Goal: Task Accomplishment & Management: Manage account settings

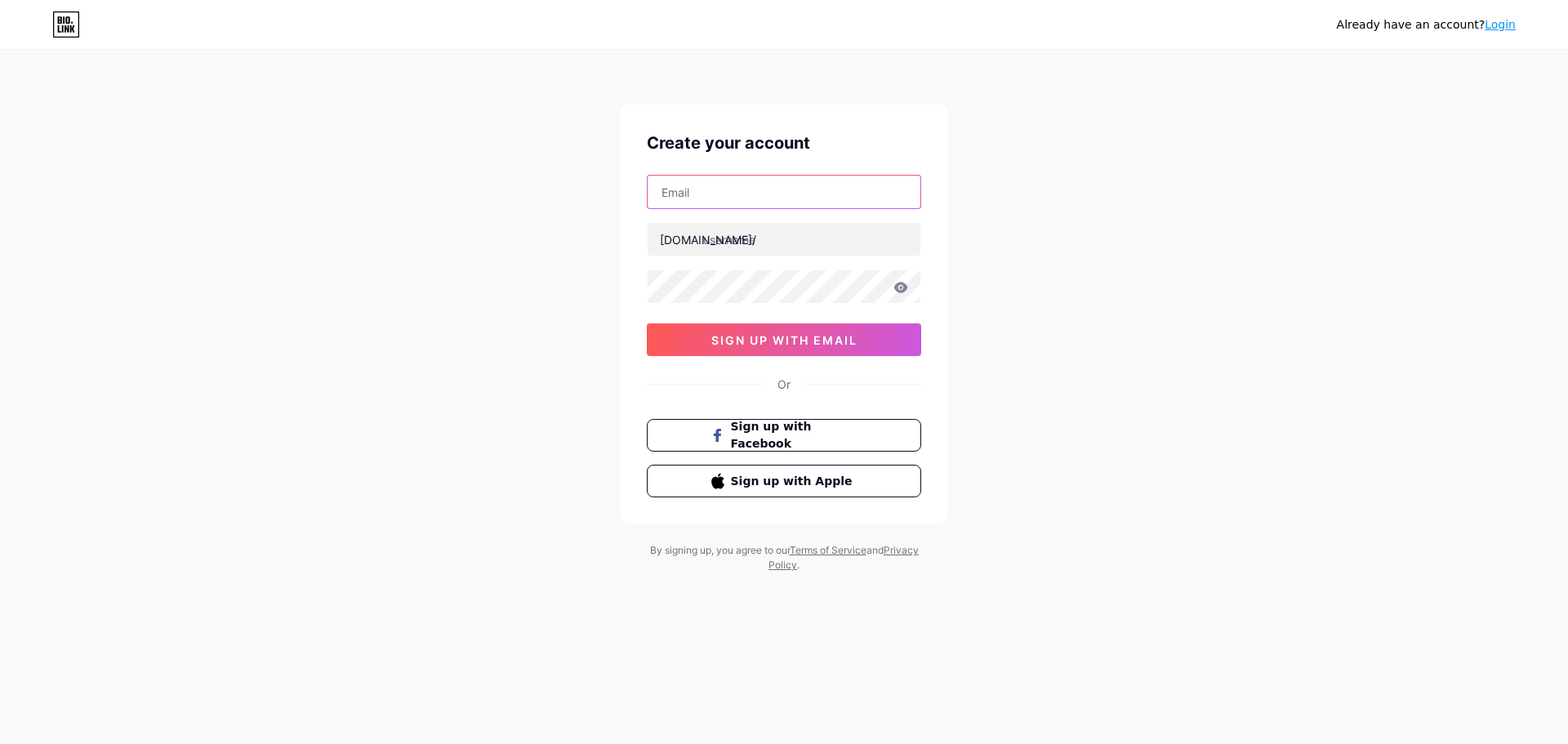
drag, startPoint x: 727, startPoint y: 183, endPoint x: 765, endPoint y: 181, distance: 38.1
click at [727, 183] on input "text" at bounding box center [784, 192] width 273 height 33
click at [1025, 151] on div "Already have an account? Login Create your account [DOMAIN_NAME]/ 0cAFcWeA4GYFi…" at bounding box center [784, 313] width 1568 height 625
click at [731, 181] on input "text" at bounding box center [784, 192] width 273 height 33
click at [1041, 138] on div "Already have an account? Login Create your account [DOMAIN_NAME]/ 0cAFcWeA4GYFi…" at bounding box center [784, 313] width 1568 height 625
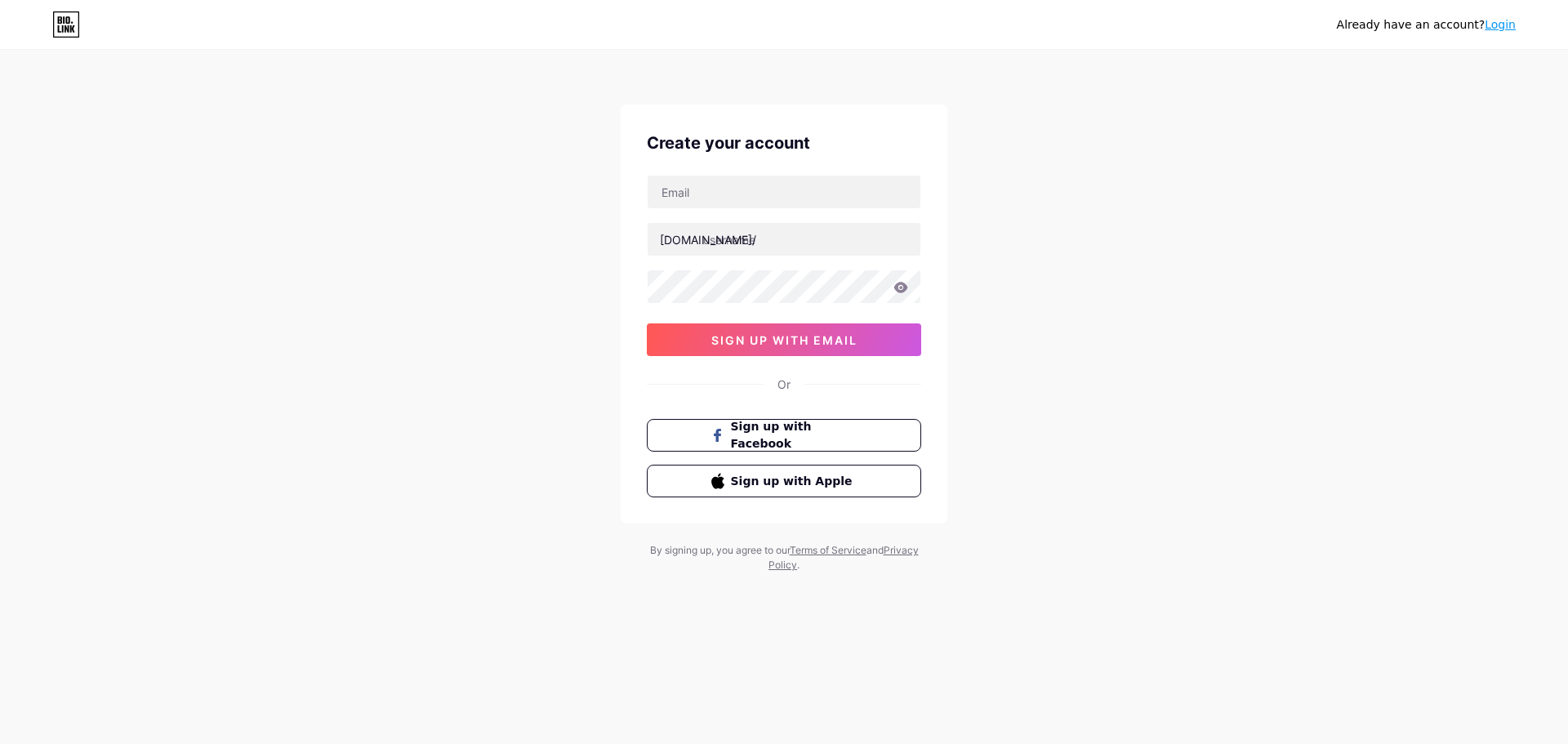
click at [967, 247] on div "Already have an account? Login Create your account [DOMAIN_NAME]/ 0cAFcWeA4GYFi…" at bounding box center [784, 313] width 1568 height 625
click at [800, 190] on input "text" at bounding box center [784, 192] width 273 height 33
click at [939, 153] on div "Create your account [DOMAIN_NAME]/ 0cAFcWeA4GYFiWvttrPY2cIyzEmbSbV4rtf-4YzjnMGR…" at bounding box center [784, 315] width 326 height 419
click at [754, 189] on input "text" at bounding box center [784, 192] width 273 height 33
type input "D"
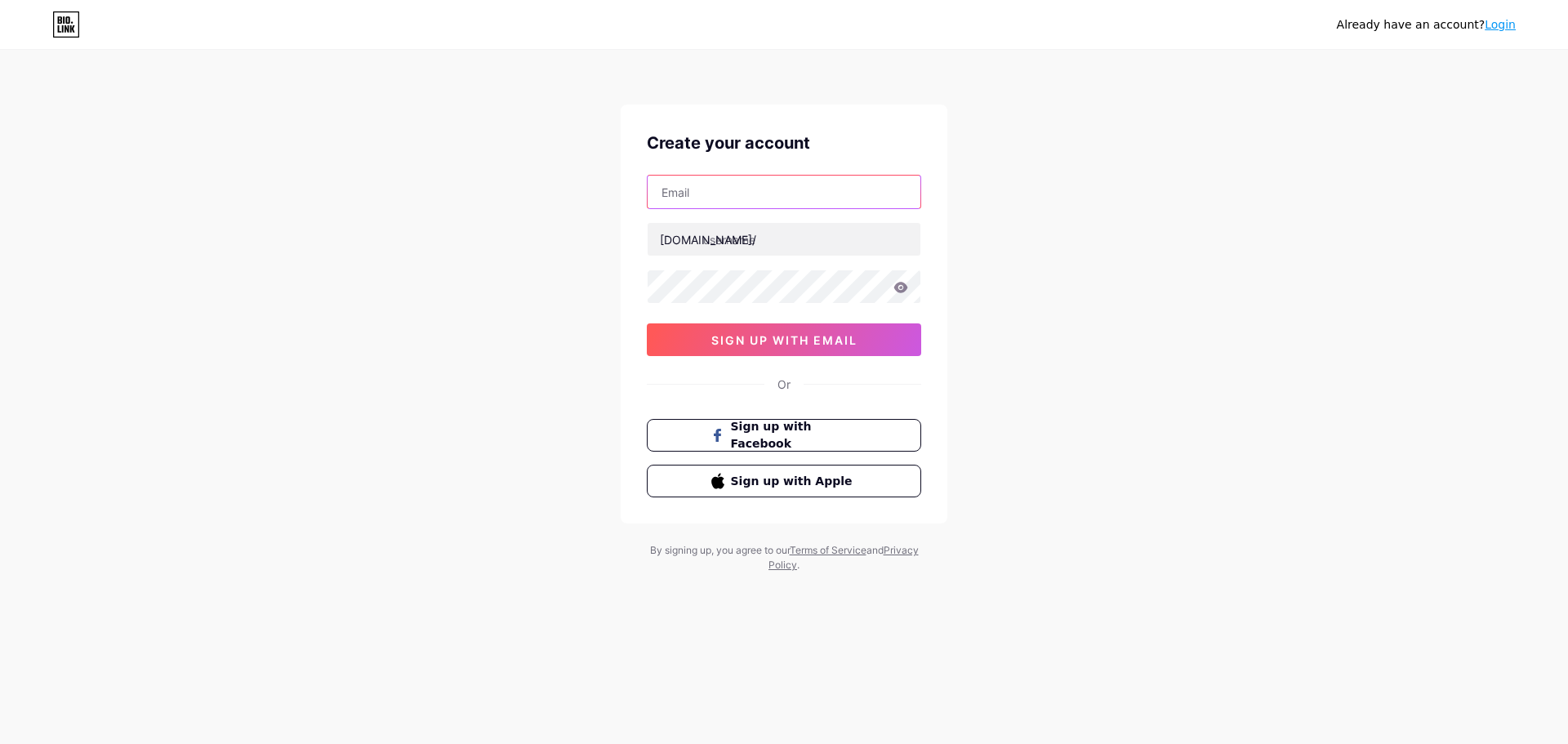
paste input "[EMAIL_ADDRESS][DOMAIN_NAME]"
type input "[EMAIL_ADDRESS][DOMAIN_NAME]"
click at [491, 274] on div "Already have an account? Login Create your account [EMAIL_ADDRESS][DOMAIN_NAME]…" at bounding box center [784, 313] width 1568 height 625
click at [783, 248] on input "text" at bounding box center [784, 240] width 273 height 33
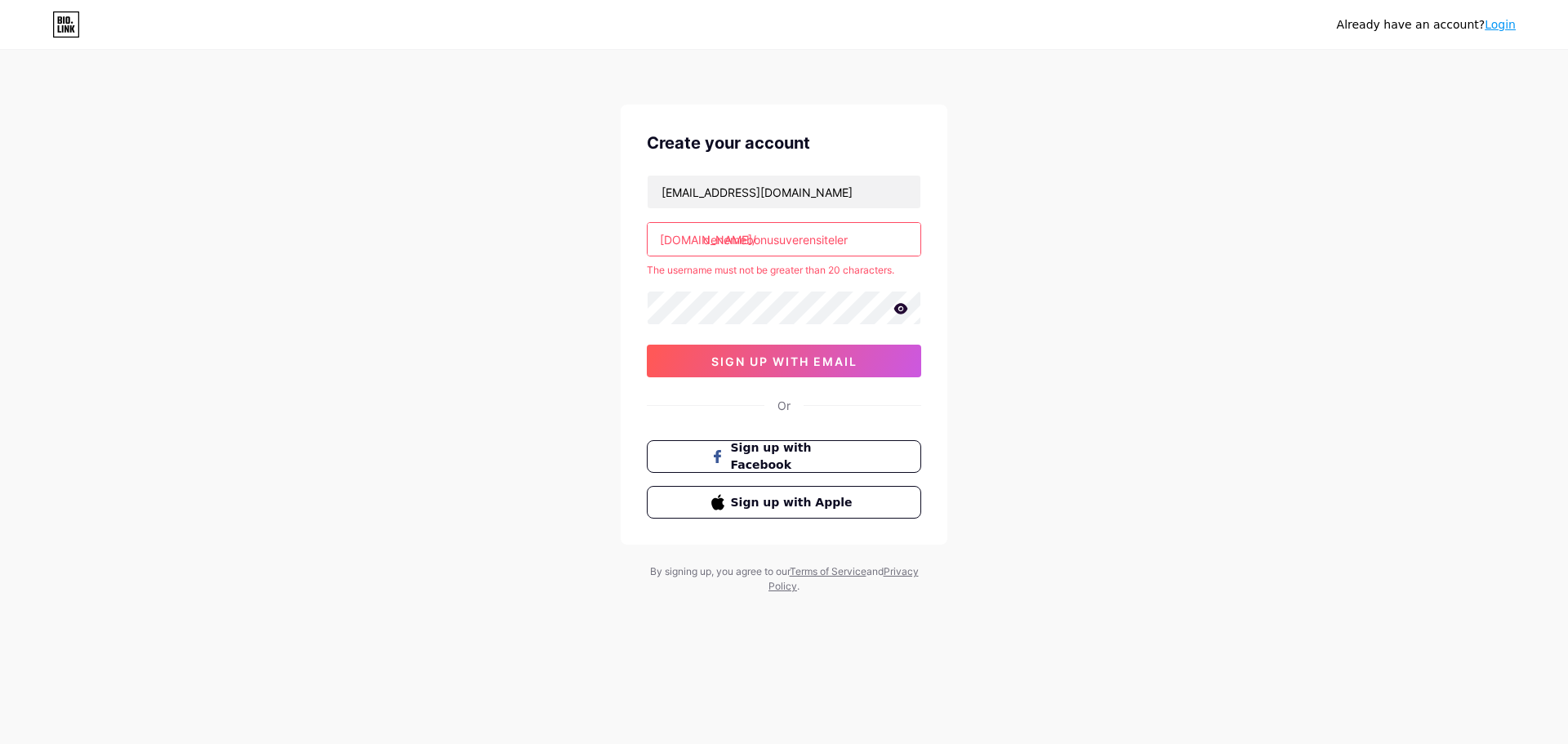
drag, startPoint x: 787, startPoint y: 238, endPoint x: 814, endPoint y: 238, distance: 27.0
click at [814, 238] on input "denemebonusuverensiteler" at bounding box center [784, 240] width 273 height 33
type input "denemebonususiteler"
click at [993, 240] on div "Already have an account? Login Create your account [EMAIL_ADDRESS][DOMAIN_NAME]…" at bounding box center [784, 323] width 1568 height 646
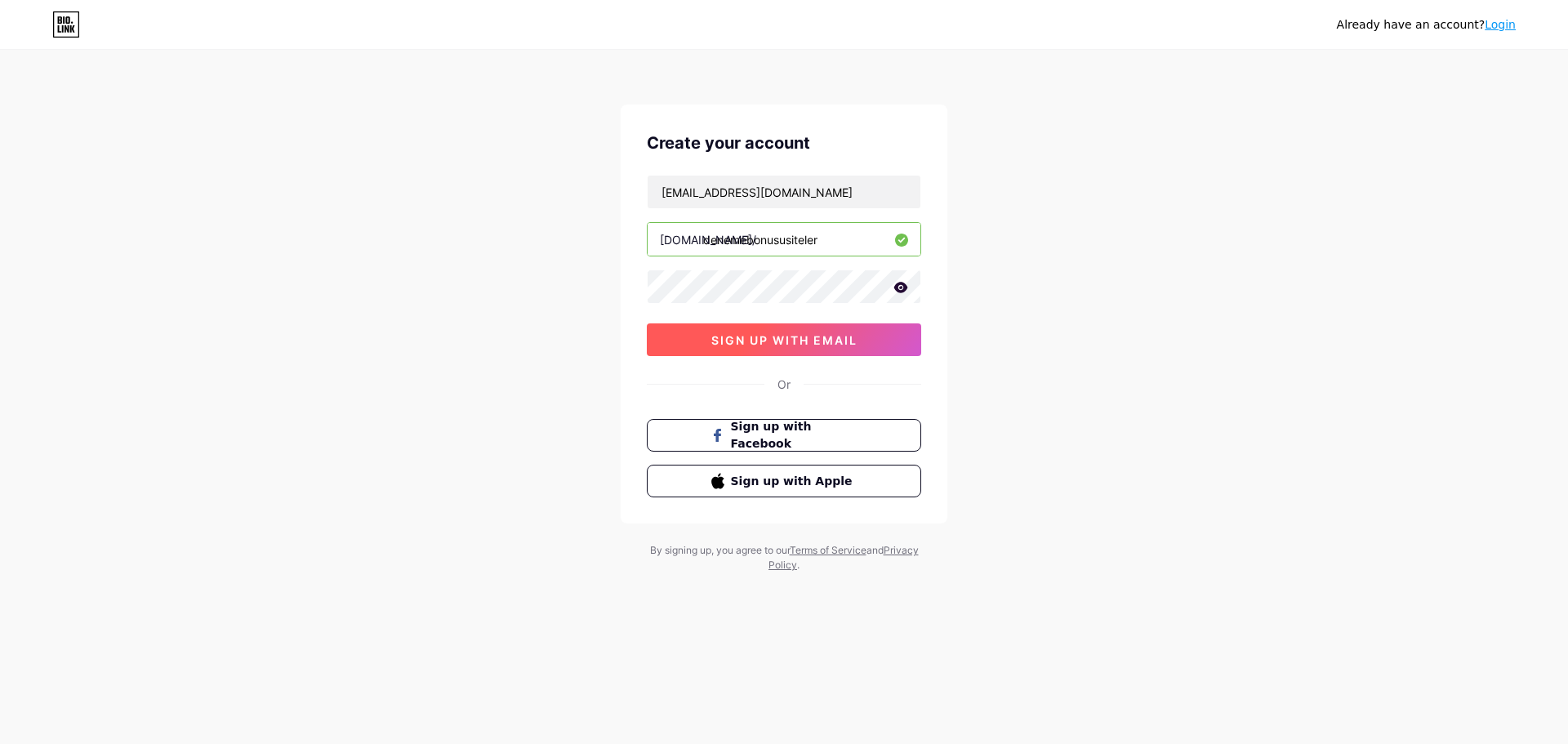
click at [825, 336] on span "sign up with email" at bounding box center [784, 340] width 146 height 14
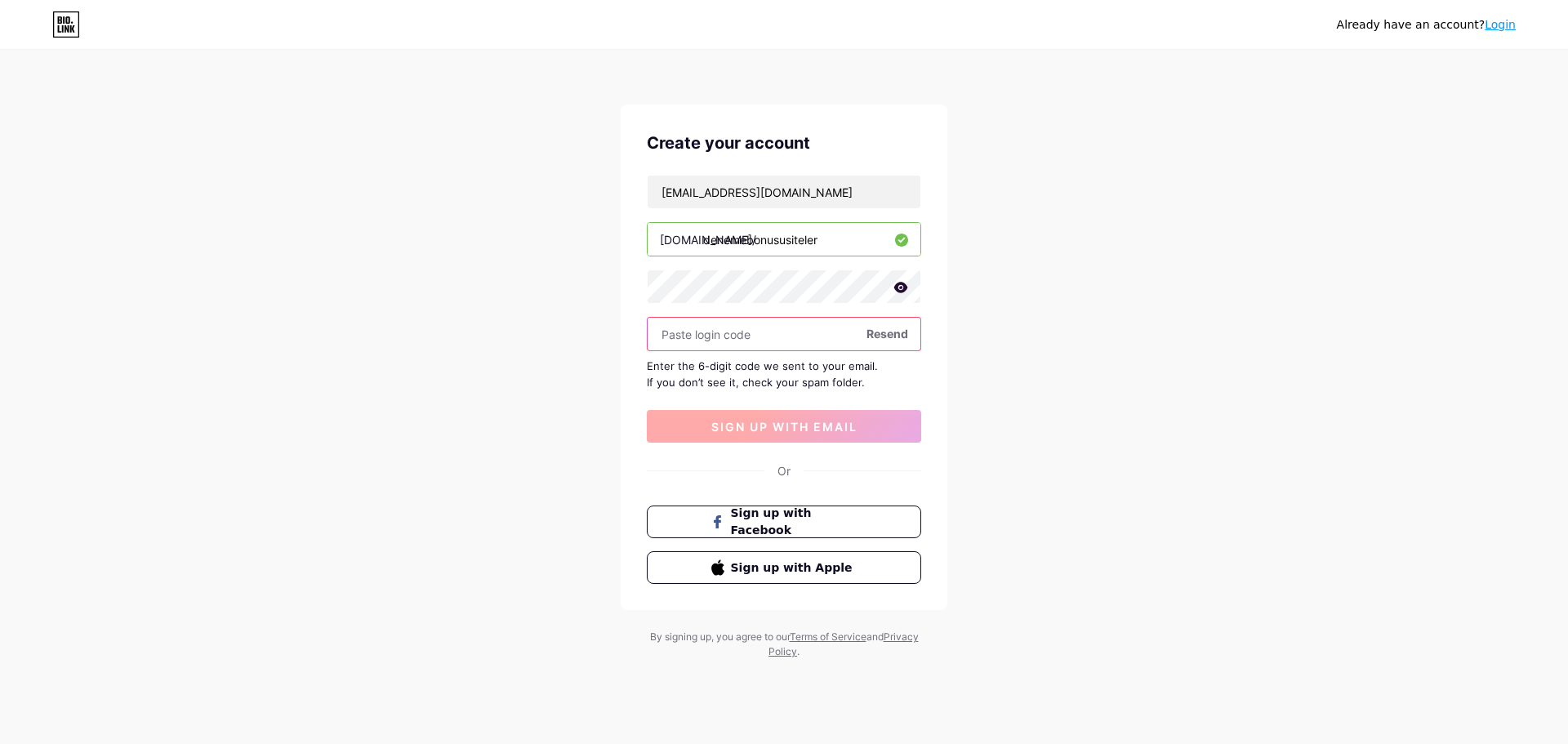
paste input "811332"
type input "811332"
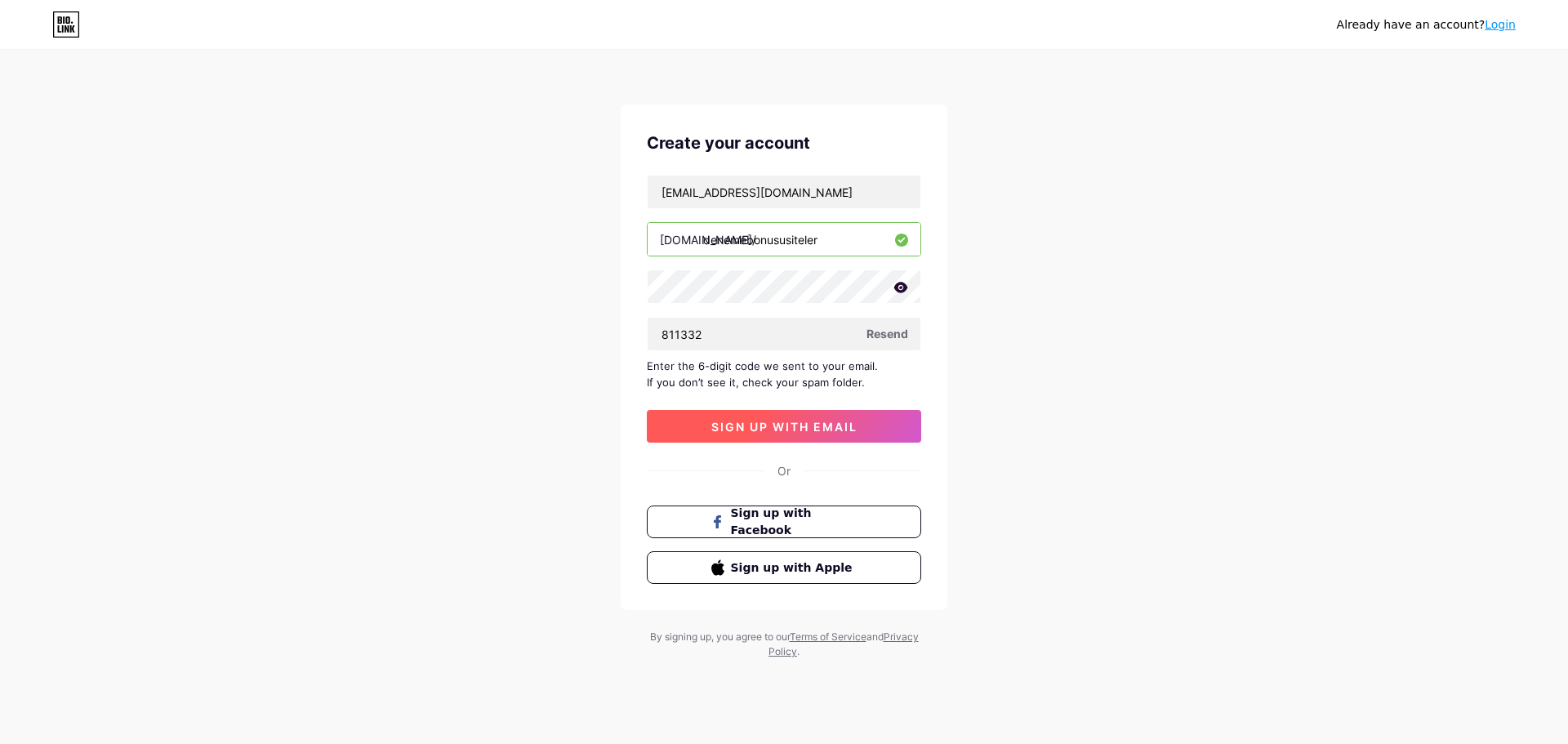
click at [774, 421] on span "sign up with email" at bounding box center [784, 427] width 146 height 14
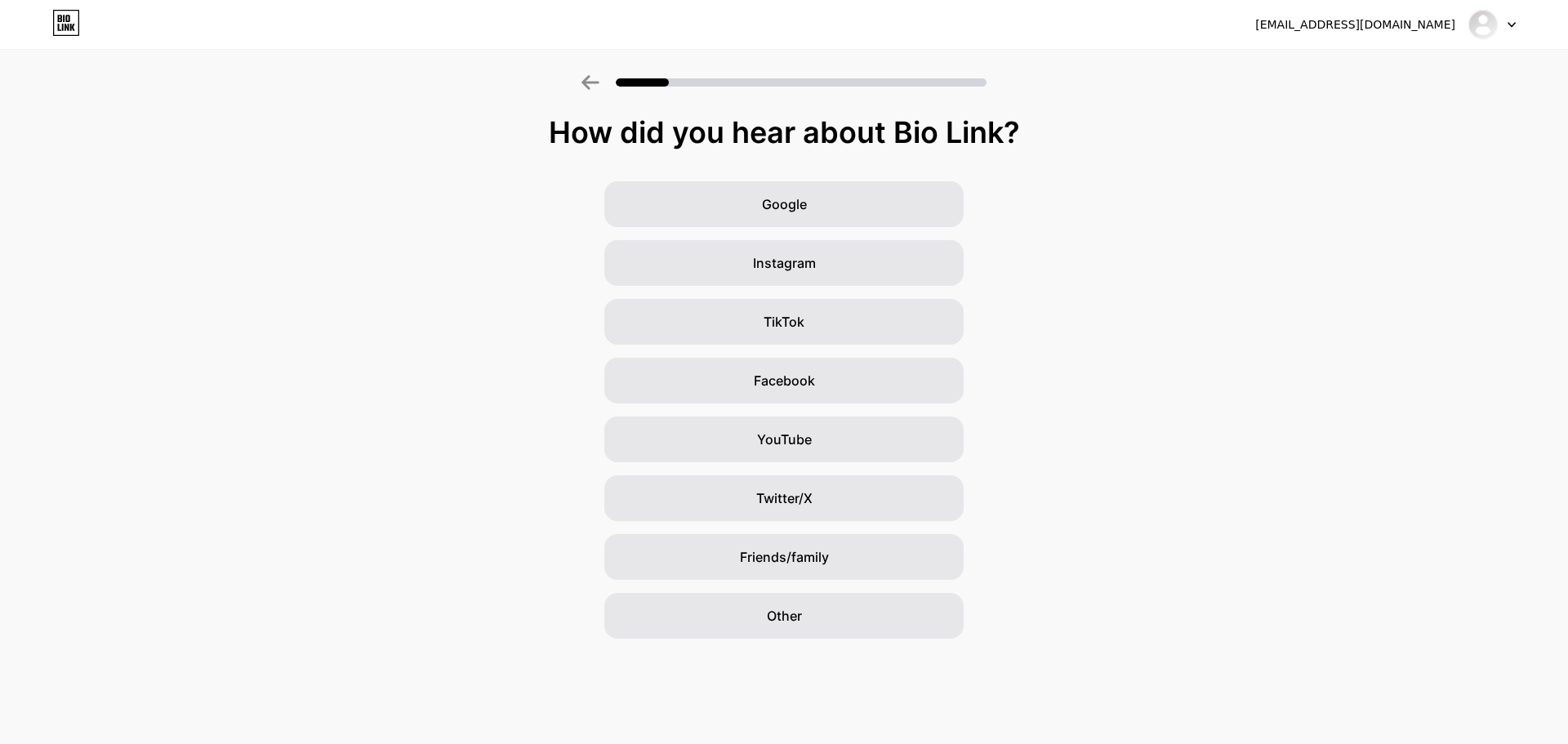
click at [1227, 374] on div "Google Instagram TikTok Facebook YouTube Twitter/X Friends/family Other" at bounding box center [784, 410] width 1568 height 458
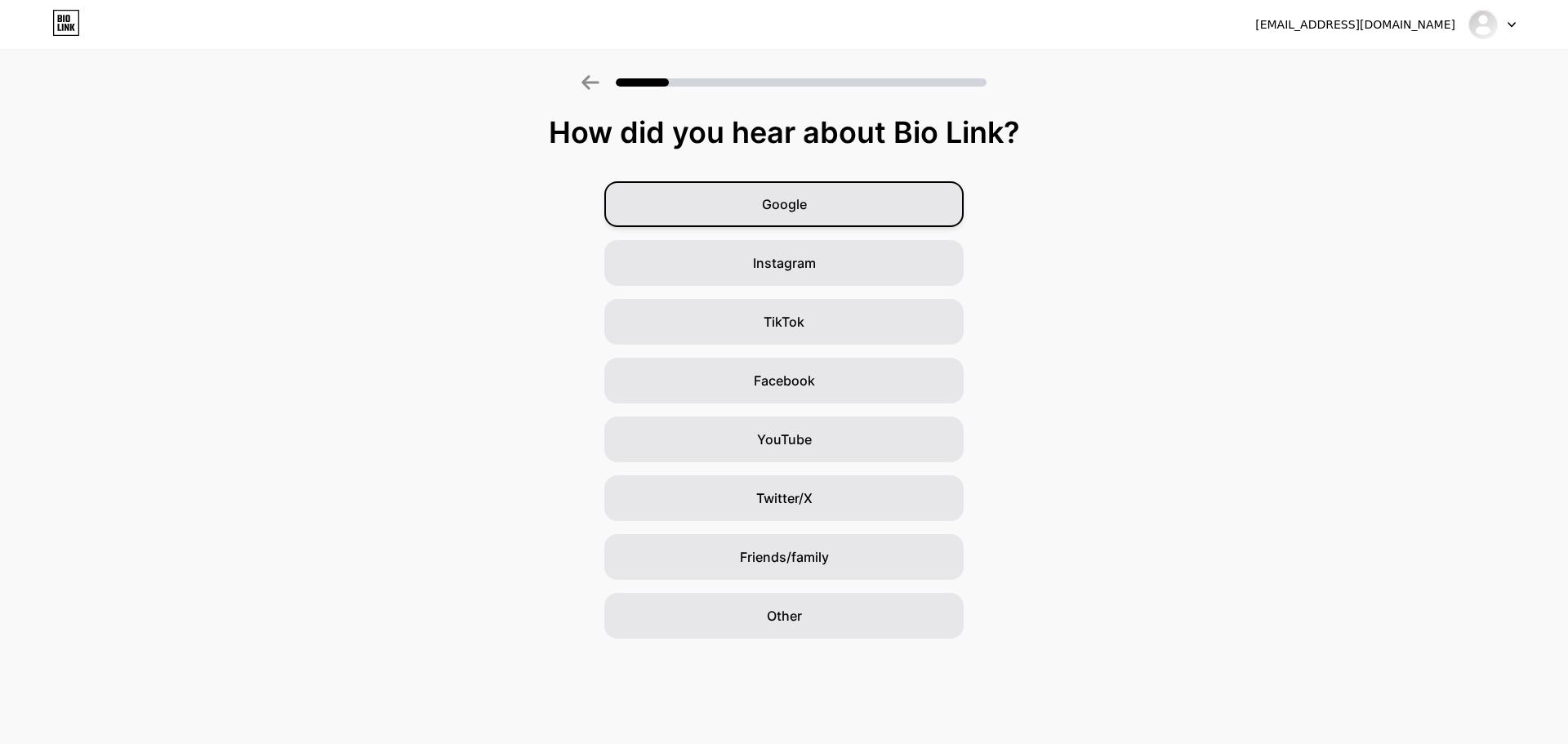
click at [798, 201] on span "Google" at bounding box center [784, 204] width 45 height 20
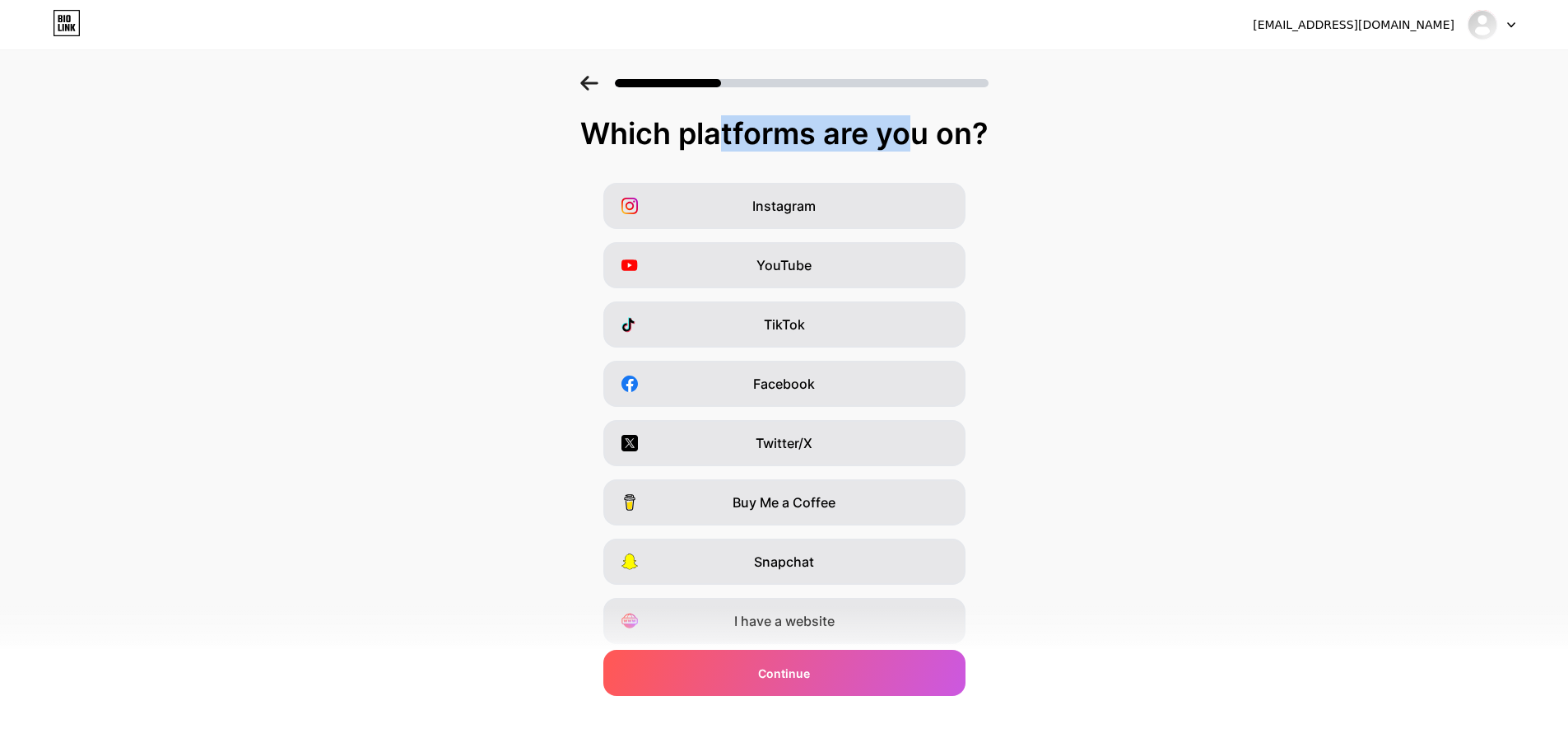
drag, startPoint x: 567, startPoint y: 127, endPoint x: 931, endPoint y: 129, distance: 364.0
click at [931, 129] on div "Which platforms are you on?" at bounding box center [784, 133] width 1535 height 33
click at [958, 130] on div "Which platforms are you on?" at bounding box center [784, 133] width 1535 height 33
click at [958, 128] on div "Which platforms are you on?" at bounding box center [784, 133] width 1535 height 33
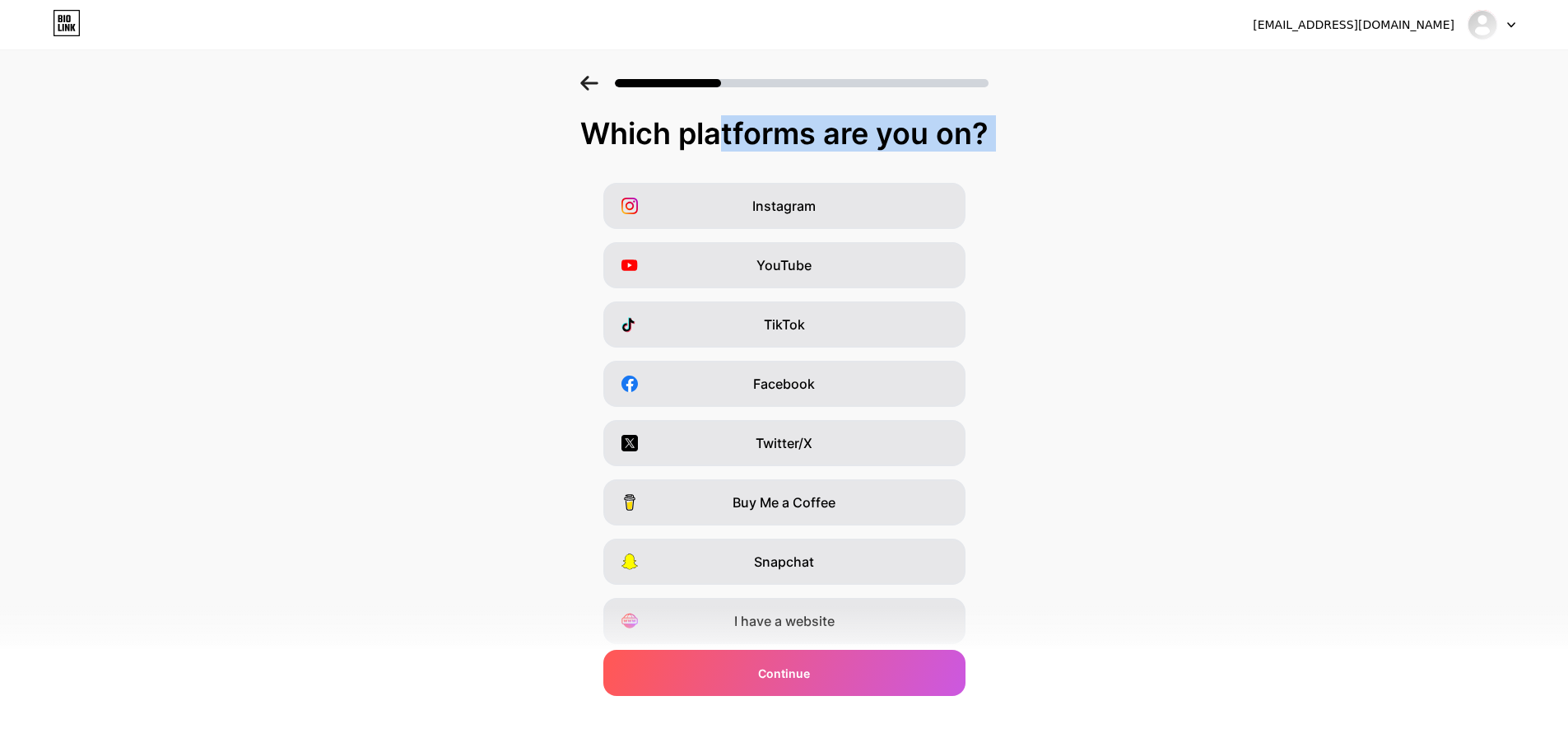
click at [958, 128] on div "Which platforms are you on?" at bounding box center [784, 133] width 1535 height 33
click at [805, 121] on div "Which platforms are you on?" at bounding box center [784, 133] width 1535 height 33
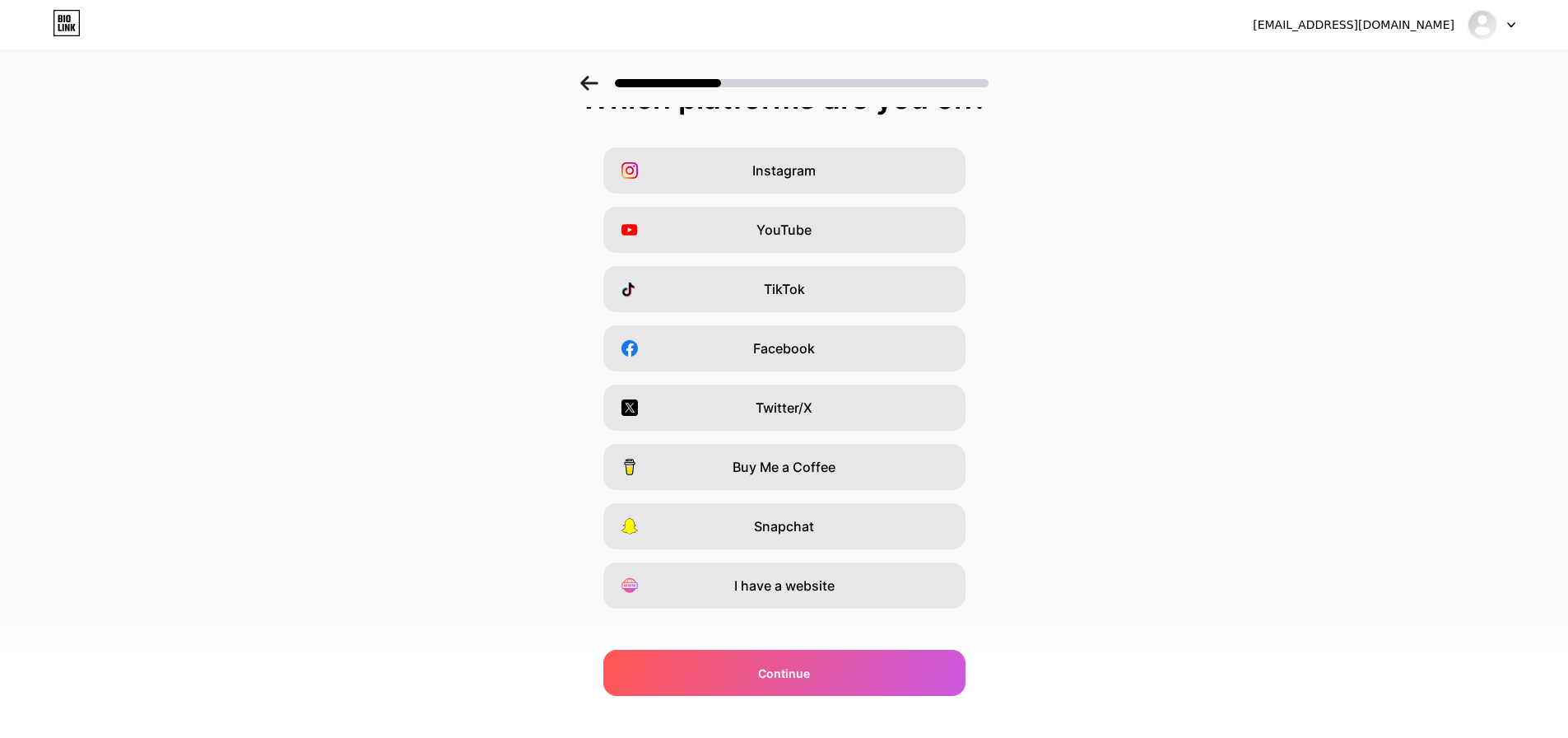
scroll to position [54, 0]
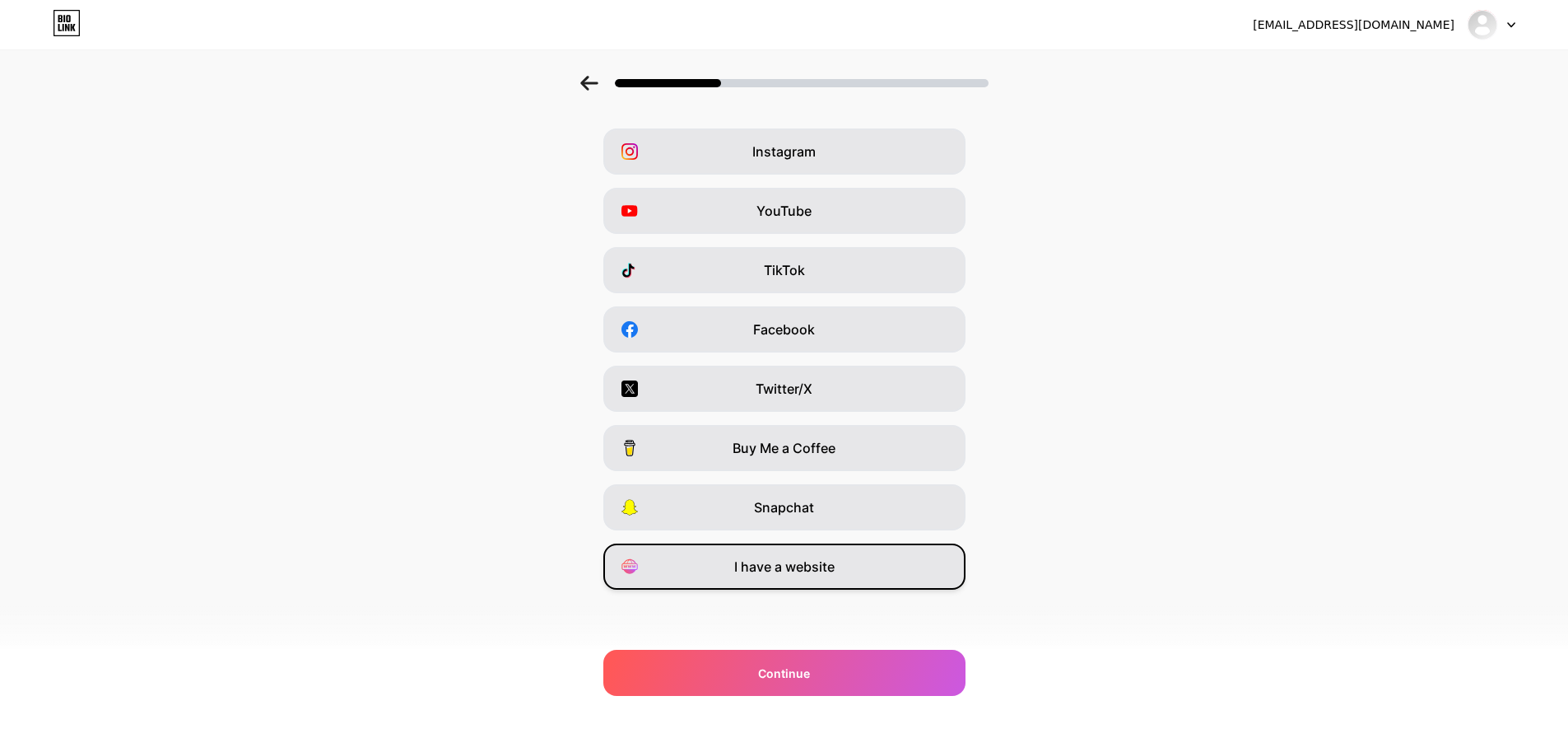
click at [690, 551] on div "I have a website" at bounding box center [784, 566] width 362 height 46
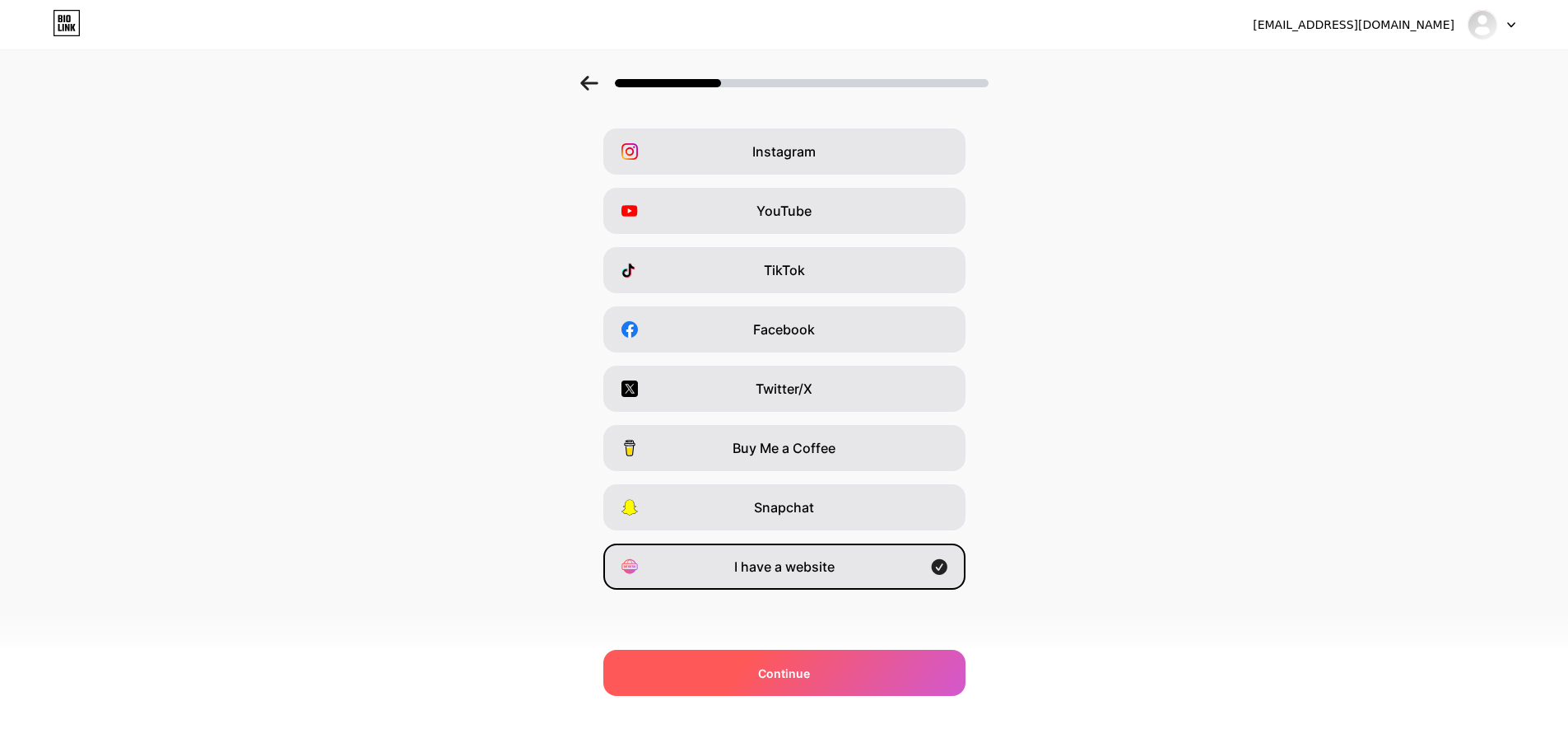
click at [782, 676] on span "Continue" at bounding box center [784, 673] width 51 height 17
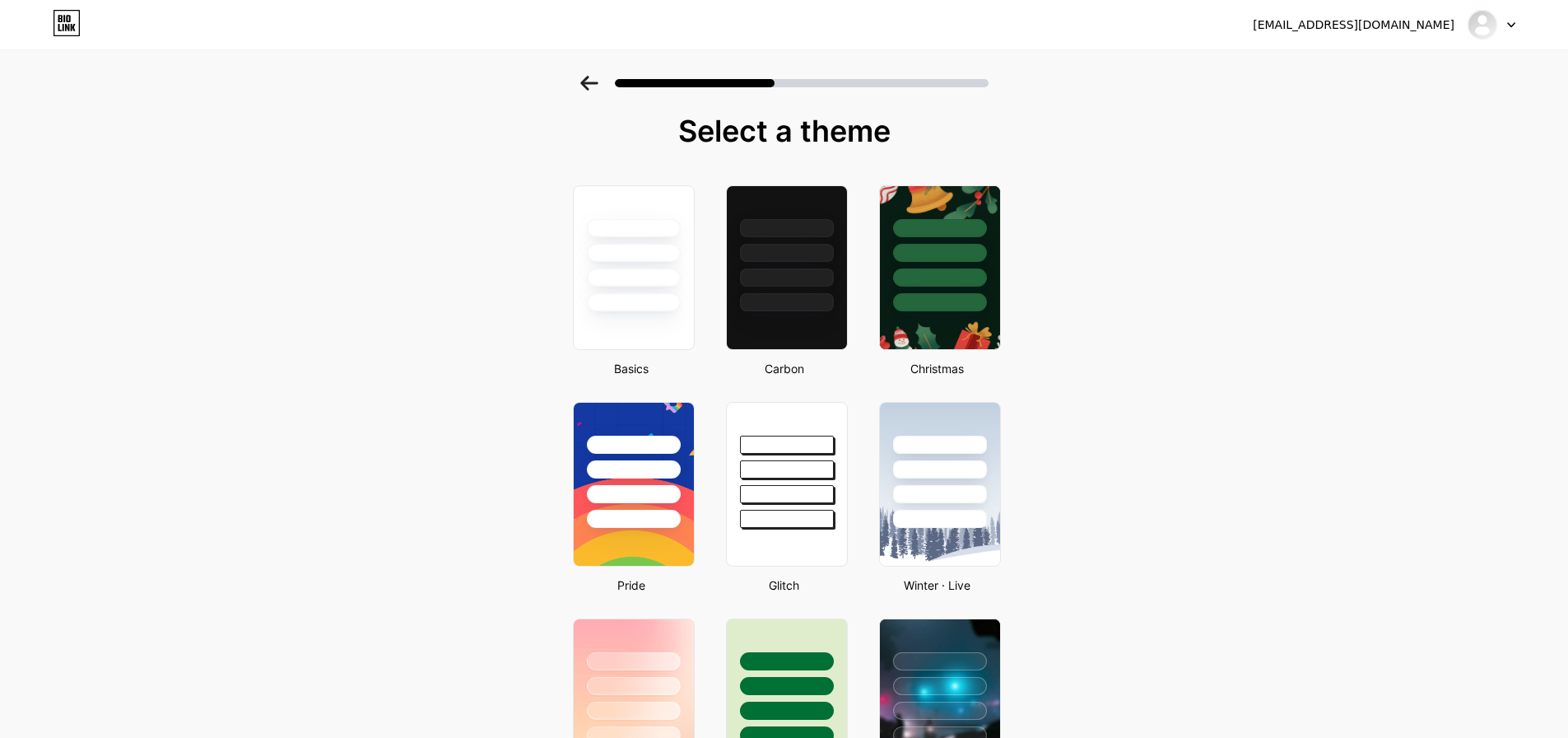
scroll to position [0, 0]
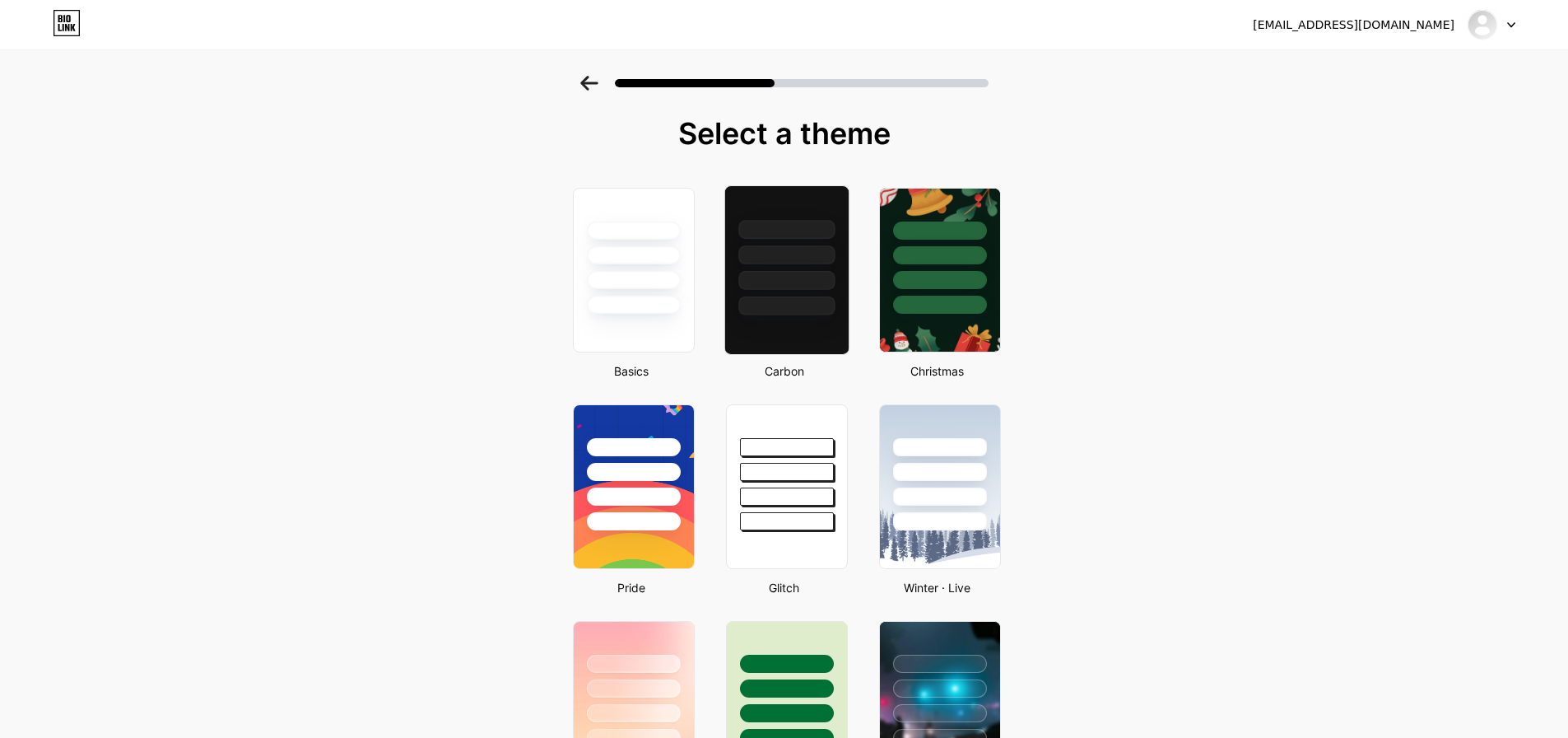
click at [800, 243] on div at bounding box center [786, 251] width 123 height 130
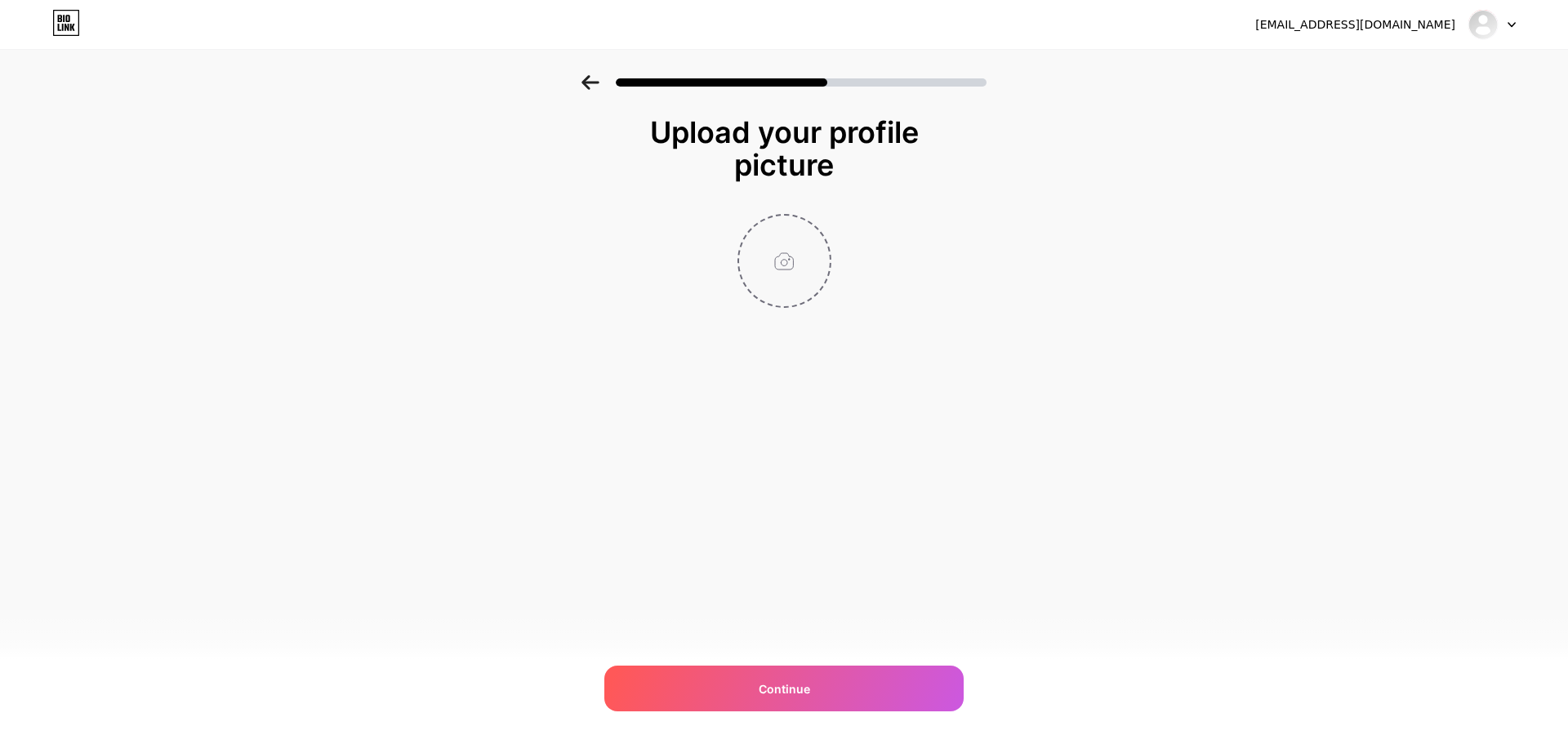
click at [795, 269] on input "file" at bounding box center [784, 261] width 90 height 90
type input "C:\fakepath\bonusmatik-logo-L.png"
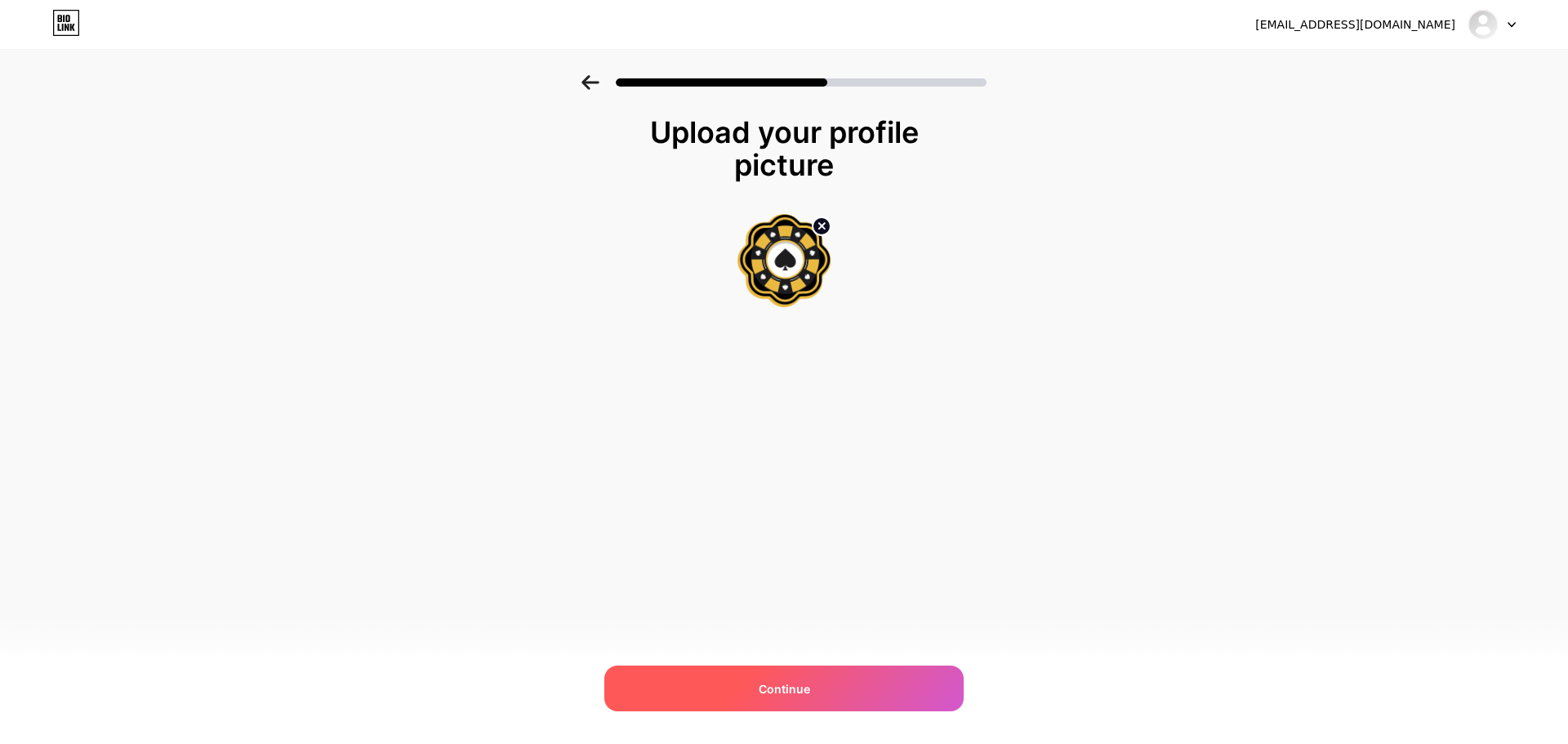
click at [859, 677] on div "Continue" at bounding box center [784, 688] width 359 height 46
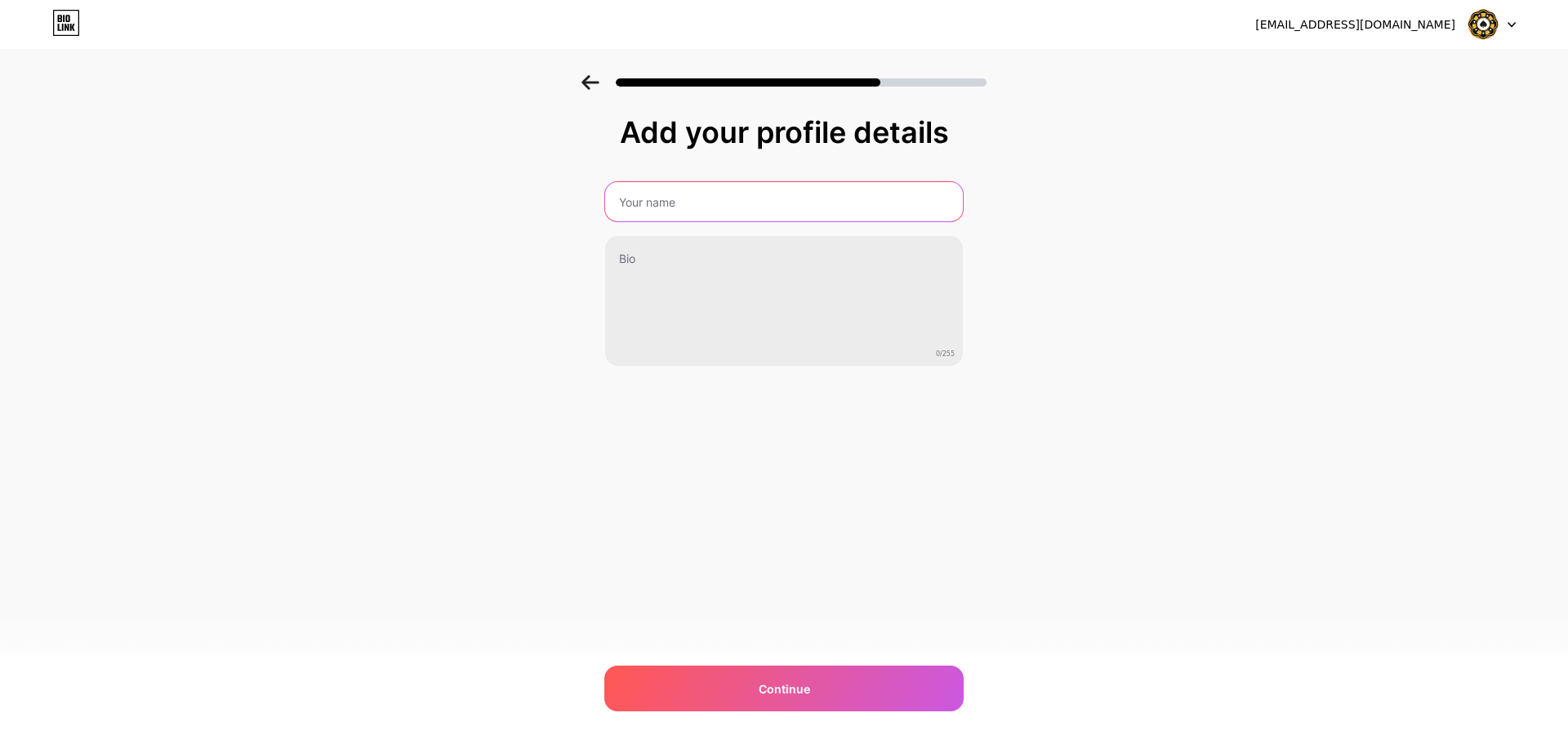
click at [730, 197] on input "text" at bounding box center [784, 202] width 357 height 39
click at [1096, 223] on div "Add your profile details 0/255 Continue Error" at bounding box center [784, 262] width 1568 height 374
click at [688, 206] on input "text" at bounding box center [784, 202] width 357 height 39
type input "Deneme Bonusu Veren Siteler"
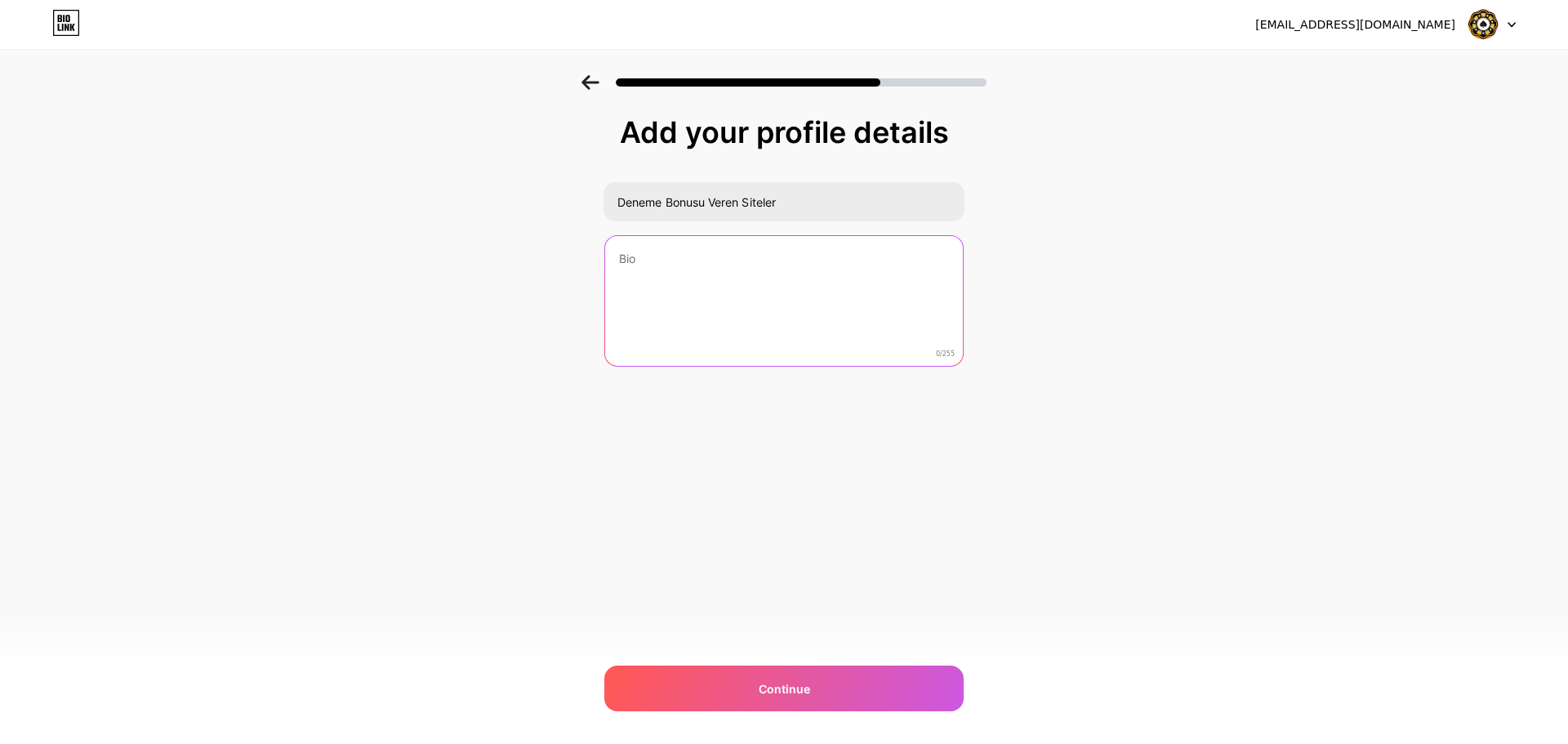
click at [845, 302] on textarea at bounding box center [784, 302] width 357 height 131
paste textarea "🎁 Deneme Bonusu Veren Siteler hakkında en güncel ve güvenilir bilgileri keşfedi…"
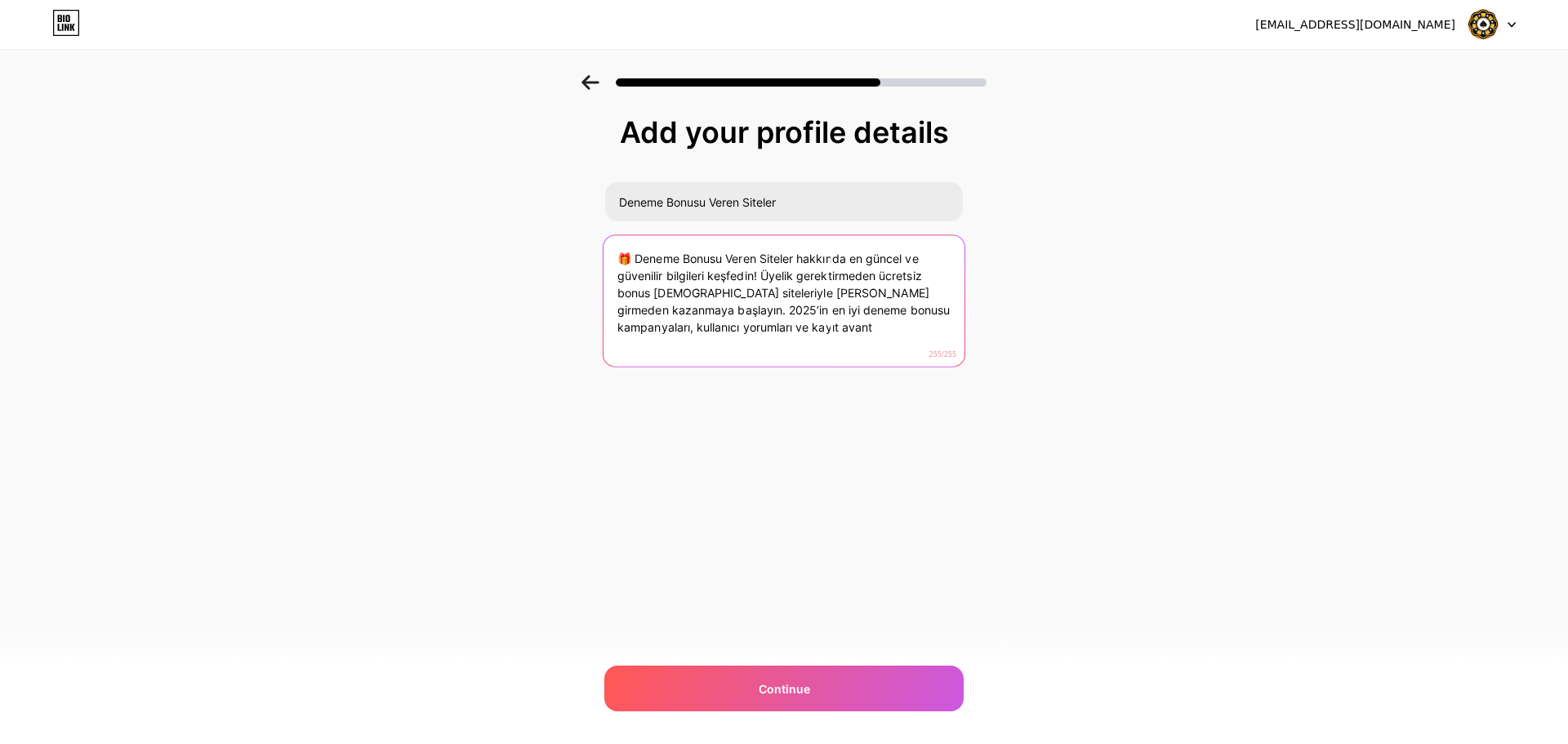
drag, startPoint x: 633, startPoint y: 260, endPoint x: 507, endPoint y: 262, distance: 126.0
click at [507, 262] on div "Add your profile details Deneme Bonusu Veren Siteler 🎁 Deneme Bonusu Veren Site…" at bounding box center [784, 262] width 1568 height 374
click at [821, 333] on textarea "🎁 Deneme Bonusu Veren Siteler hakkında en güncel ve güvenilir bilgileri keşfedi…" at bounding box center [784, 302] width 361 height 133
drag, startPoint x: 666, startPoint y: 311, endPoint x: 1032, endPoint y: 397, distance: 376.0
click at [1030, 397] on div "Add your profile details Deneme Bonusu Veren Siteler 🎁 Deneme Bonusu Veren Site…" at bounding box center [784, 262] width 1568 height 374
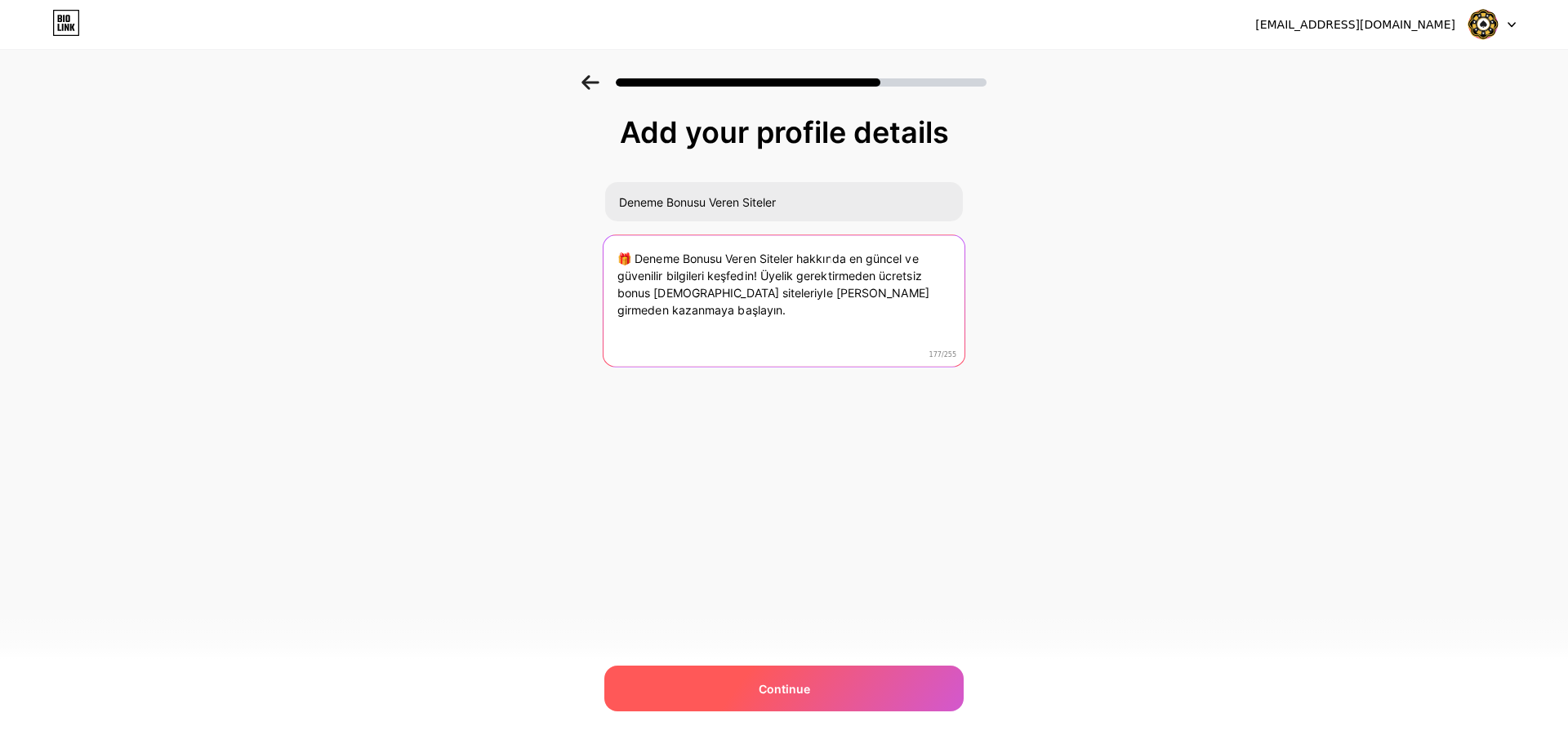
type textarea "🎁 Deneme Bonusu Veren Siteler hakkında en güncel ve güvenilir bilgileri keşfedi…"
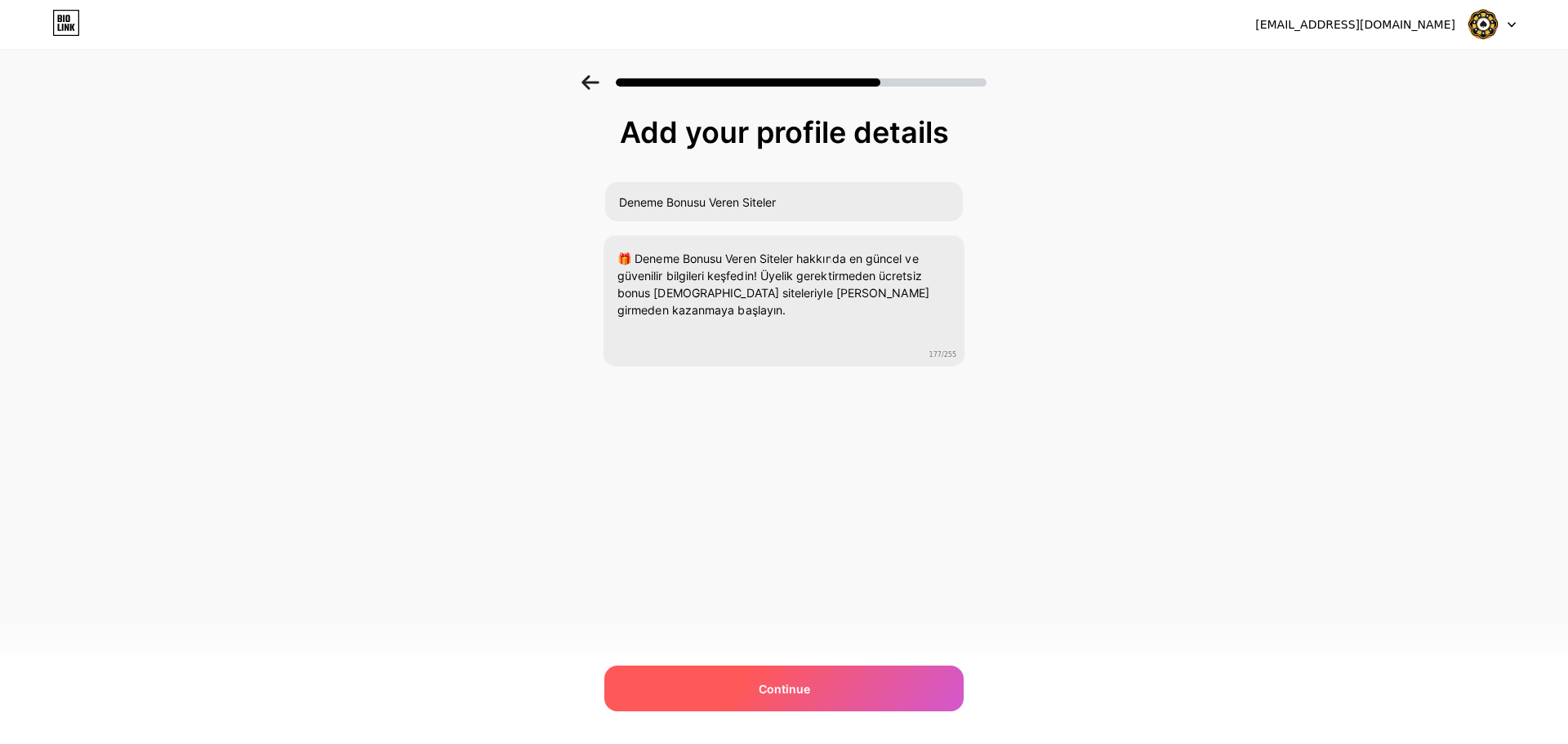
click at [806, 680] on span "Continue" at bounding box center [784, 688] width 51 height 17
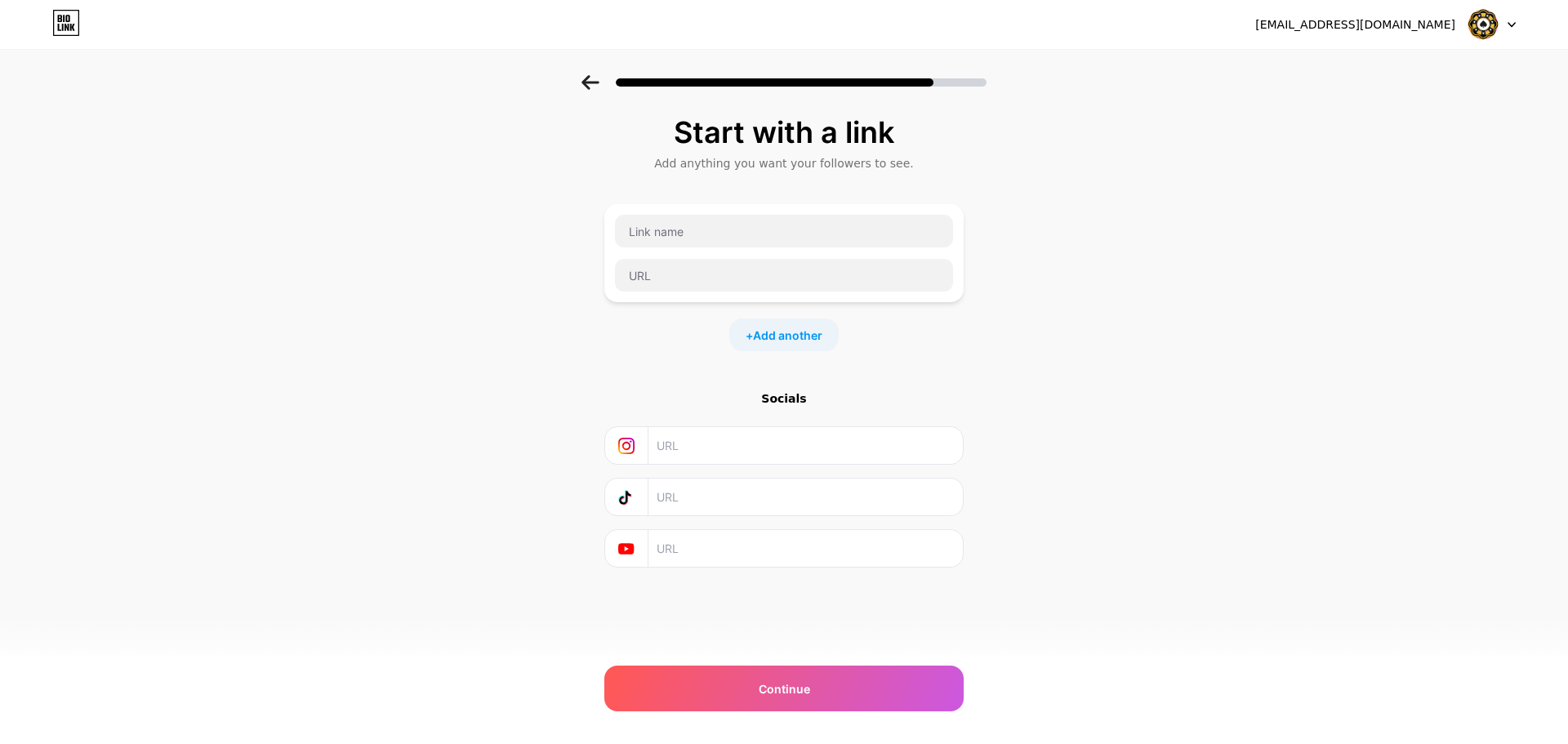
click at [414, 195] on div "Start with a link Add anything you want your followers to see. + Add another So…" at bounding box center [784, 362] width 1568 height 574
click at [846, 230] on input "text" at bounding box center [784, 232] width 338 height 33
click at [729, 228] on input "text" at bounding box center [784, 232] width 338 height 33
paste input "[URL][DOMAIN_NAME]"
type input "[URL][DOMAIN_NAME]"
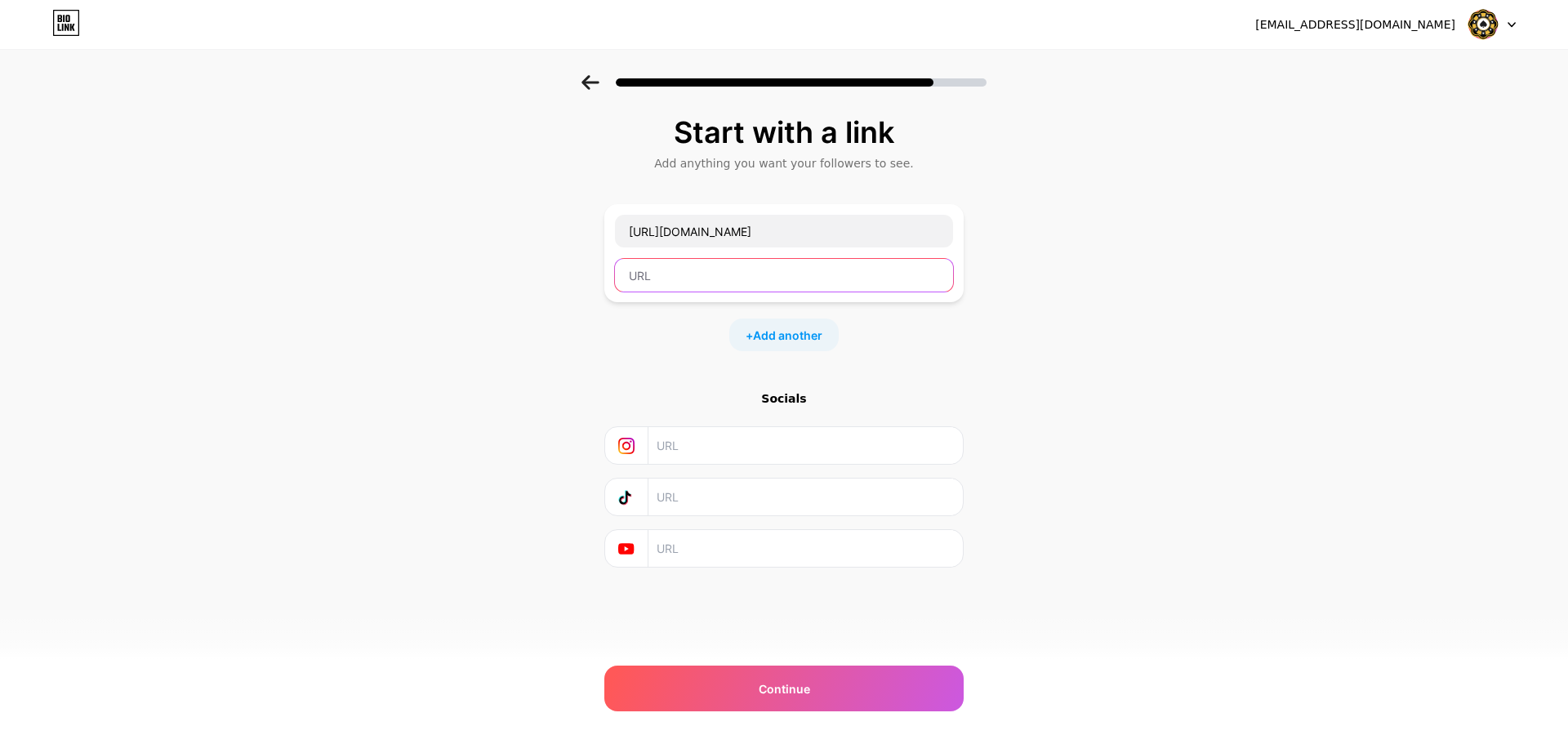
click at [727, 268] on input "text" at bounding box center [784, 275] width 338 height 33
paste input "[URL][DOMAIN_NAME]"
type input "[URL][DOMAIN_NAME]"
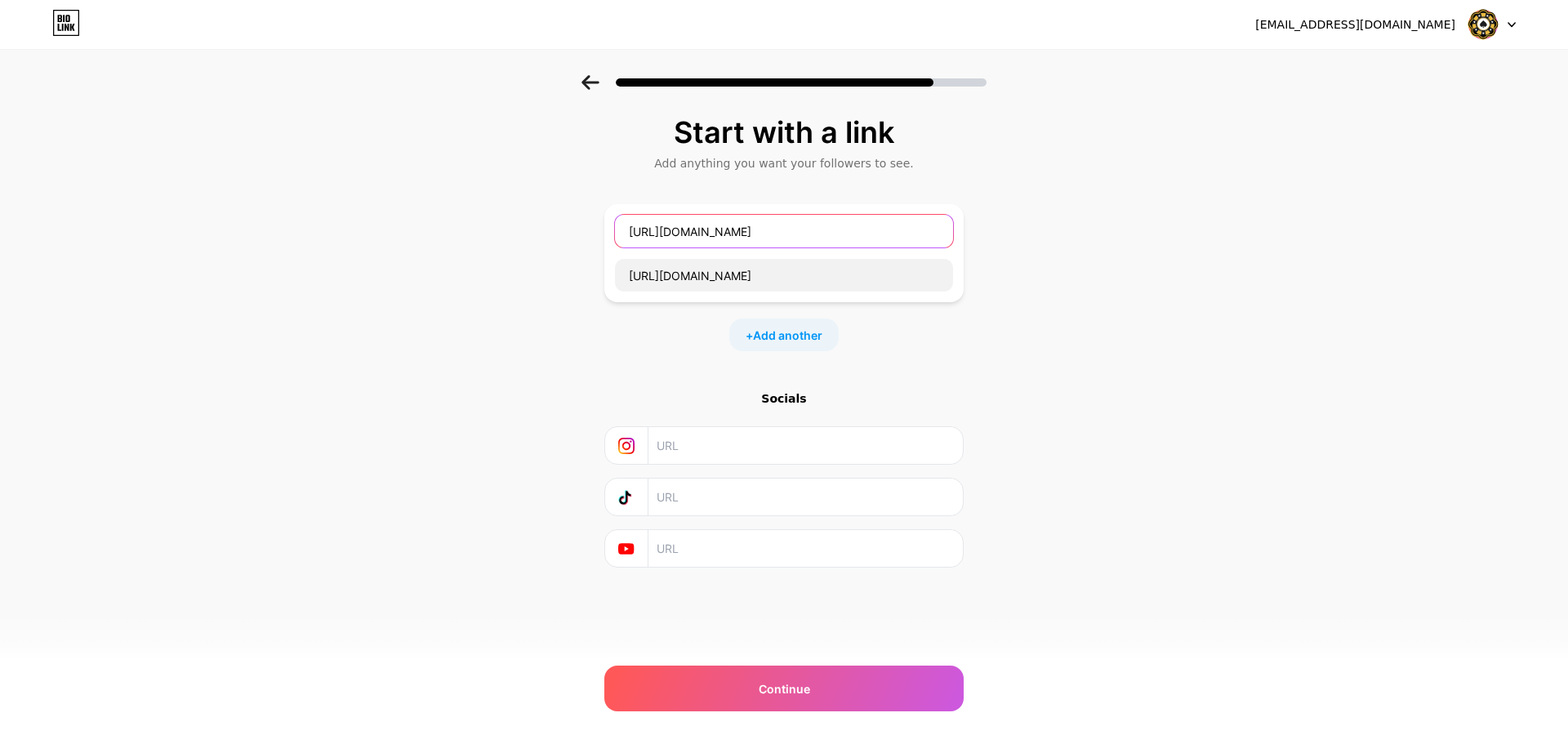
click at [708, 240] on input "[URL][DOMAIN_NAME]" at bounding box center [784, 232] width 338 height 33
type input "Deneme Bonusları Sitesi"
click at [569, 352] on div "Start with a link Add anything you want your followers to see. Deneme Bonusları…" at bounding box center [784, 362] width 1568 height 574
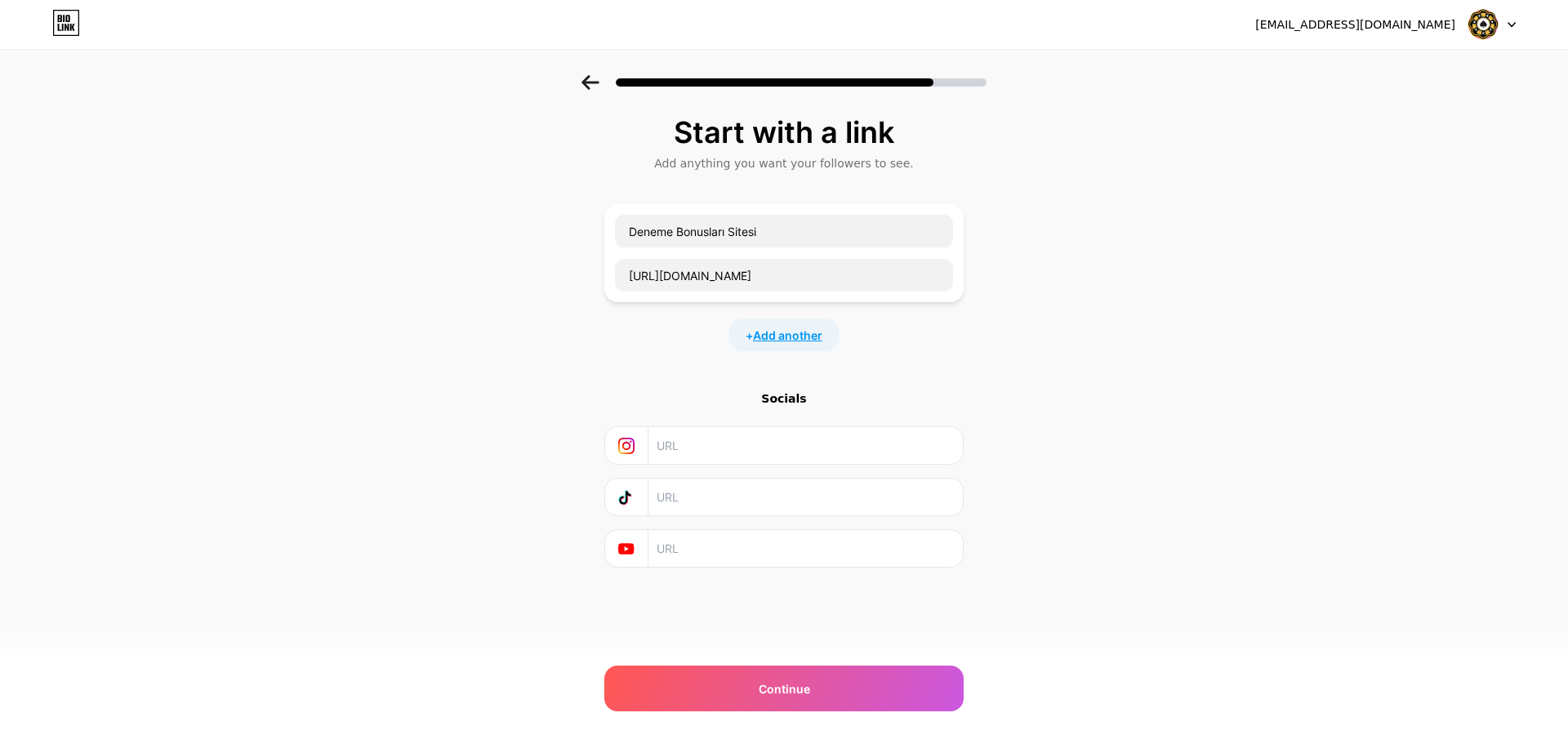
click at [763, 331] on span "Add another" at bounding box center [788, 335] width 69 height 17
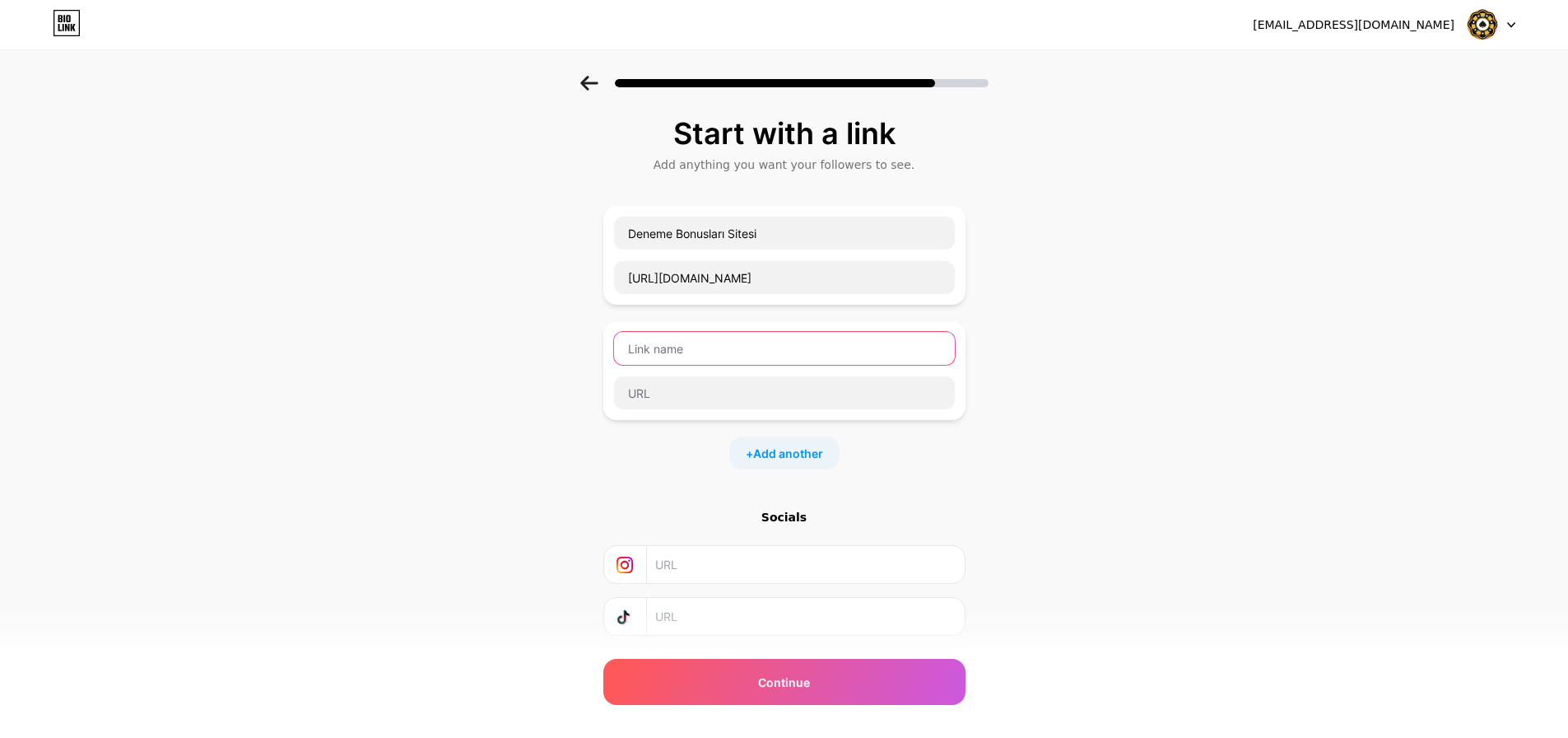
click at [725, 351] on input "text" at bounding box center [784, 348] width 341 height 33
click at [775, 346] on input "text" at bounding box center [784, 348] width 341 height 33
paste input "[URL][DOMAIN_NAME]"
type input "[URL][DOMAIN_NAME]"
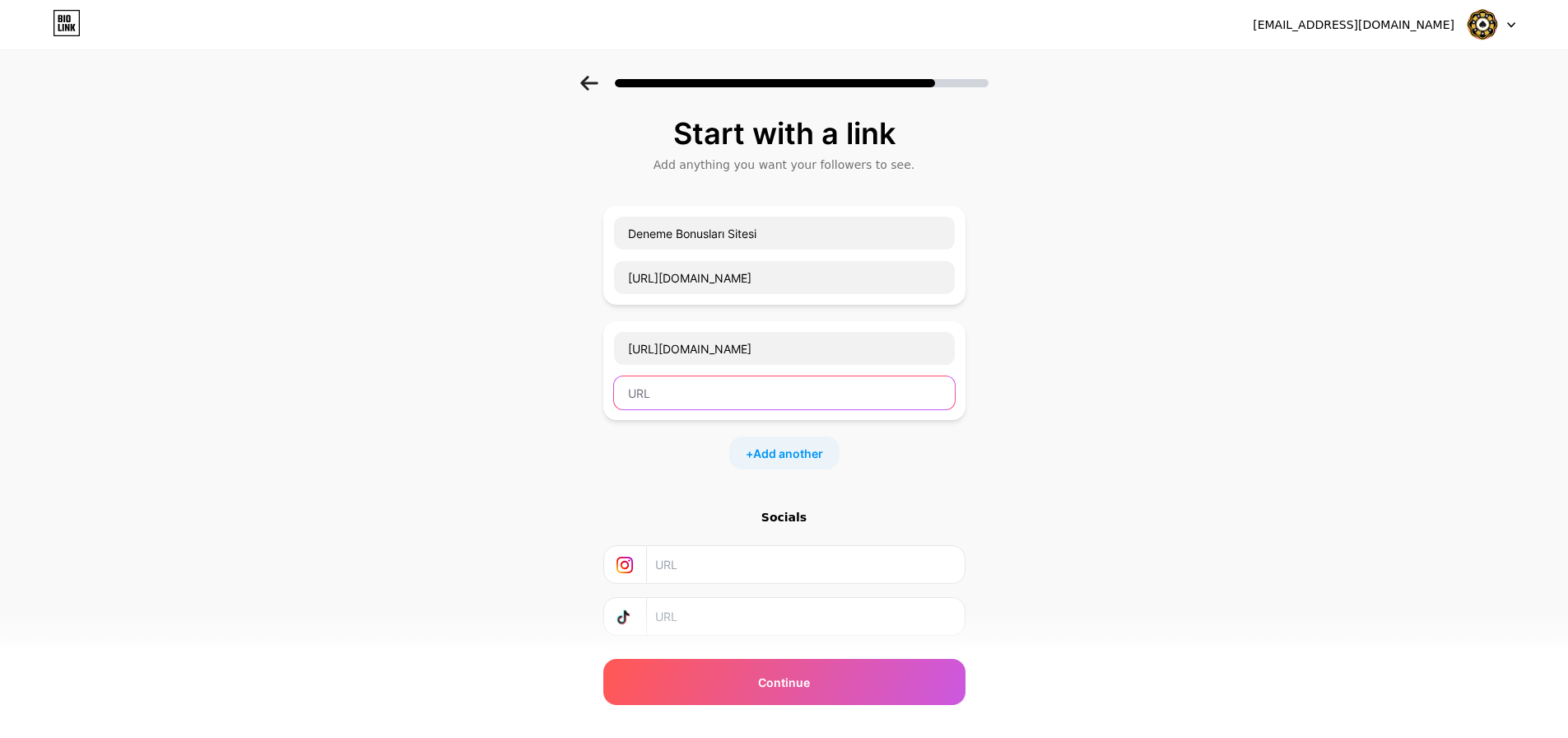
click at [683, 403] on input "text" at bounding box center [784, 393] width 341 height 33
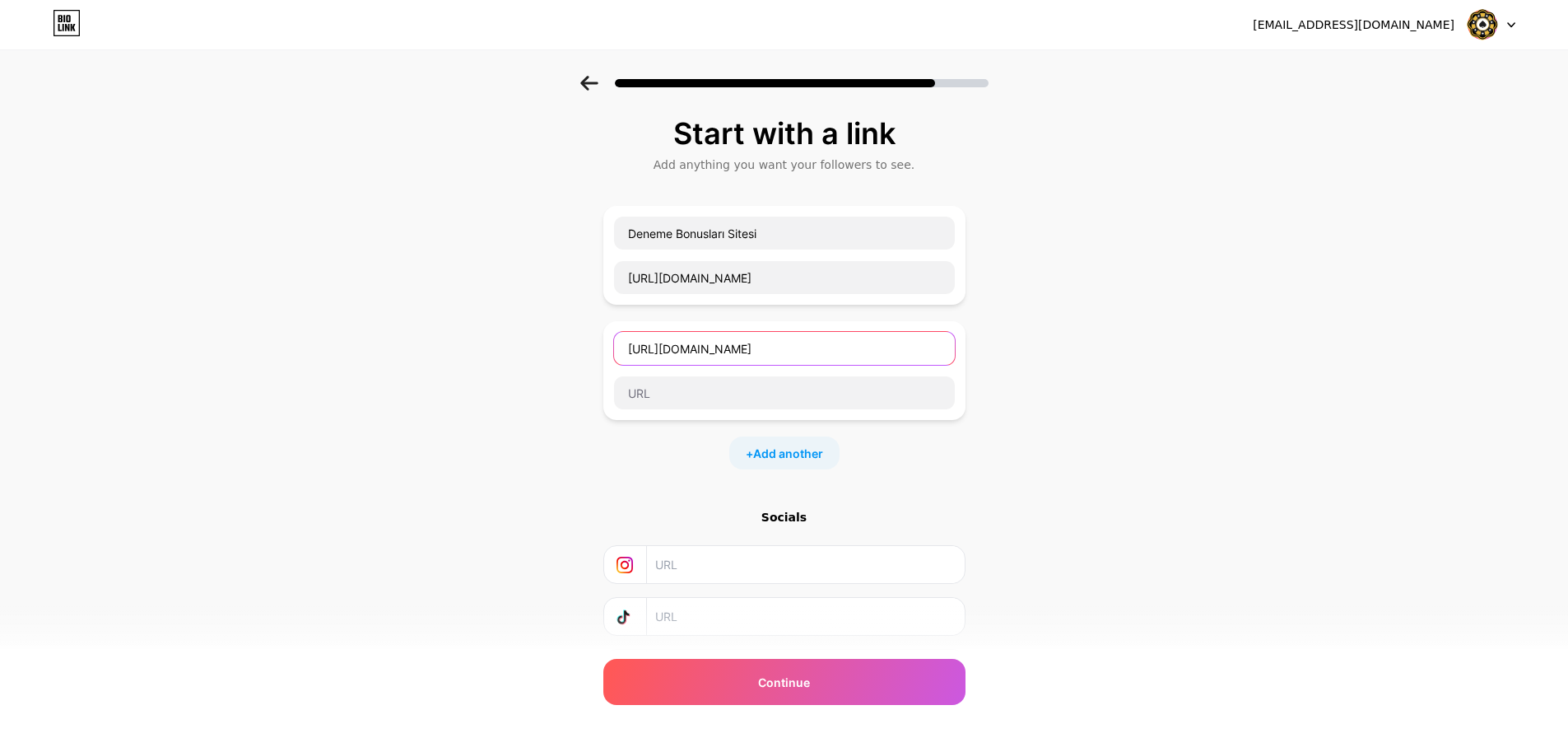
click at [734, 357] on input "[URL][DOMAIN_NAME]" at bounding box center [784, 348] width 341 height 33
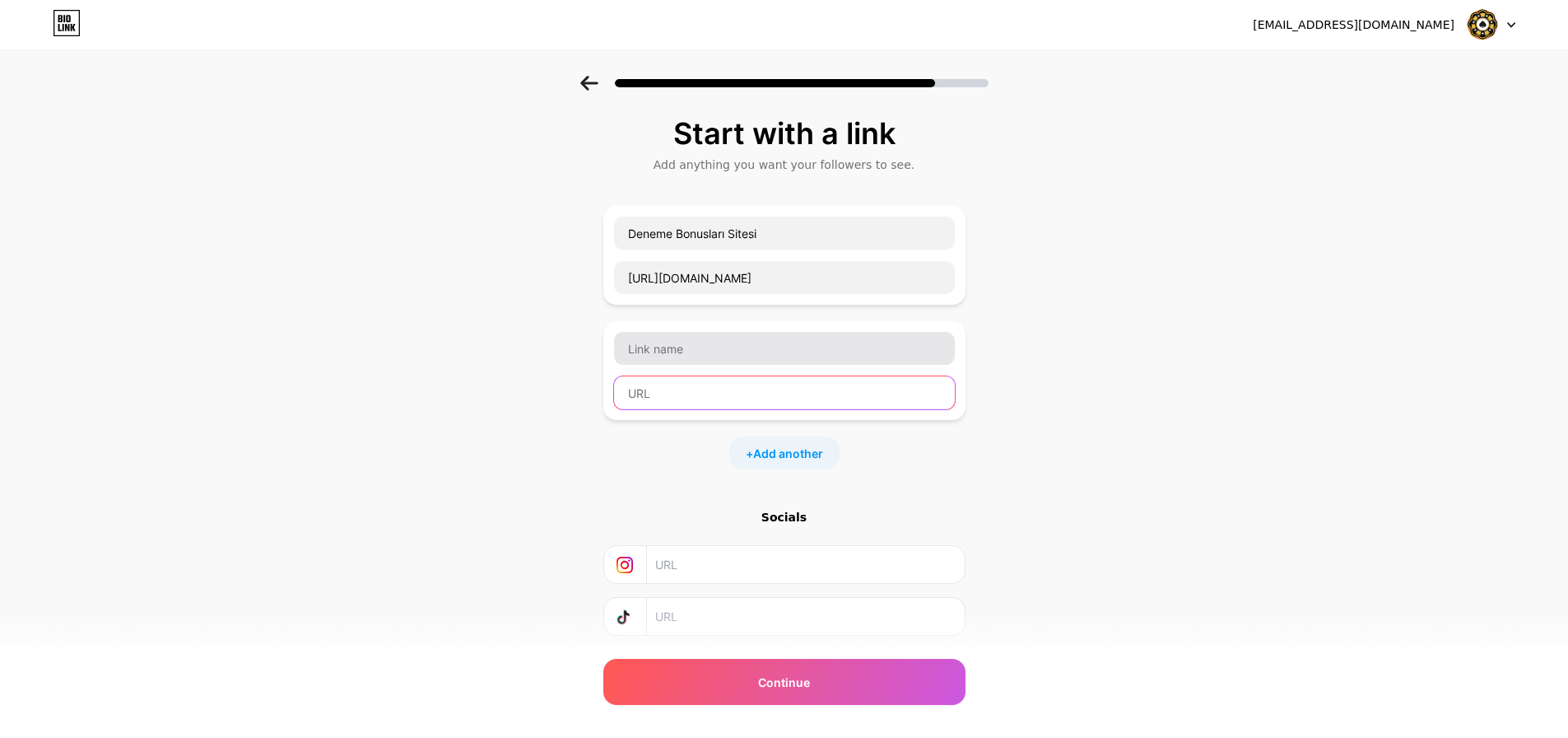
paste input "[URL][DOMAIN_NAME]"
type input "[URL][DOMAIN_NAME]"
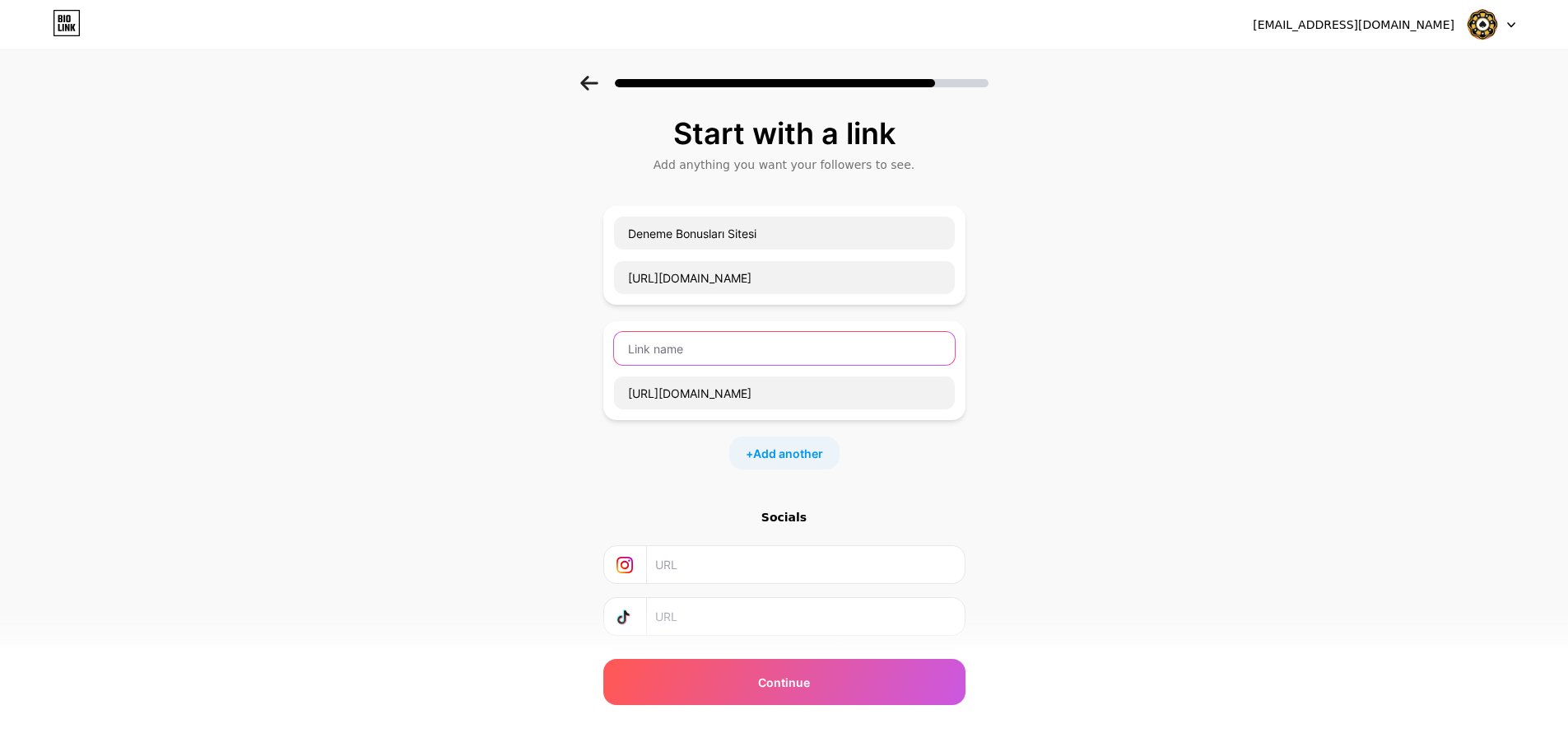
click at [738, 355] on input "text" at bounding box center [784, 348] width 341 height 33
type input "Deneme Bonusu Forumu"
click at [462, 380] on div "Start with a link Add anything you want your followers to see. Deneme Bonusları…" at bounding box center [784, 422] width 1568 height 694
click at [783, 448] on span "Add another" at bounding box center [788, 453] width 70 height 17
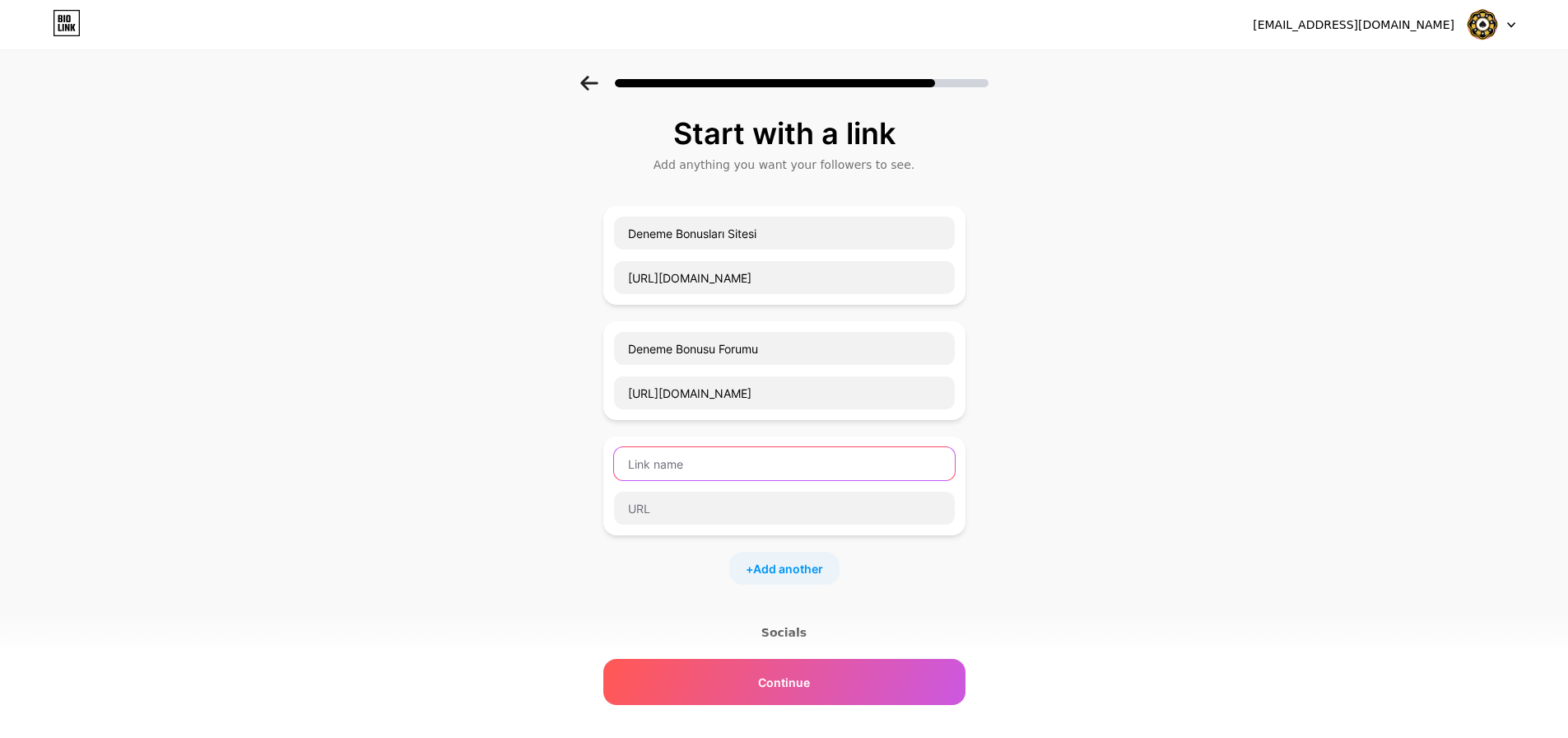
click at [688, 471] on input "text" at bounding box center [784, 464] width 341 height 33
paste input "250 Freespin [PERSON_NAME]"
type input "250 Freespin [PERSON_NAME]"
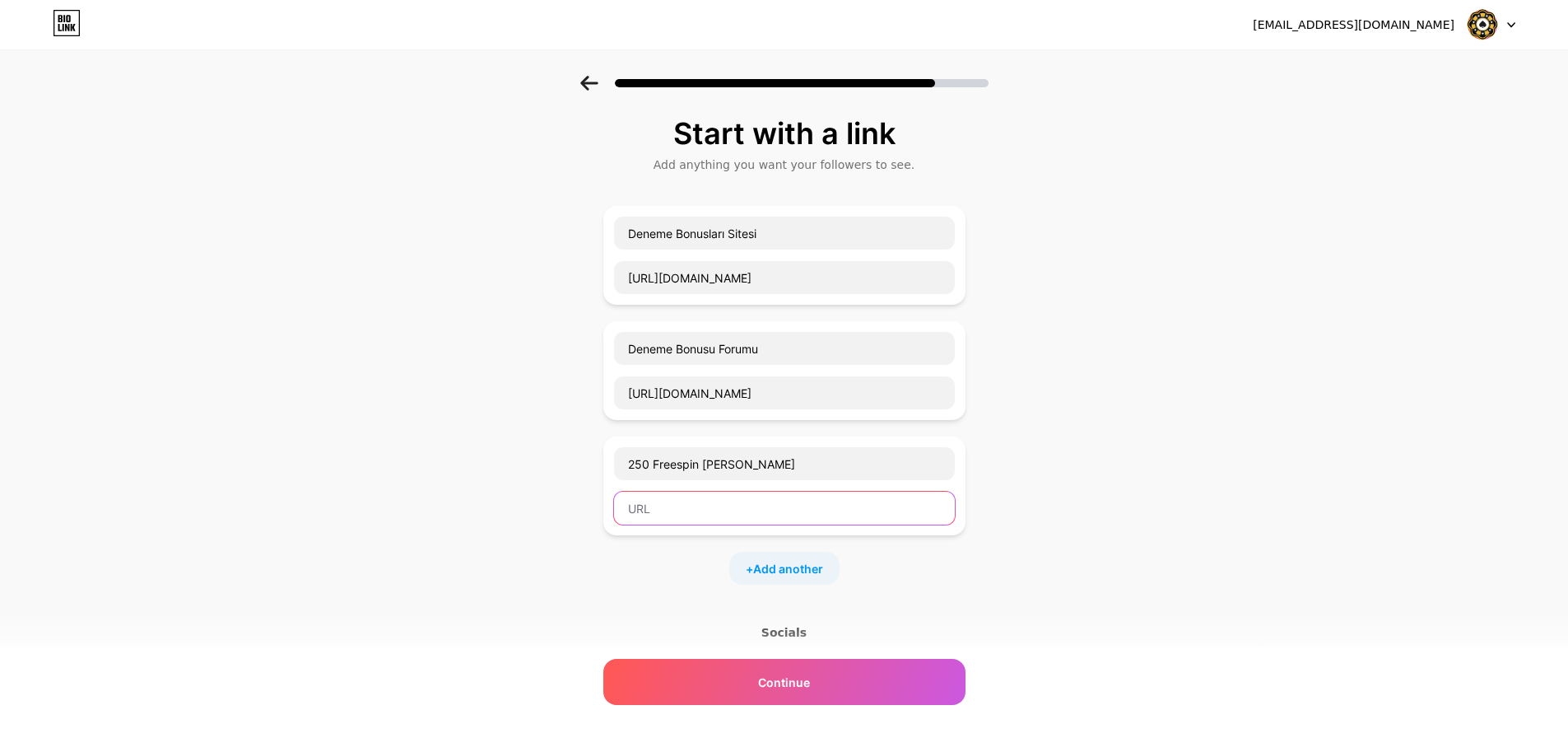
click at [679, 509] on input "text" at bounding box center [784, 508] width 341 height 33
click at [682, 528] on div "250 Freespin [PERSON_NAME]" at bounding box center [784, 486] width 362 height 99
click at [688, 491] on div at bounding box center [784, 508] width 343 height 35
click at [671, 507] on input "text" at bounding box center [784, 508] width 341 height 33
paste input "[URL][DOMAIN_NAME]"
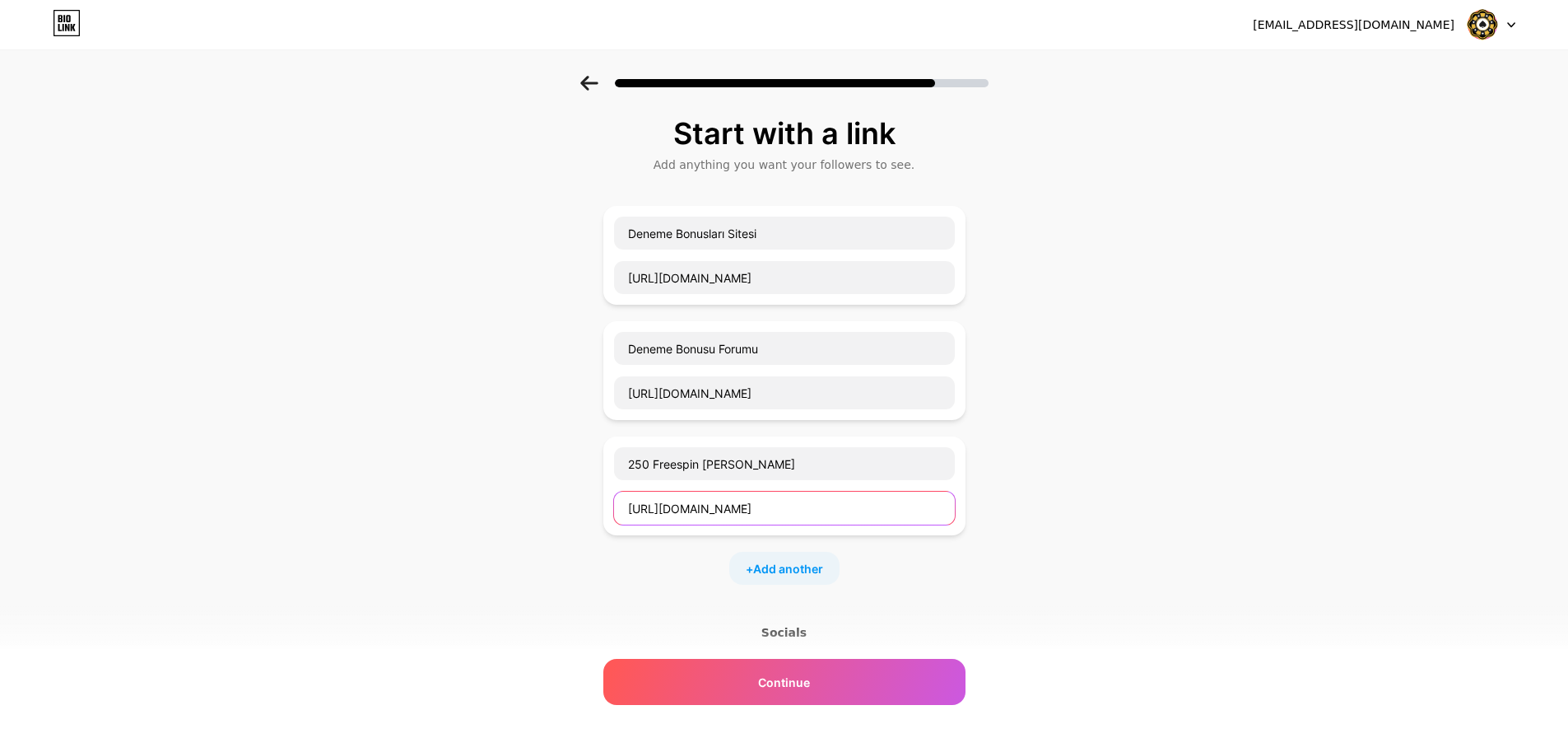
type input "[URL][DOMAIN_NAME]"
drag, startPoint x: 465, startPoint y: 522, endPoint x: 501, endPoint y: 547, distance: 43.8
click at [463, 523] on div "Start with a link Add anything you want your followers to see. Deneme Bonusları…" at bounding box center [784, 480] width 1568 height 810
click at [773, 574] on span "Add another" at bounding box center [788, 568] width 70 height 17
click at [730, 584] on input "text" at bounding box center [784, 579] width 341 height 33
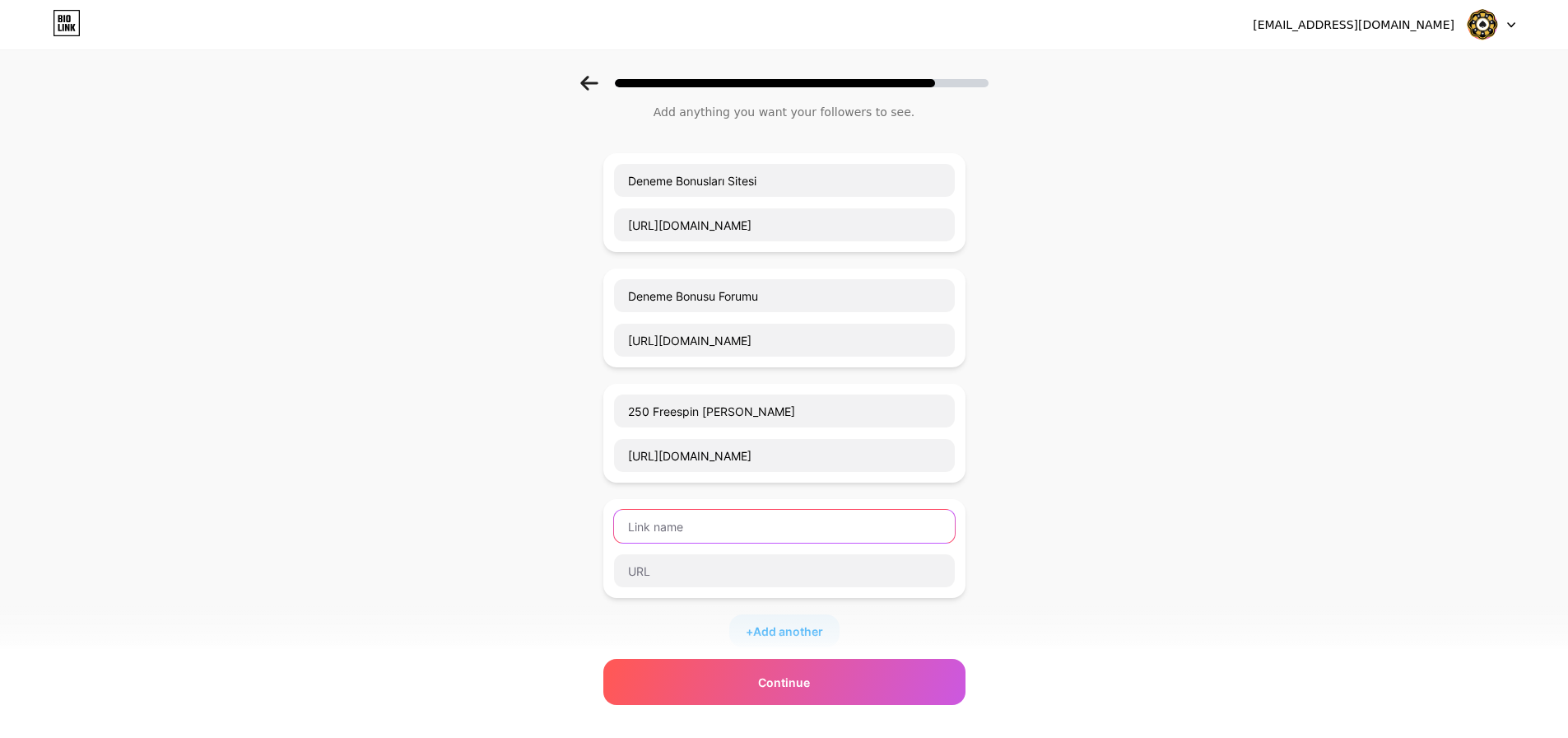
scroll to position [83, 0]
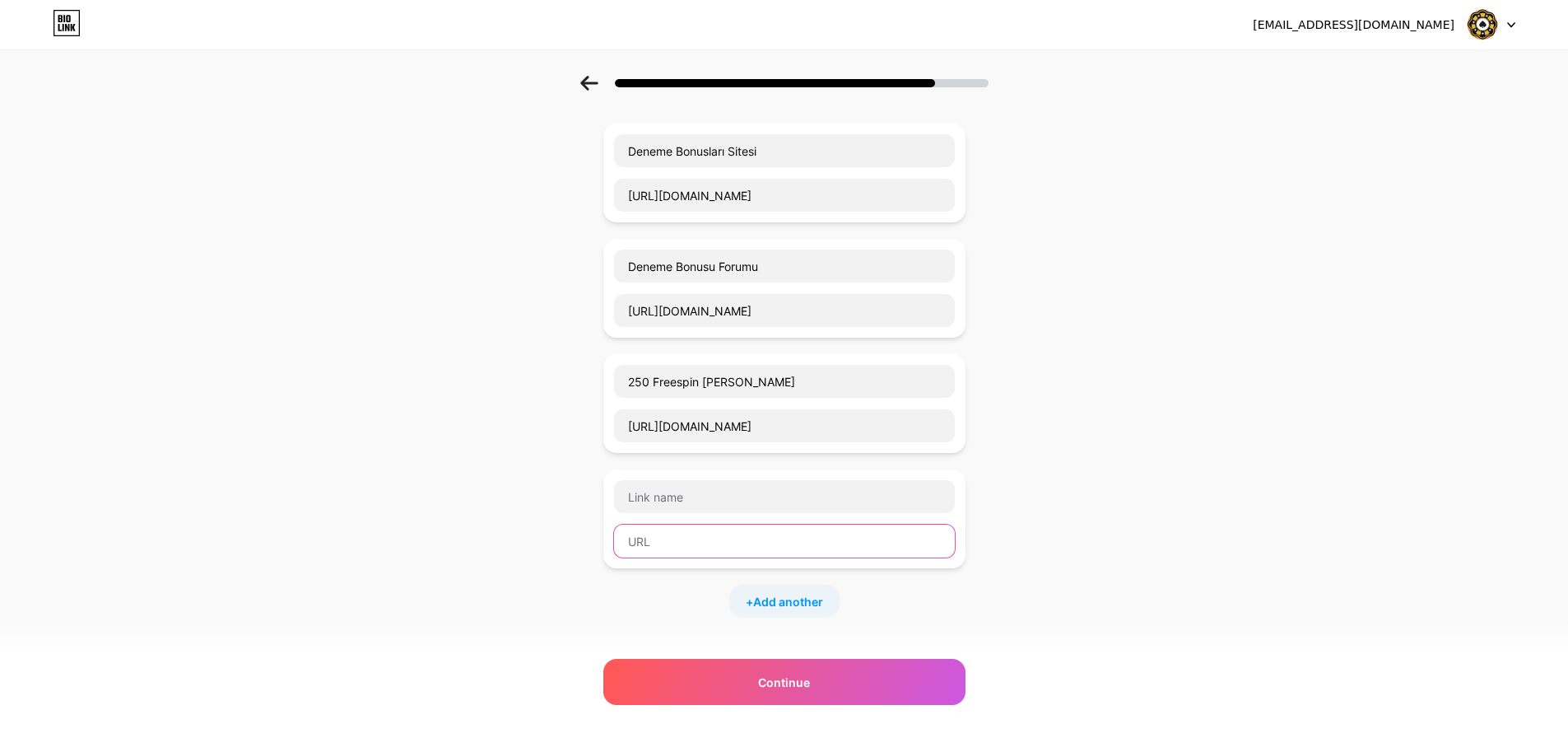
click at [687, 535] on input "text" at bounding box center [784, 541] width 341 height 33
type input "222 TL Deneme Bonusu Al"
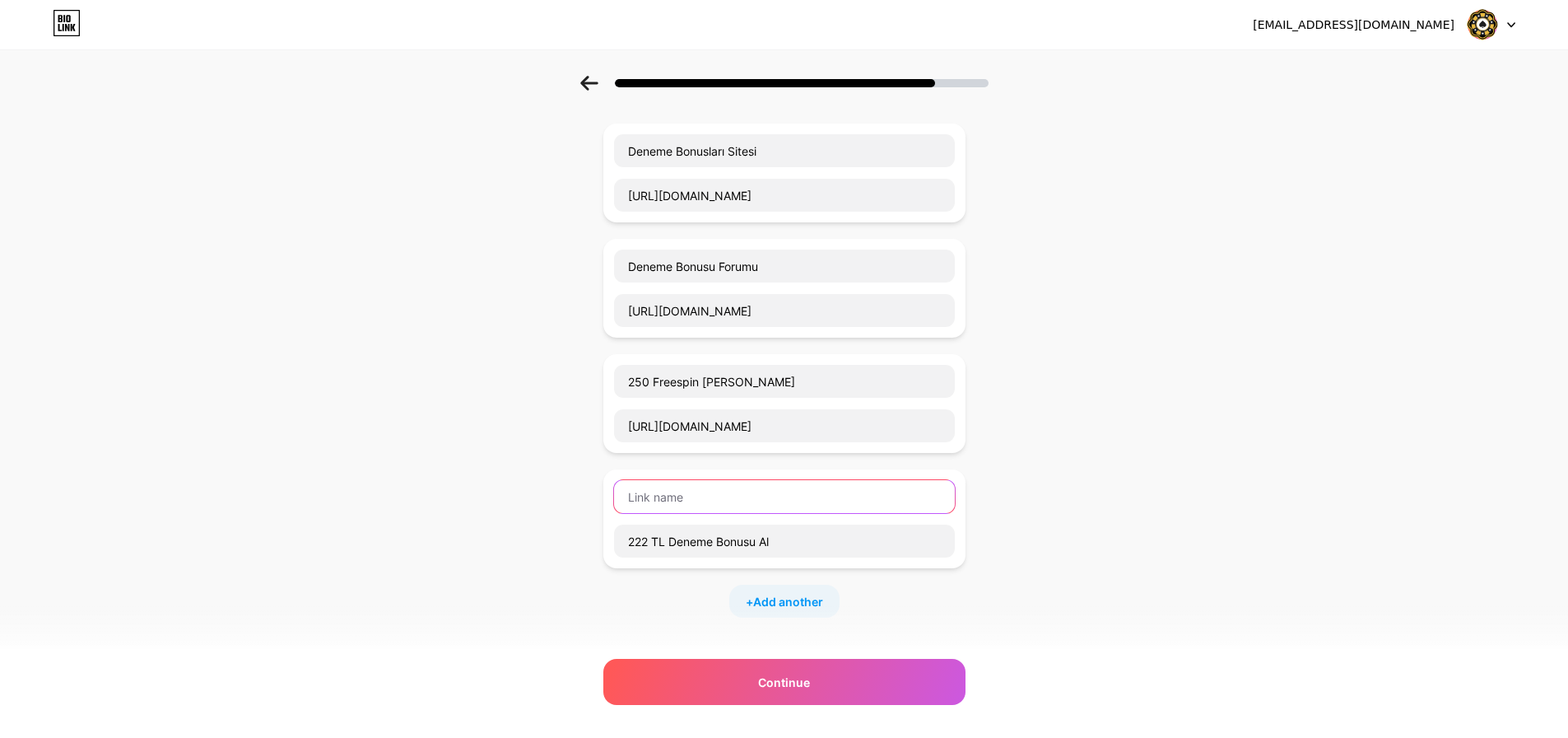
click at [712, 482] on input "text" at bounding box center [784, 496] width 341 height 33
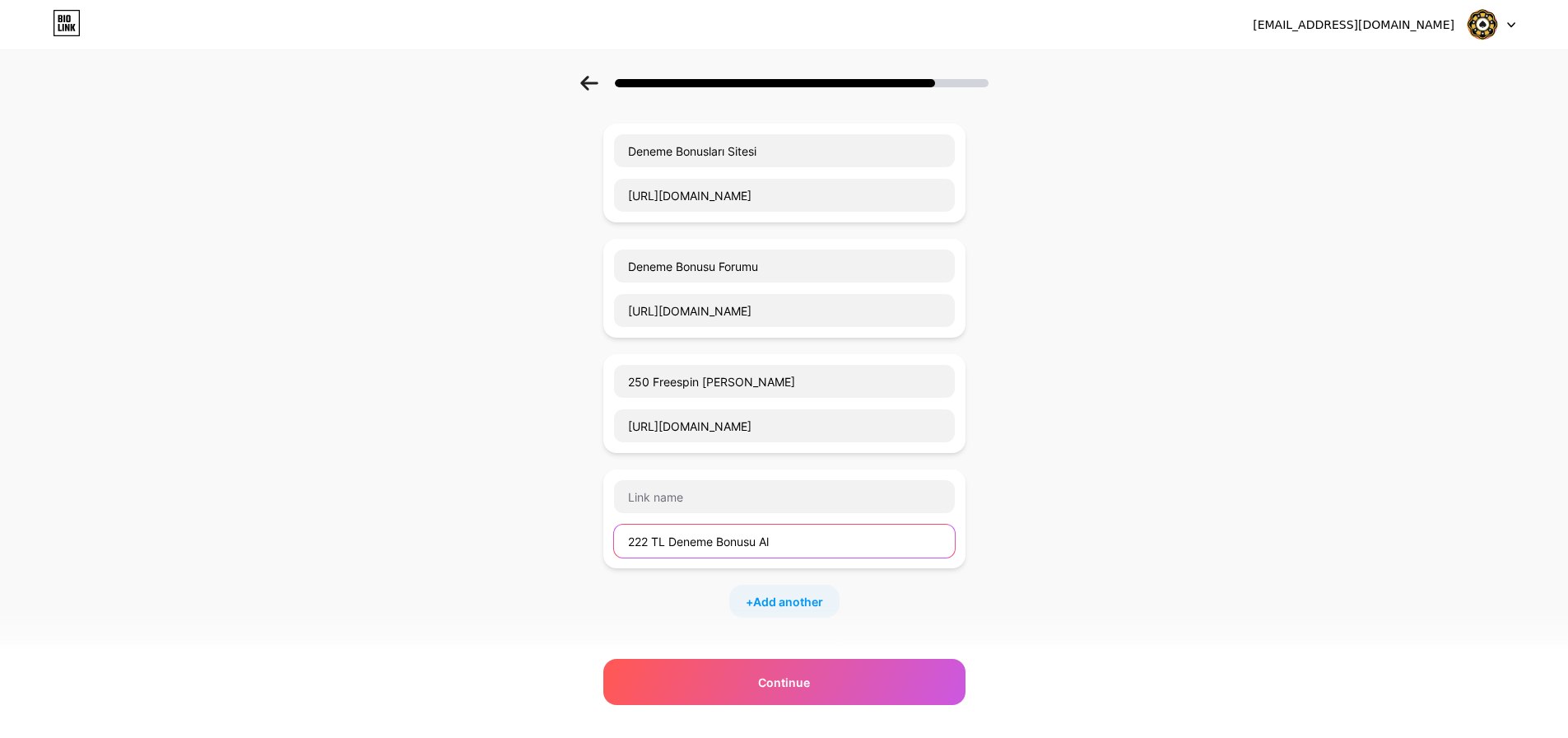
click at [747, 542] on input "222 TL Deneme Bonusu Al" at bounding box center [784, 541] width 341 height 33
click at [742, 507] on input "text" at bounding box center [784, 496] width 341 height 33
paste input "222 TL Deneme Bonusu Al"
type input "222 TL Deneme Bonusu Al"
click at [705, 537] on input "text" at bounding box center [784, 541] width 341 height 33
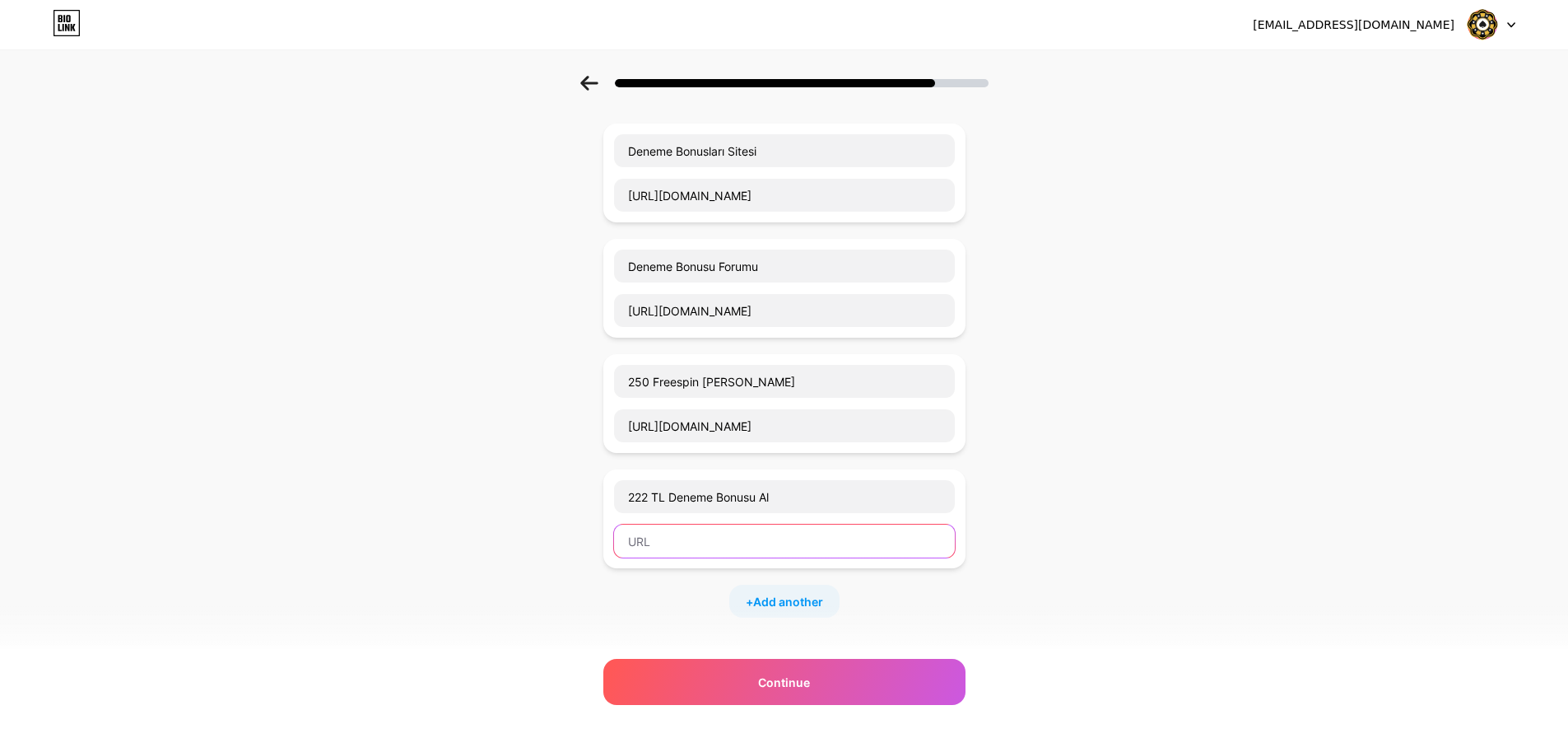
paste input "[URL][DOMAIN_NAME]"
type input "[URL][DOMAIN_NAME]"
click at [432, 463] on div "Start with a link Add anything you want your followers to see. Deneme Bonusları…" at bounding box center [784, 456] width 1568 height 925
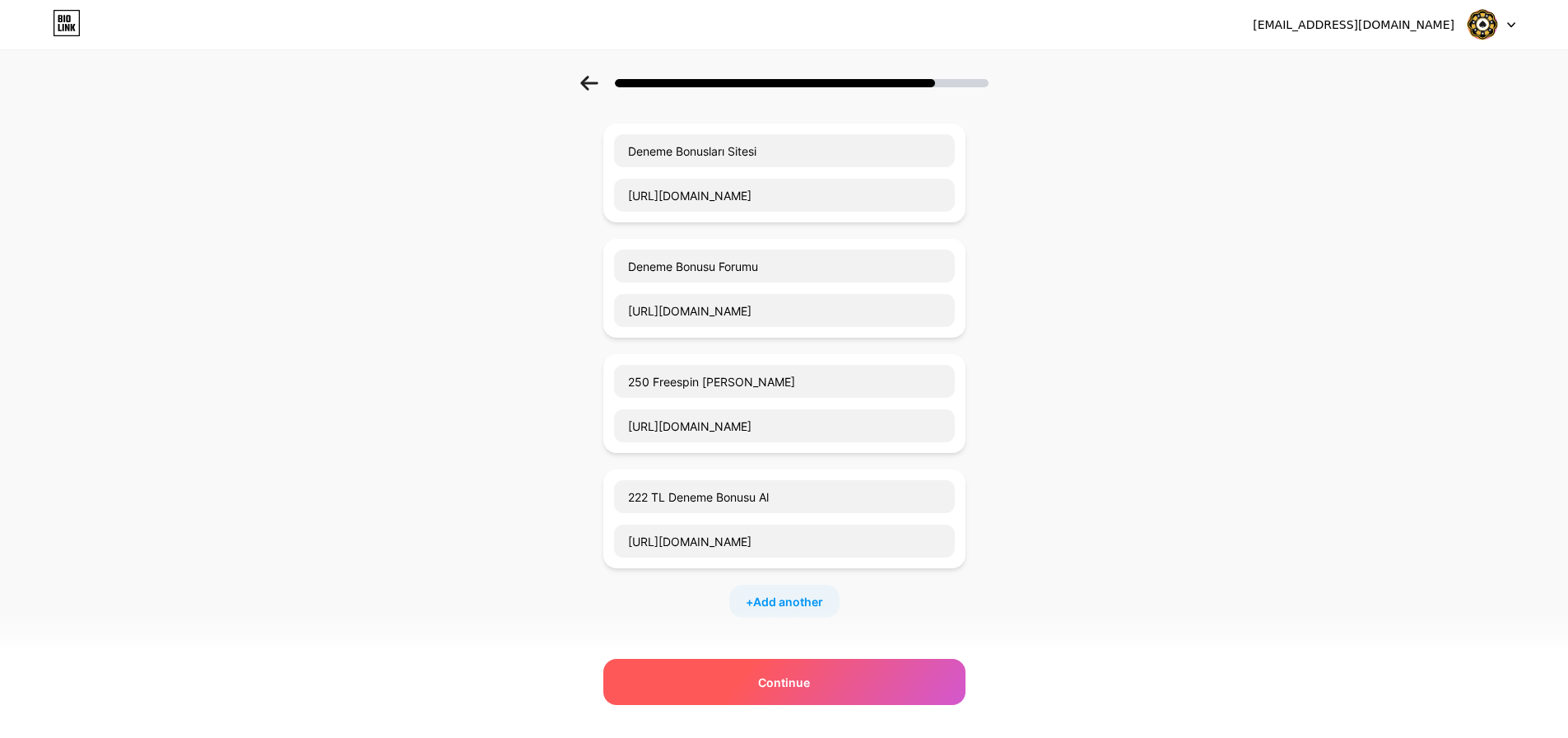
click at [791, 677] on span "Continue" at bounding box center [784, 682] width 51 height 17
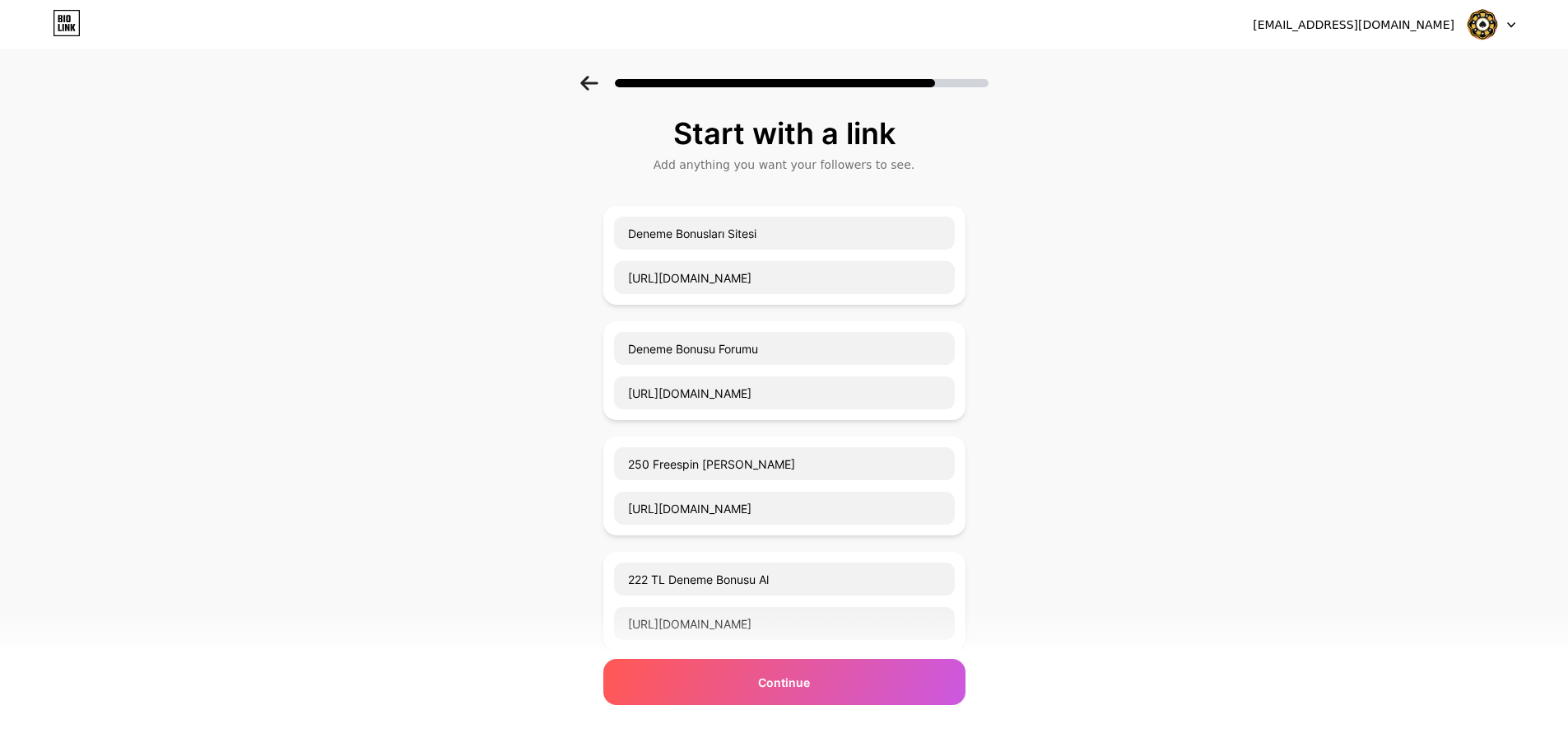
scroll to position [329, 0]
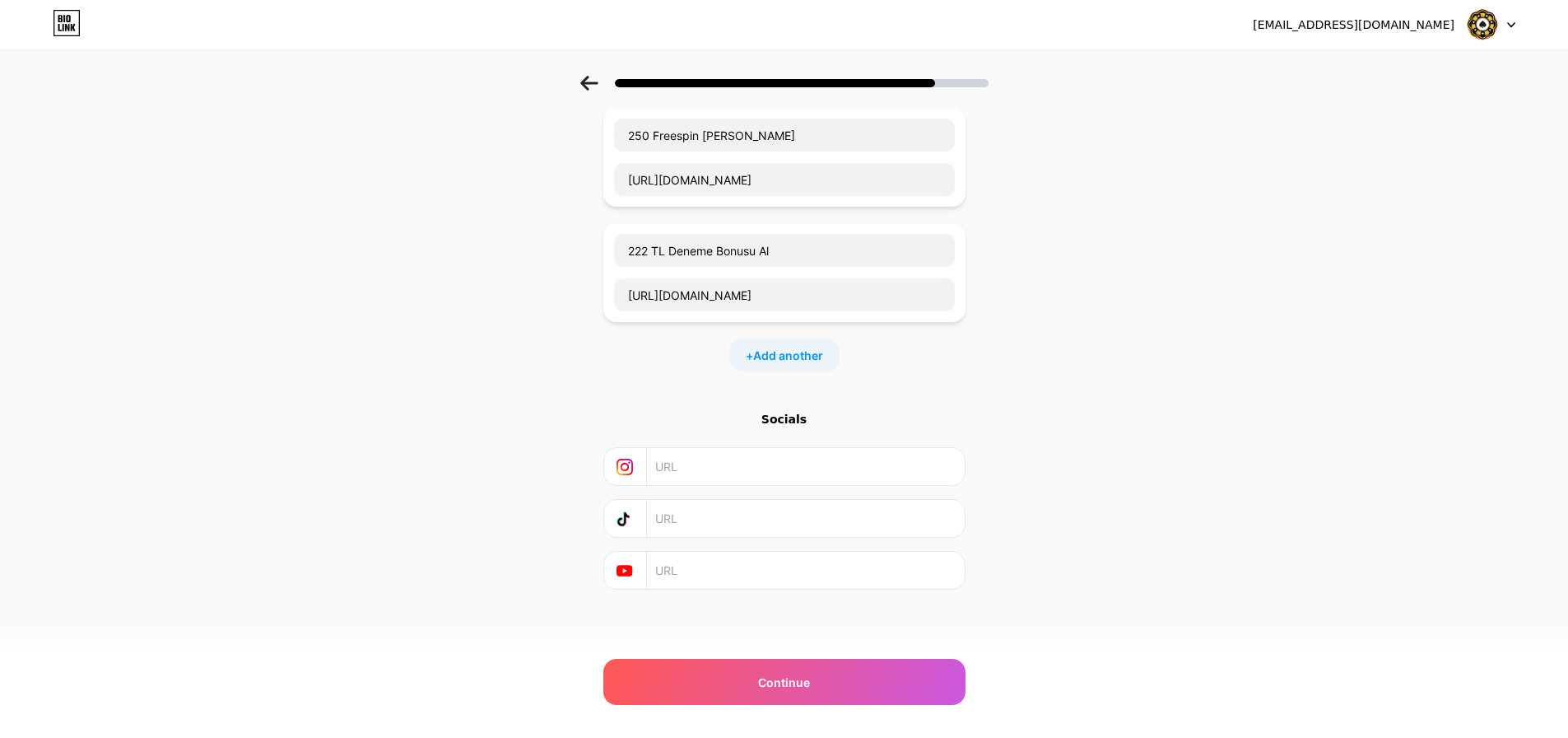
click at [728, 471] on input "text" at bounding box center [804, 466] width 299 height 37
click at [609, 631] on div "Start with a link Add anything you want your followers to see. Deneme Bonusları…" at bounding box center [784, 230] width 362 height 883
click at [797, 413] on div "Socials" at bounding box center [784, 419] width 362 height 17
click at [720, 471] on input "text" at bounding box center [804, 466] width 299 height 37
paste input "[URL][DOMAIN_NAME][DOMAIN_NAME]"
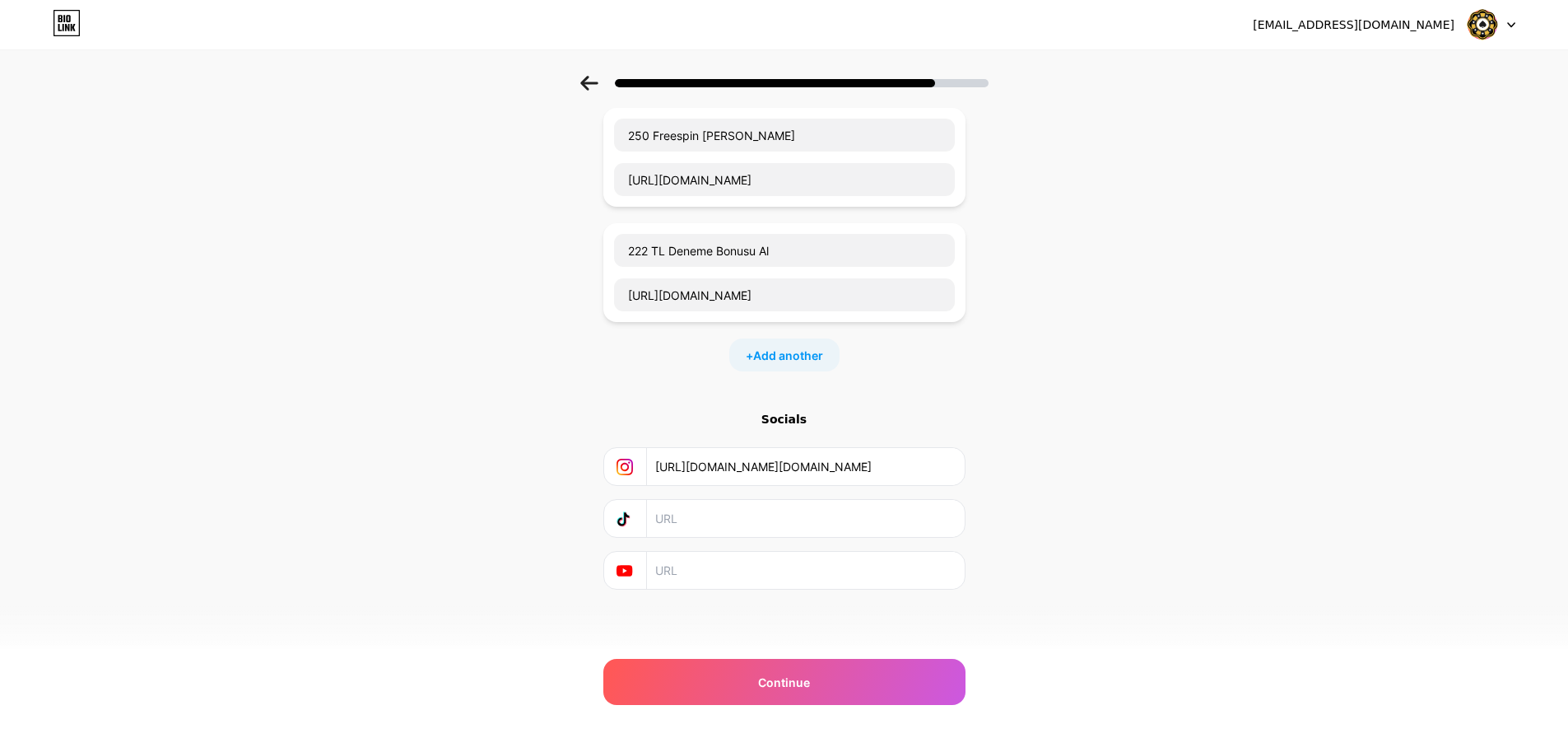
scroll to position [0, 198]
drag, startPoint x: 709, startPoint y: 466, endPoint x: 1580, endPoint y: 473, distance: 871.0
click at [1568, 479] on html "[EMAIL_ADDRESS][DOMAIN_NAME] Logout Link Copied Start with a link Add anything …" at bounding box center [784, 204] width 1568 height 1066
type input "[URL][DOMAIN_NAME]"
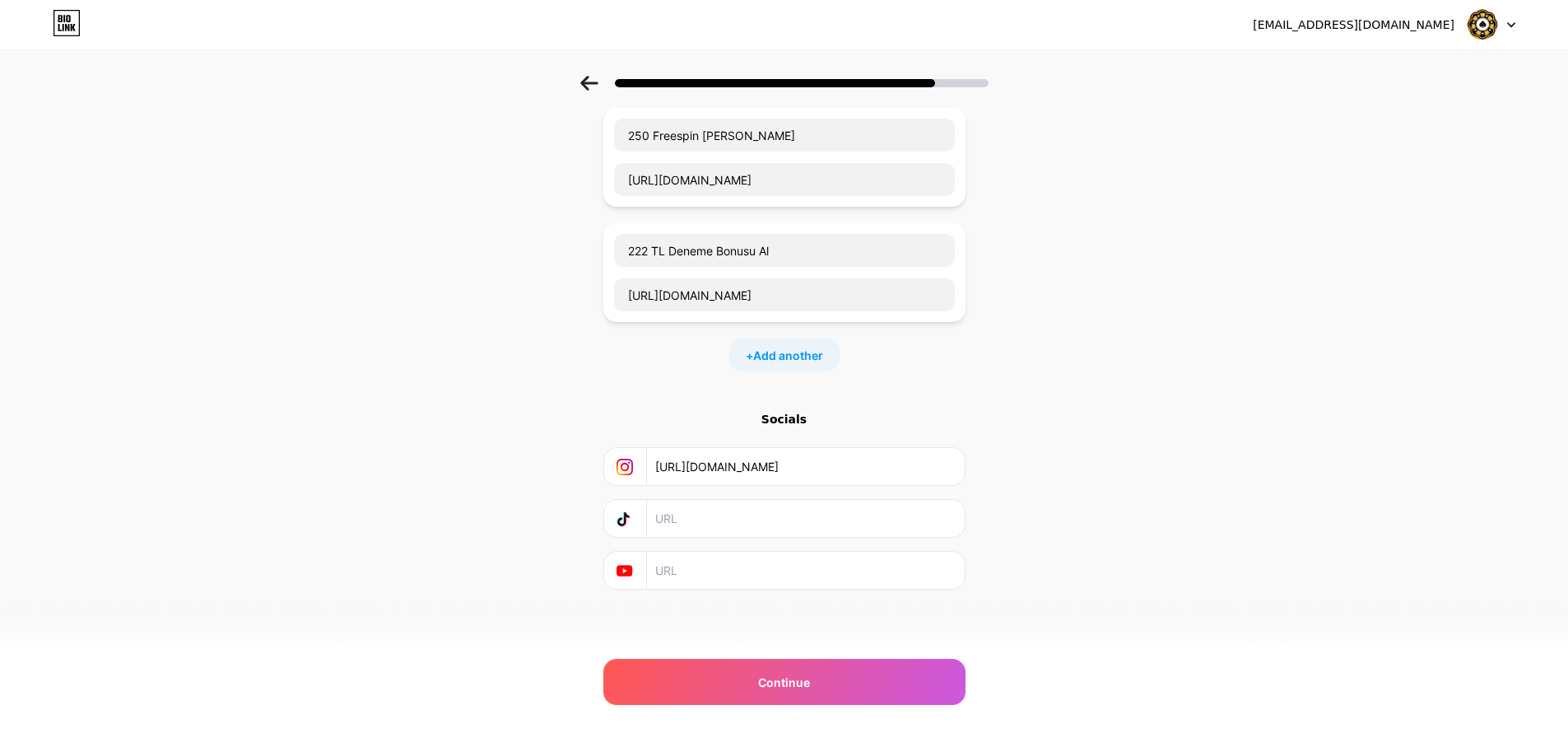
click at [1171, 483] on div "Start with a link Add anything you want your followers to see. Deneme Bonusları…" at bounding box center [784, 210] width 1568 height 925
click at [725, 584] on input "text" at bounding box center [804, 570] width 299 height 37
paste input "[URL][DOMAIN_NAME][DOMAIN_NAME]"
drag, startPoint x: 699, startPoint y: 569, endPoint x: 1580, endPoint y: 554, distance: 881.1
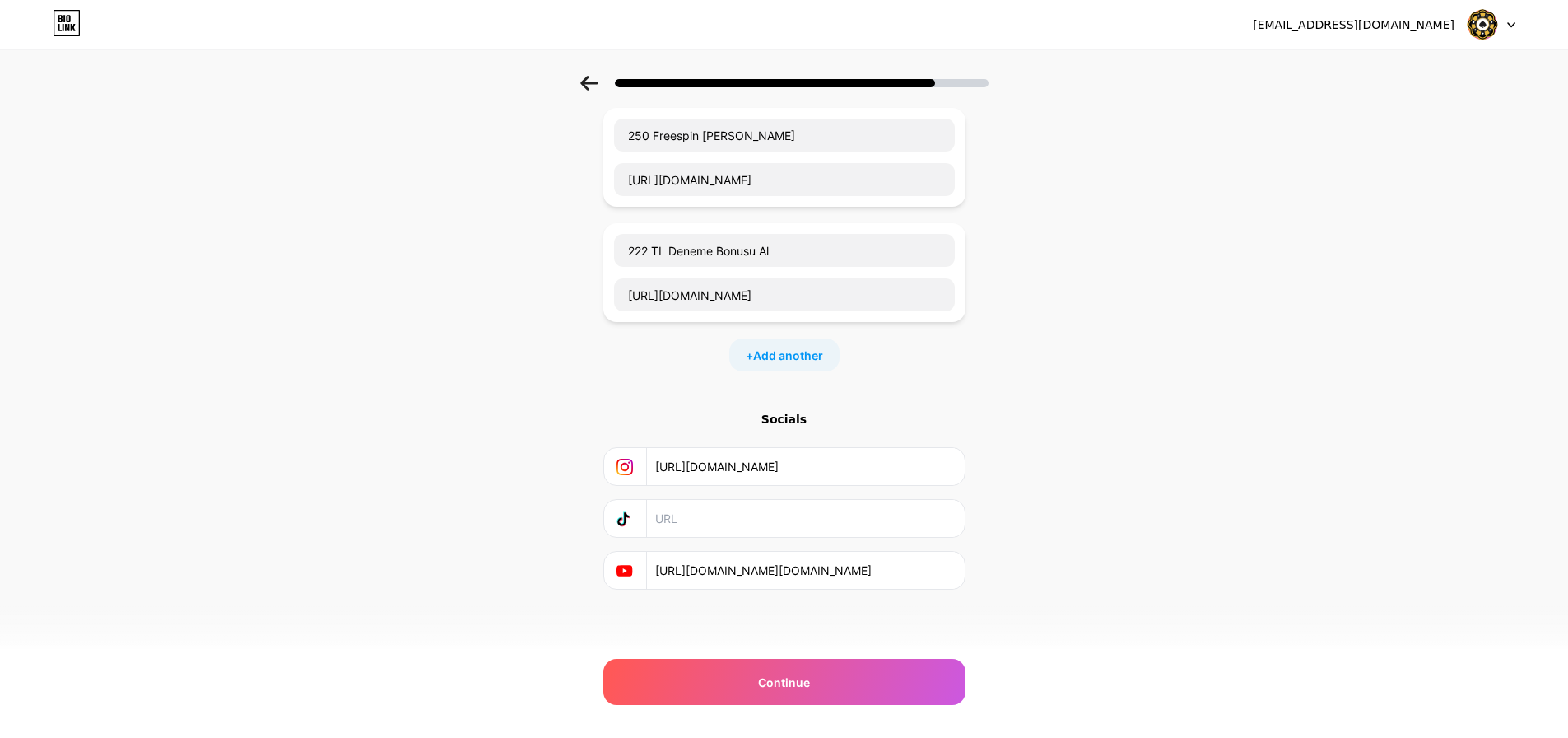
click at [1568, 563] on html "[EMAIL_ADDRESS][DOMAIN_NAME] Logout Link Copied Start with a link Add anything …" at bounding box center [784, 204] width 1568 height 1066
type input "[URL][DOMAIN_NAME]"
click at [1241, 600] on div "Start with a link Add anything you want your followers to see. Deneme Bonusları…" at bounding box center [784, 210] width 1568 height 925
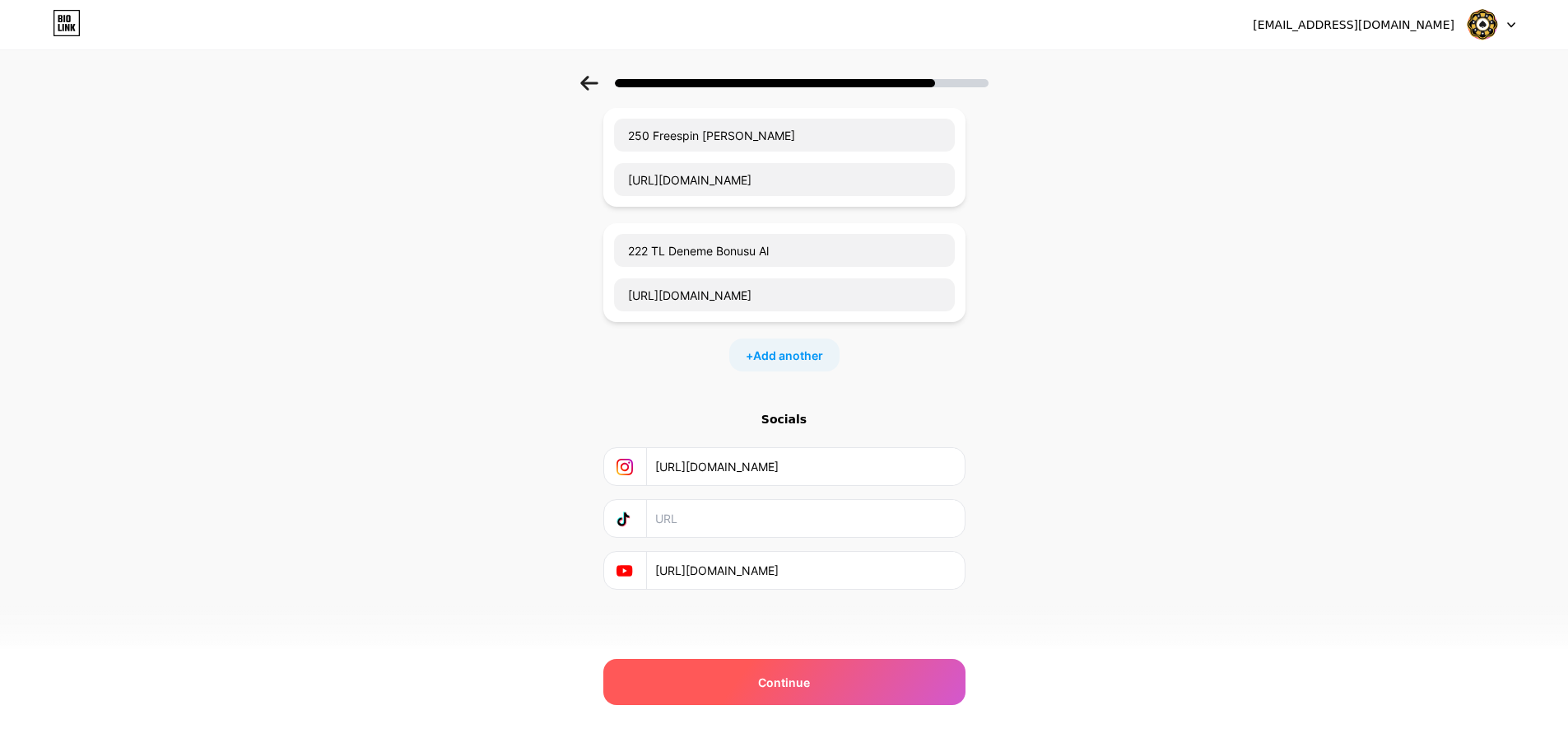
click at [827, 695] on div "Continue" at bounding box center [784, 682] width 362 height 46
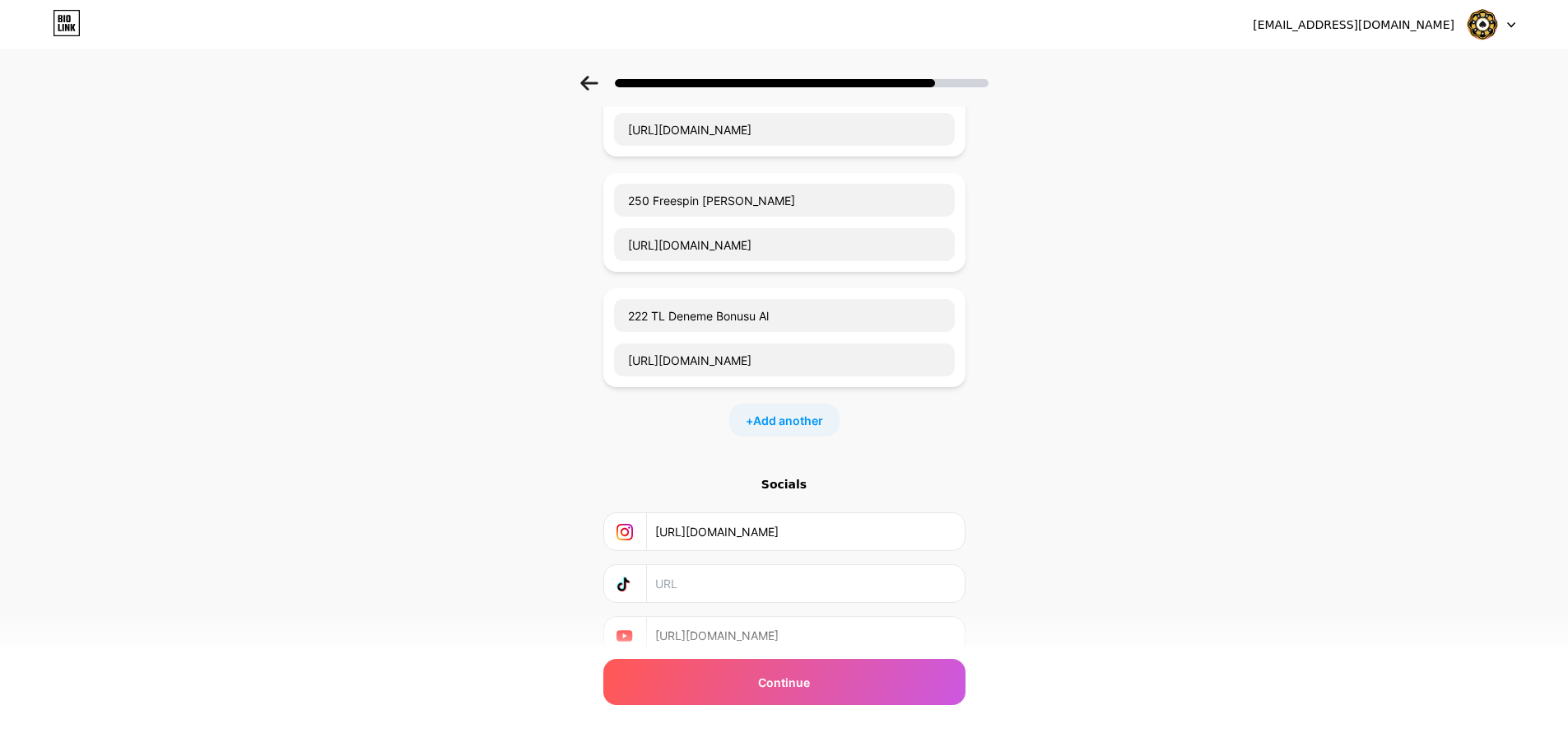
scroll to position [329, 12]
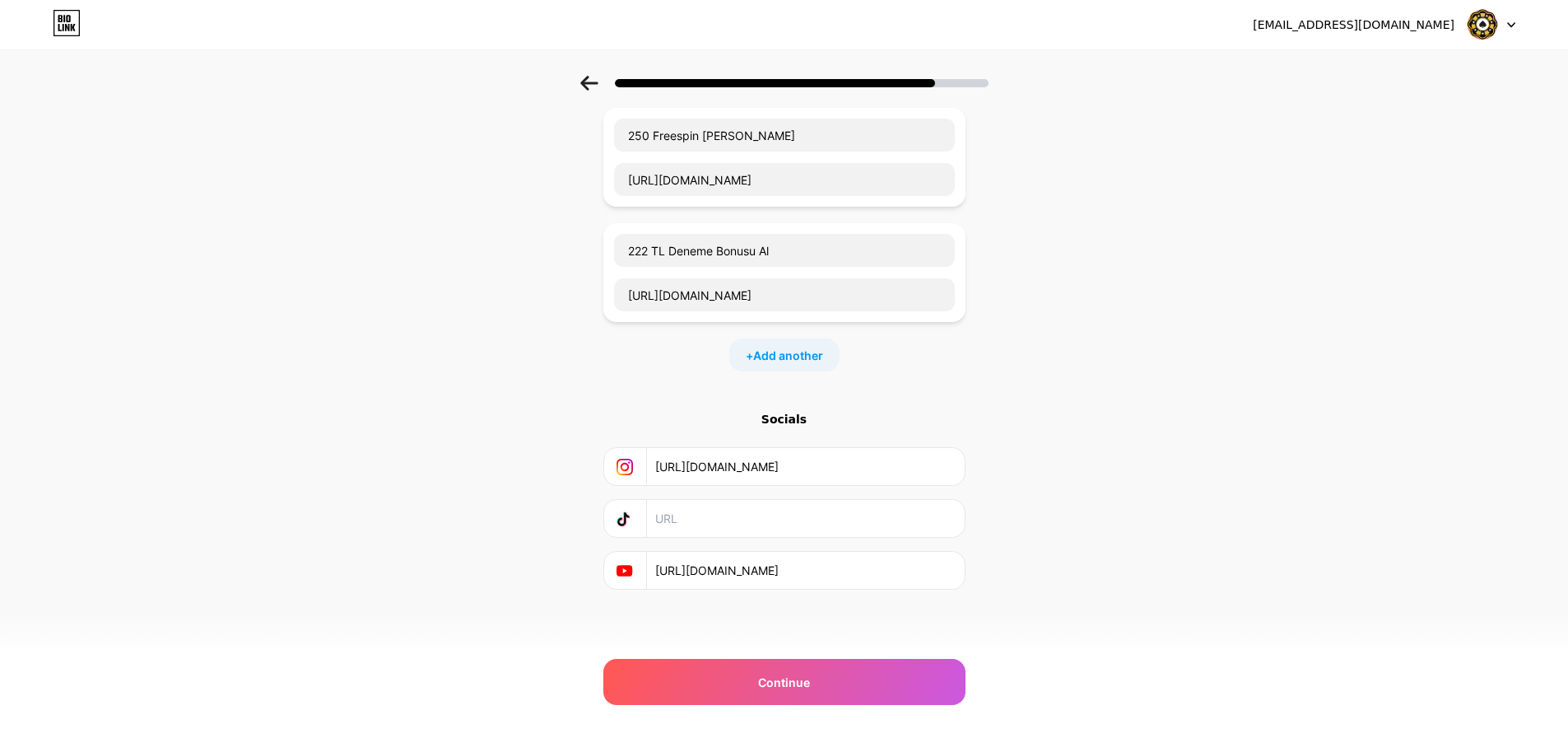
click at [725, 529] on input "text" at bounding box center [804, 518] width 299 height 37
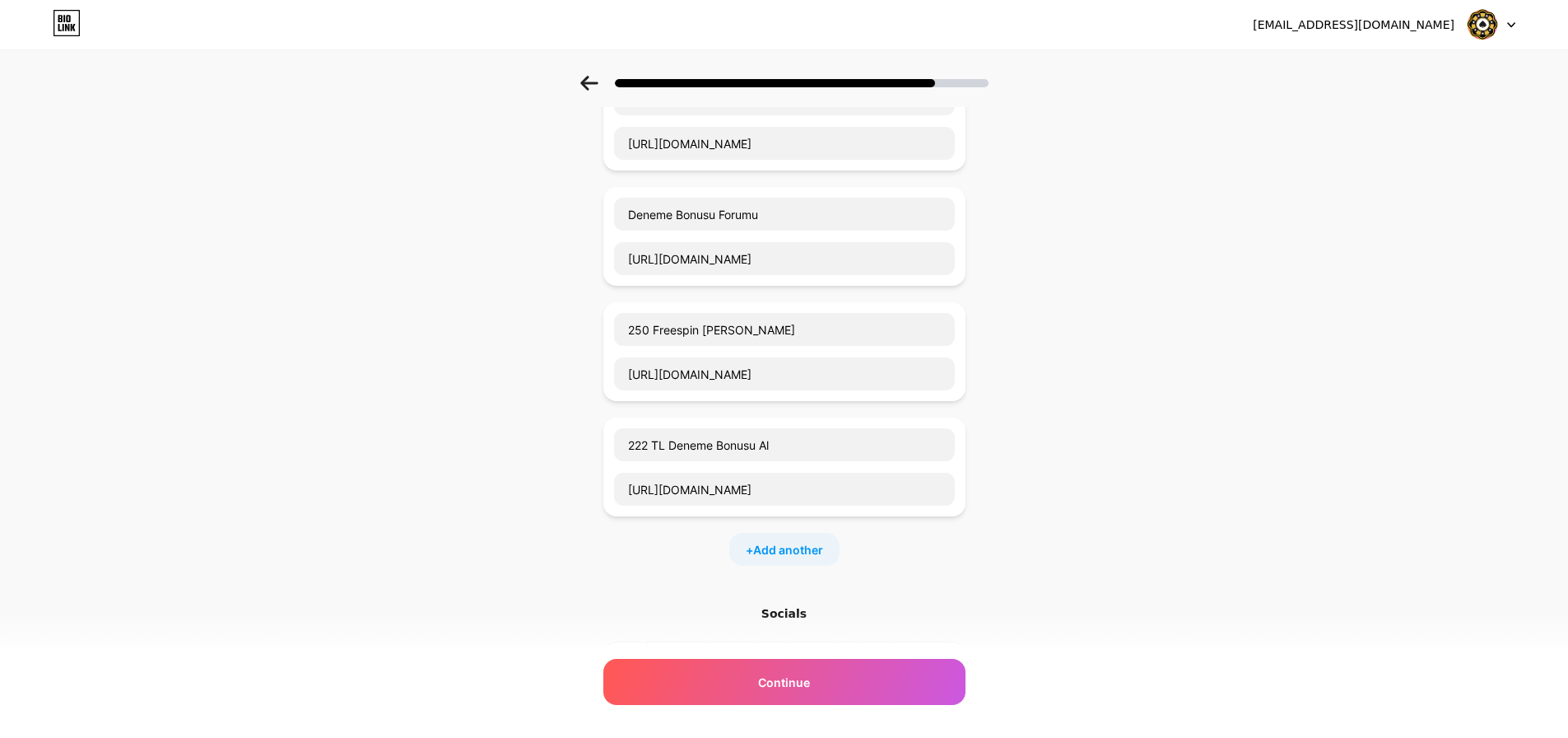
scroll to position [165, 12]
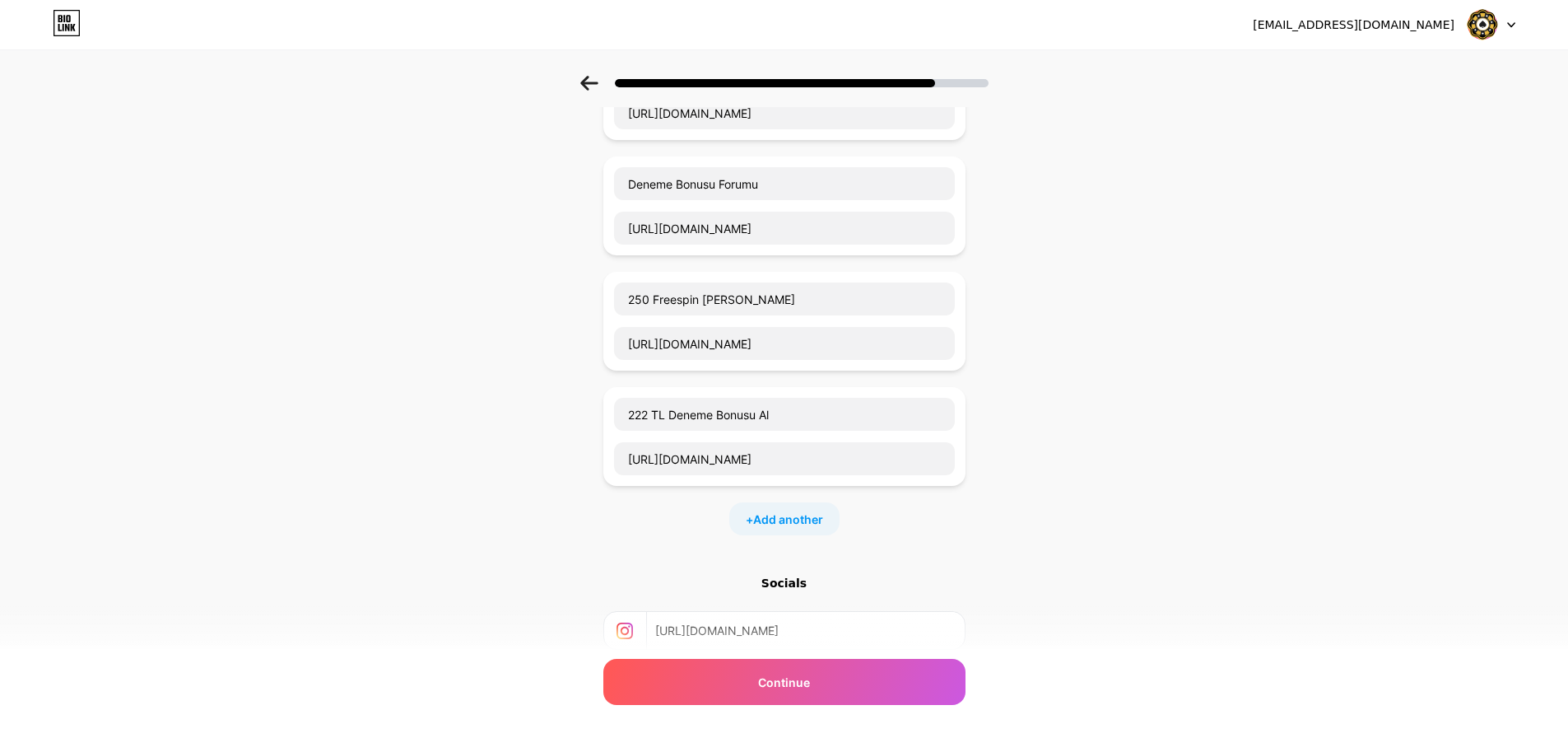
drag, startPoint x: 1066, startPoint y: 392, endPoint x: 1062, endPoint y: 382, distance: 10.8
click at [1066, 392] on div "Start with a link Add anything you want your followers to see. Deneme Bonusları…" at bounding box center [784, 373] width 1568 height 925
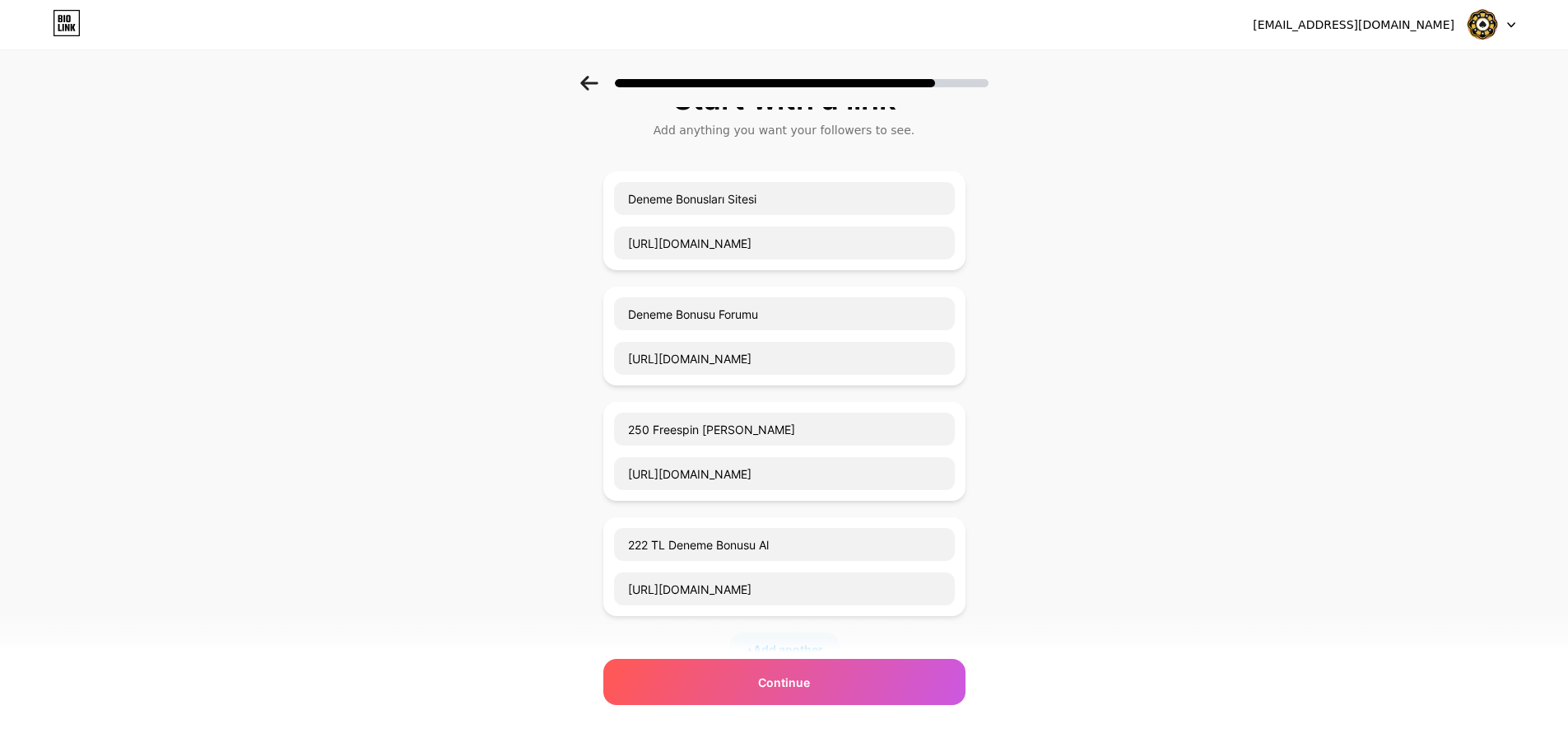
scroll to position [0, 12]
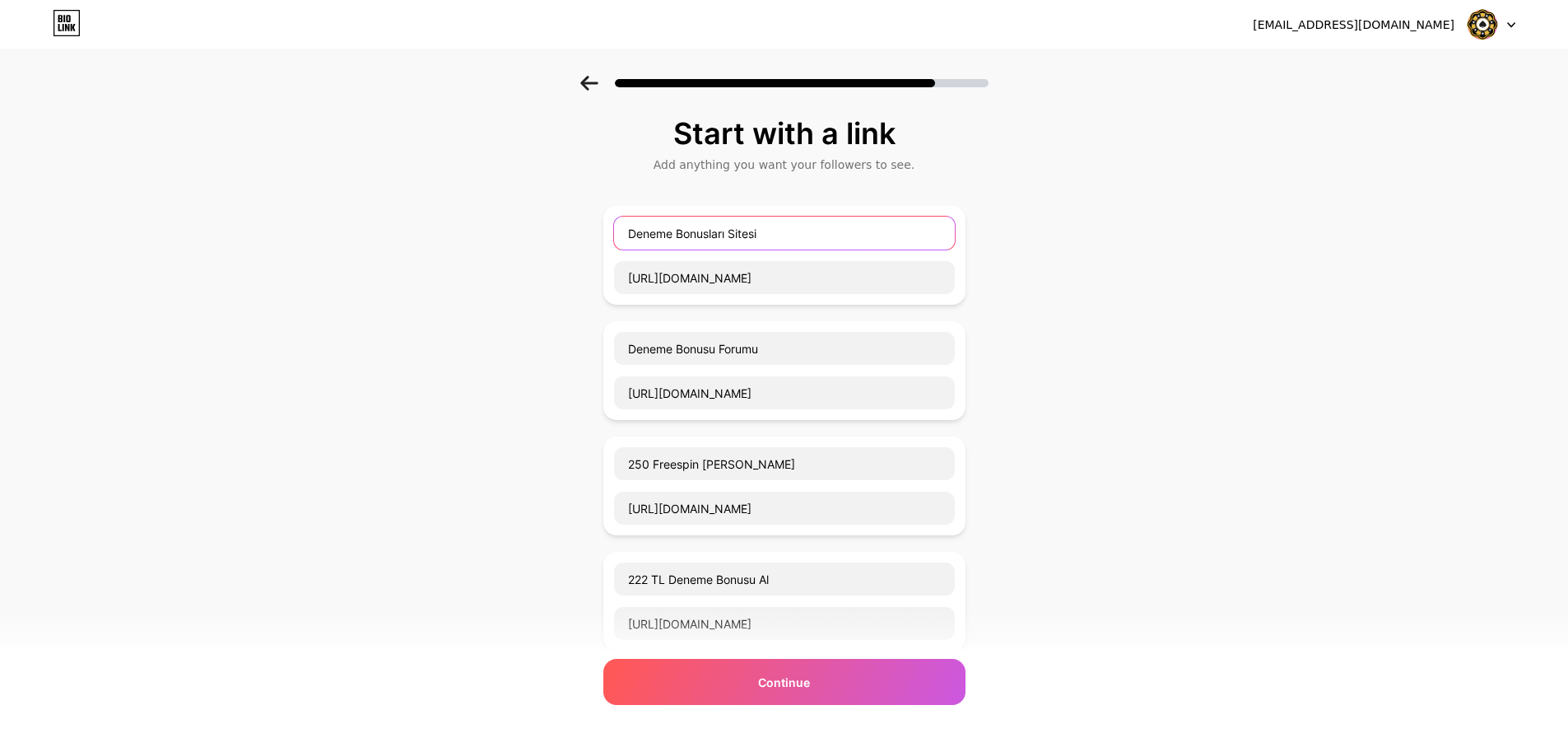
click at [683, 220] on input "Deneme Bonusları Sitesi" at bounding box center [784, 233] width 341 height 33
paste input "Deneme Bonusları Sitesi"
type input "Deneme Bonusları Sitesi"
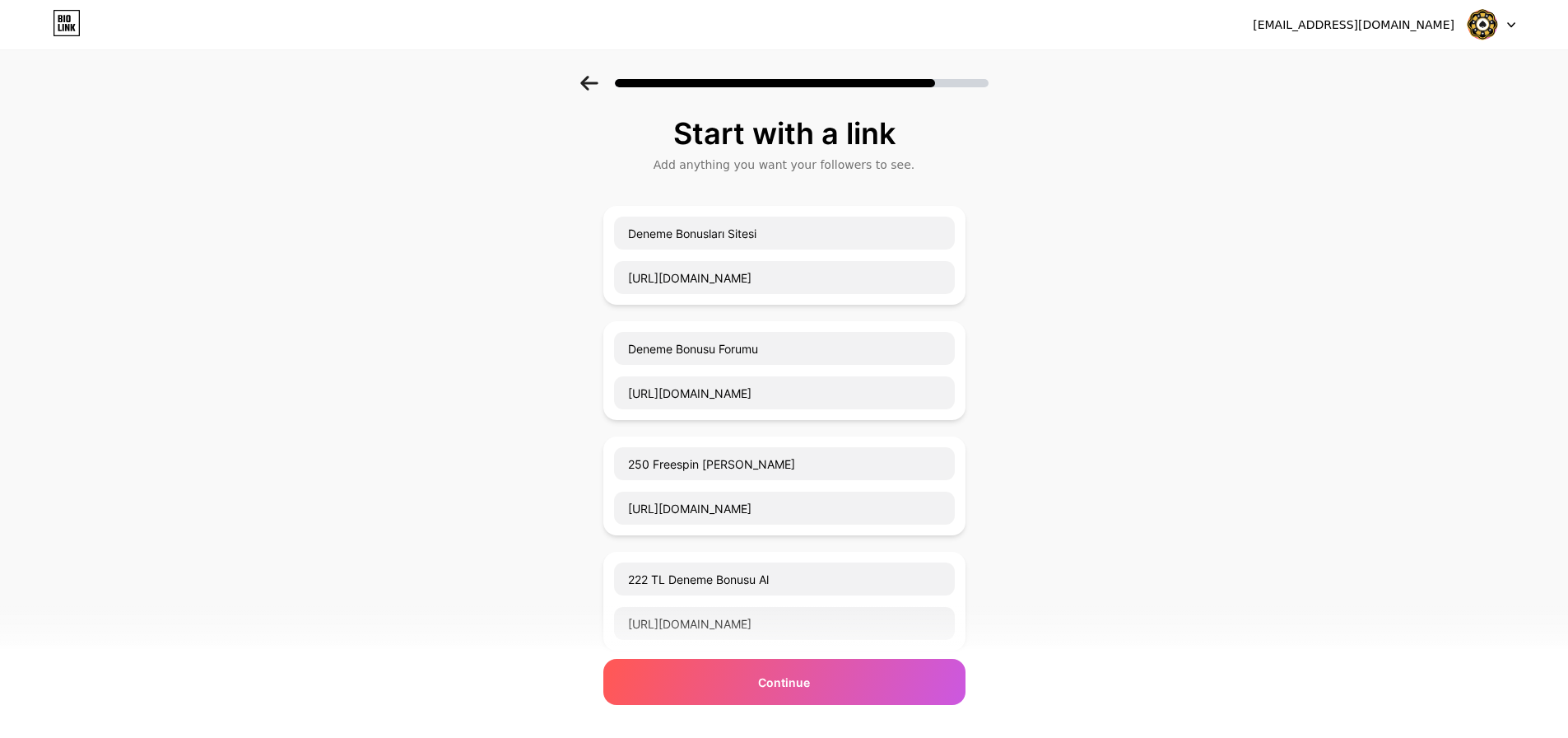
click at [1107, 309] on div "Start with a link Add anything you want your followers to see. Deneme Bonusları…" at bounding box center [784, 538] width 1568 height 925
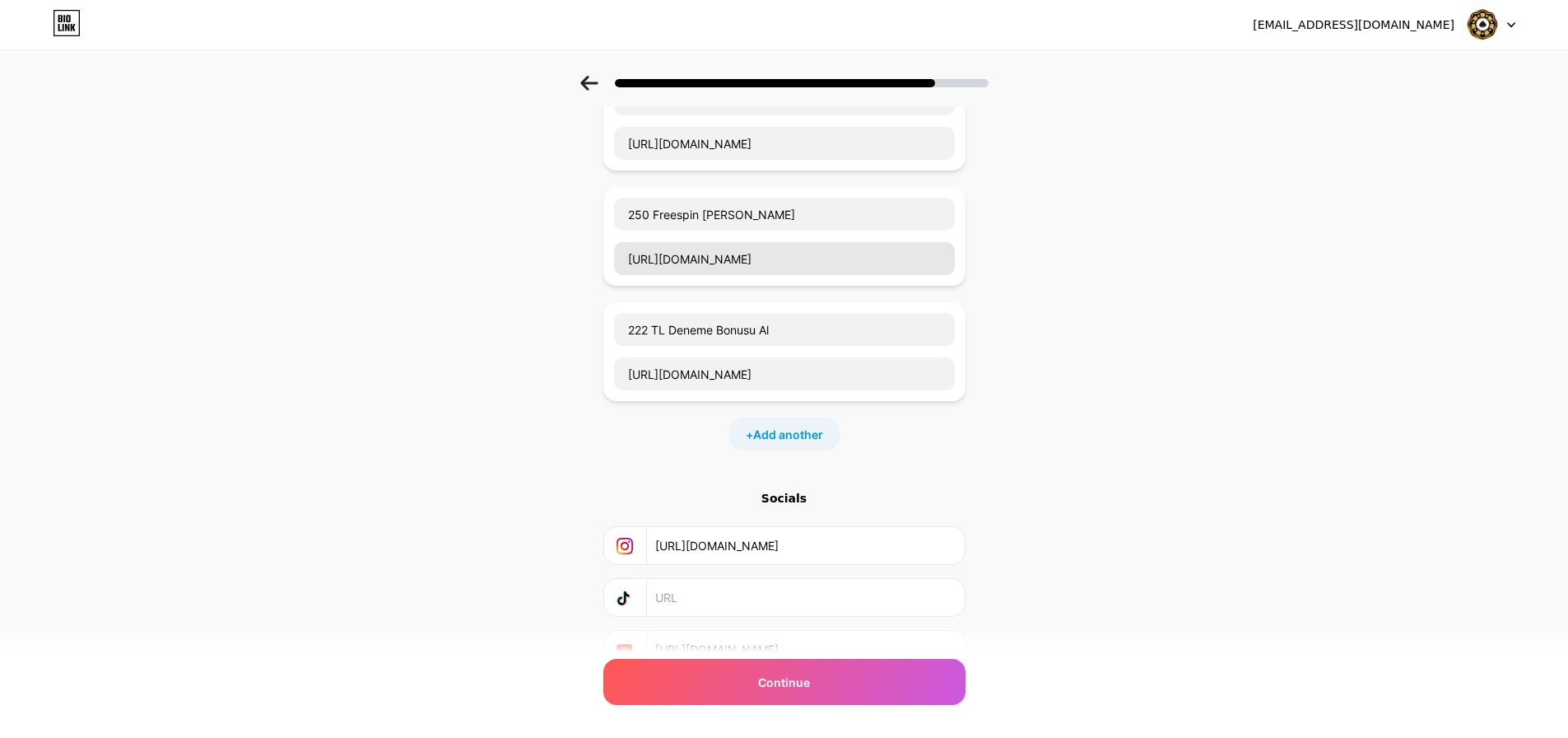
scroll to position [164, 12]
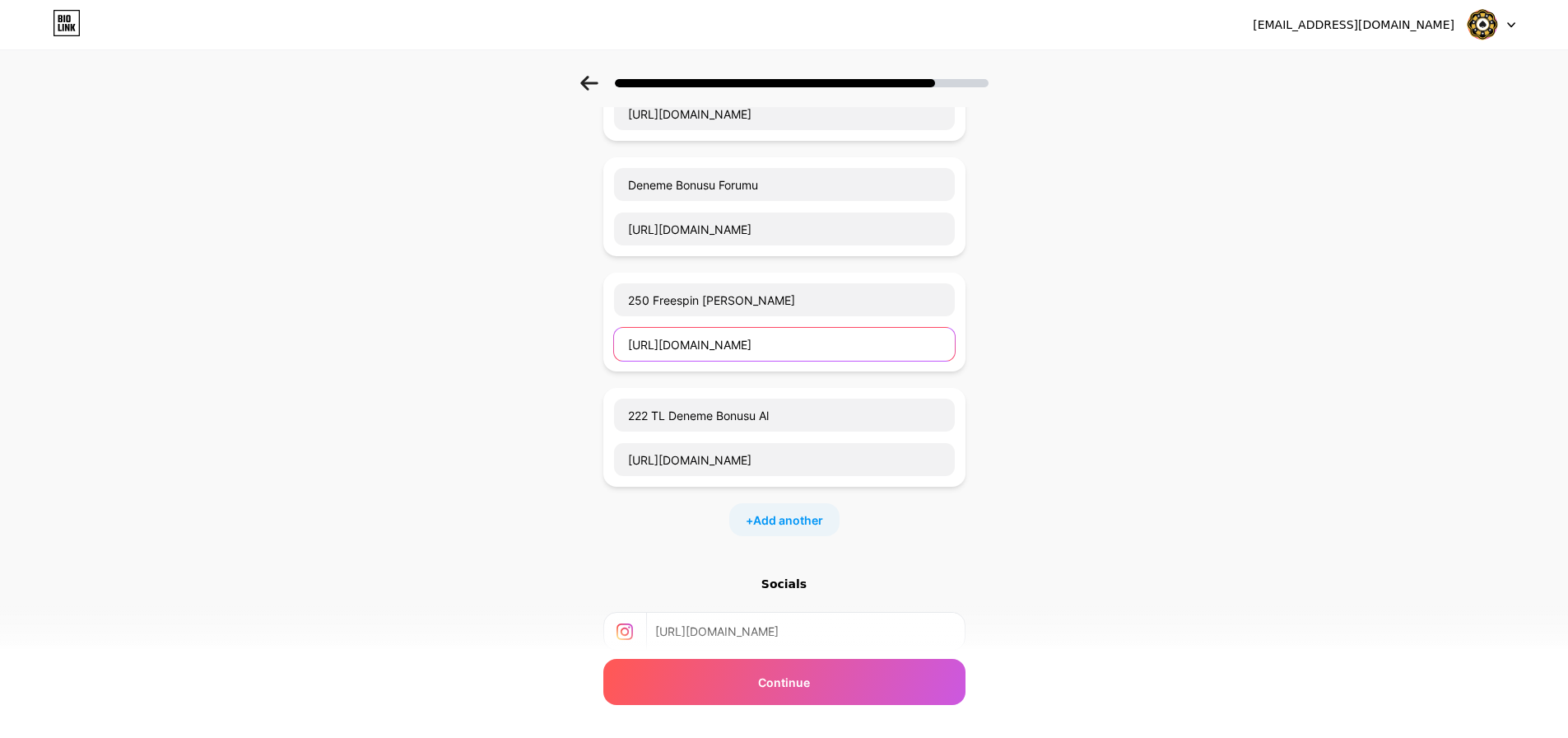
click at [716, 333] on input "[URL][DOMAIN_NAME]" at bounding box center [784, 345] width 341 height 33
click at [1133, 369] on div "Start with a link Add anything you want your followers to see. Deneme Bonusları…" at bounding box center [784, 374] width 1568 height 925
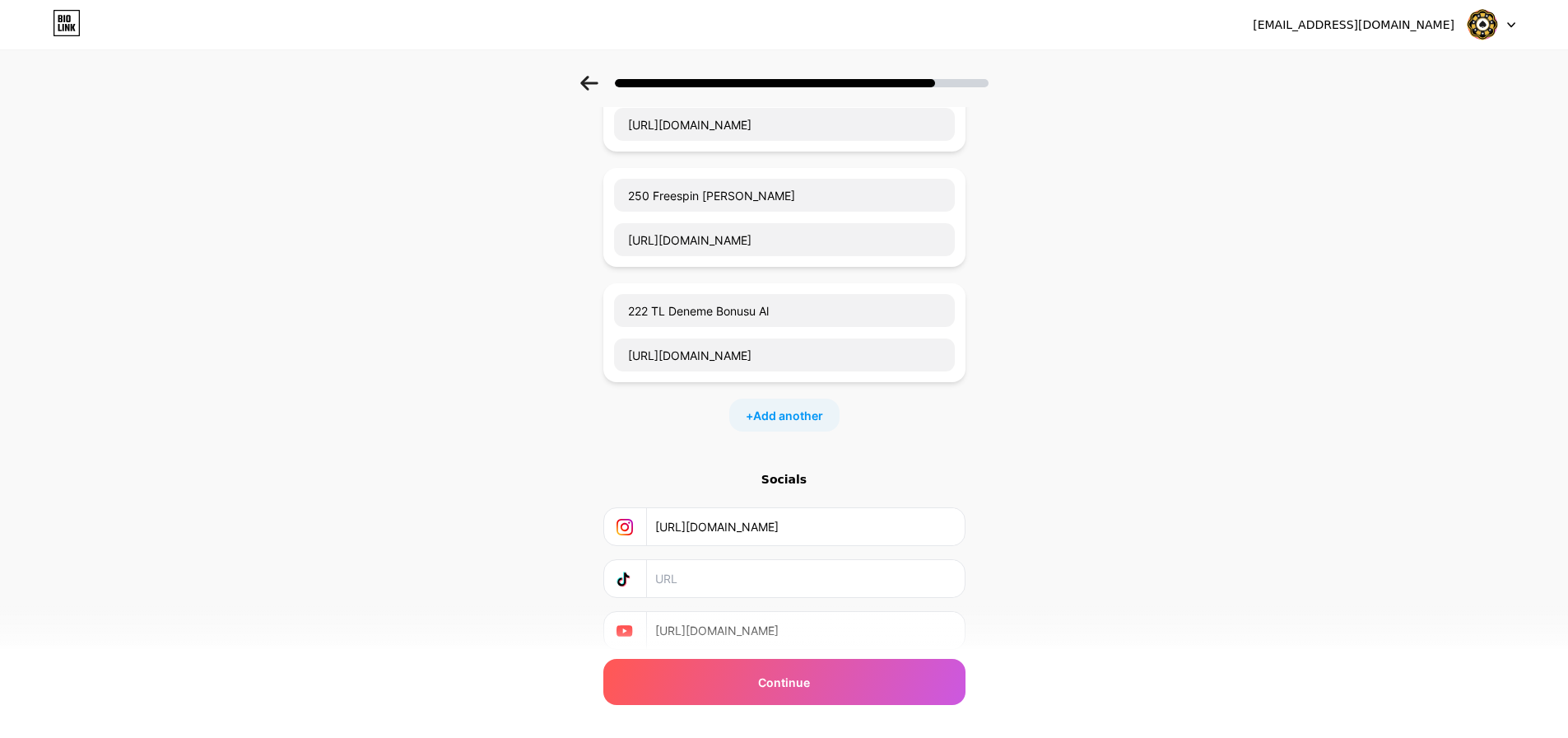
scroll to position [329, 12]
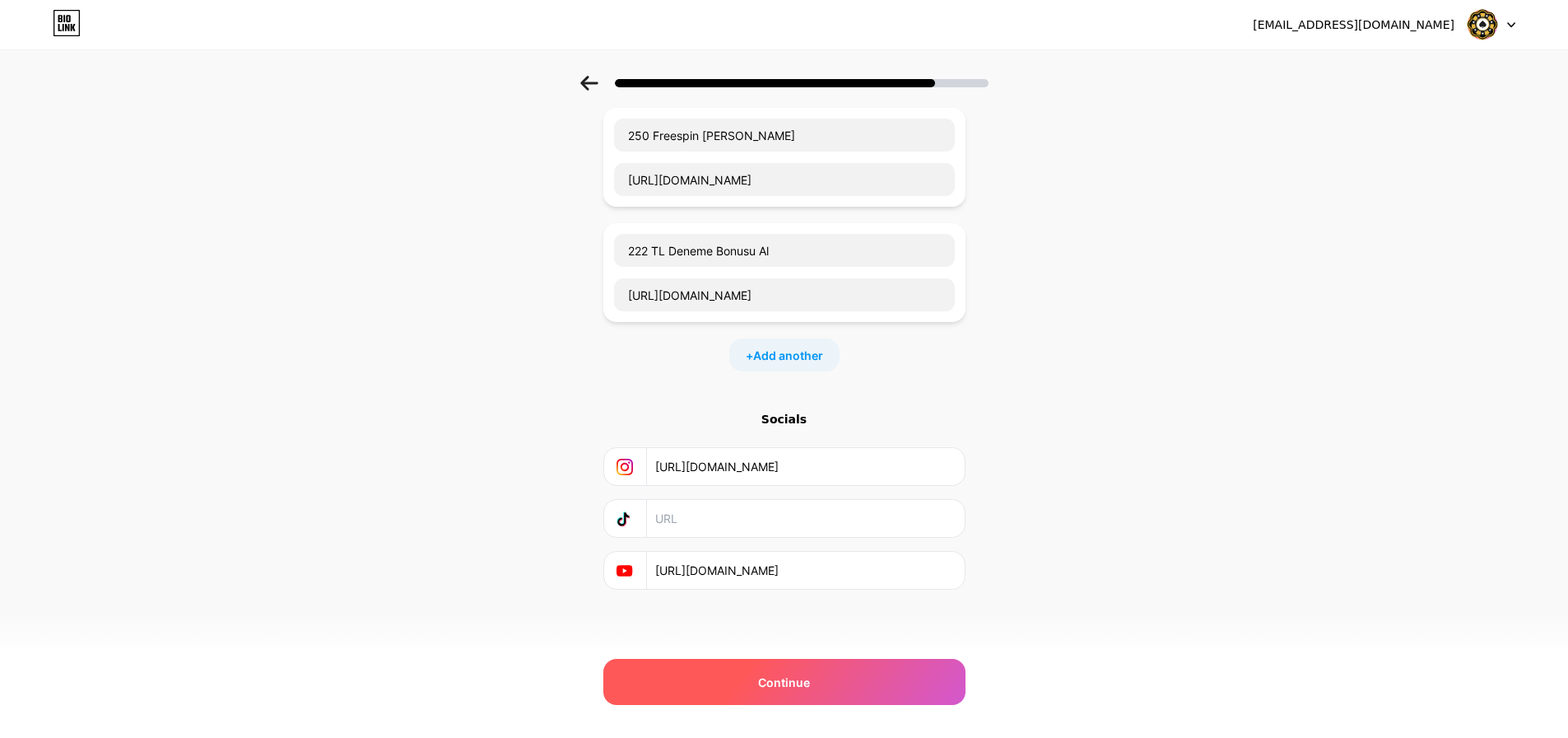
click at [787, 674] on span "Continue" at bounding box center [784, 682] width 51 height 17
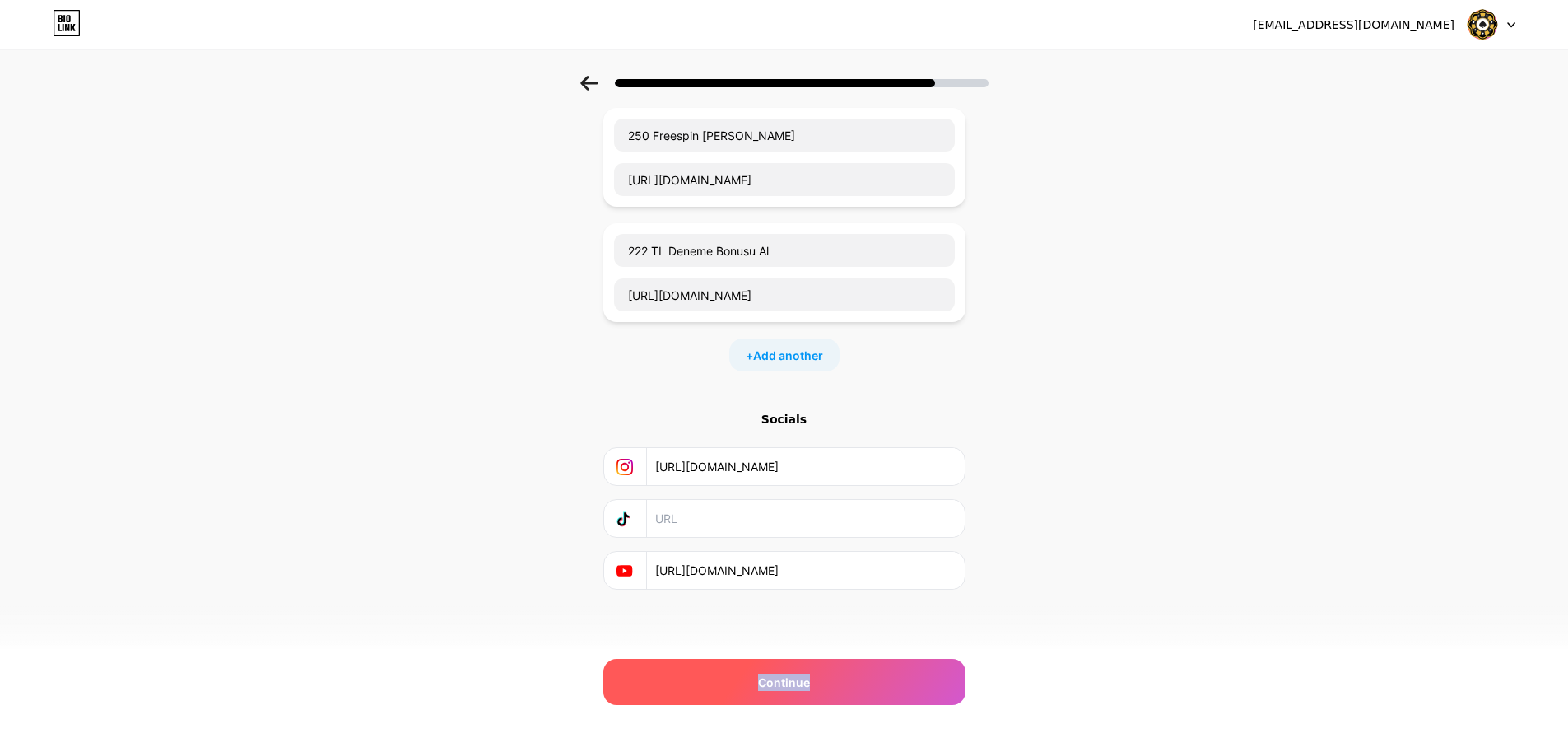
click at [816, 670] on div "Continue" at bounding box center [784, 682] width 362 height 46
click at [500, 352] on div "Start with a link Add anything you want your followers to see. Deneme Bonusları…" at bounding box center [784, 210] width 1568 height 925
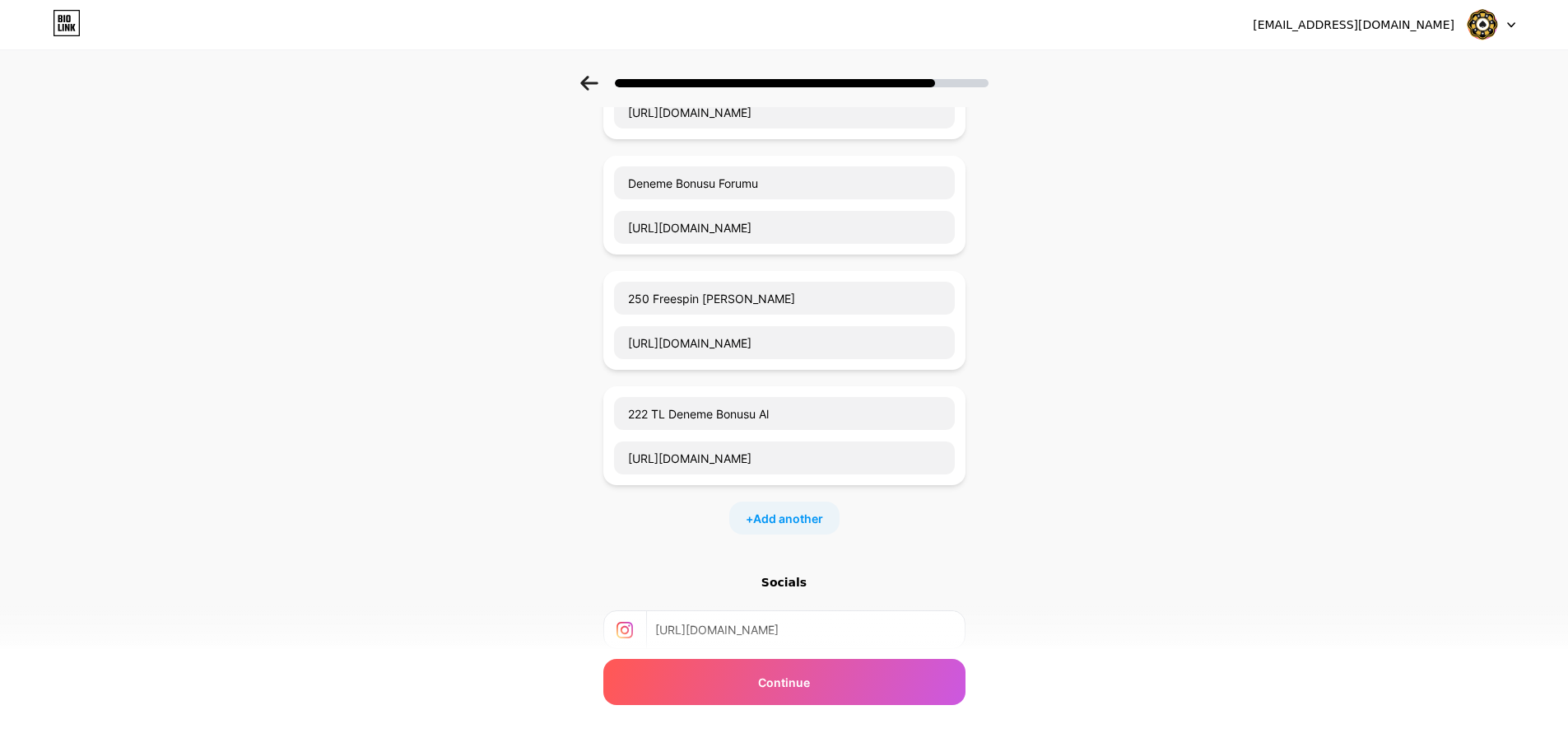
scroll to position [164, 12]
click at [955, 302] on div "250 Freespin Al [URL][DOMAIN_NAME]" at bounding box center [784, 323] width 362 height 99
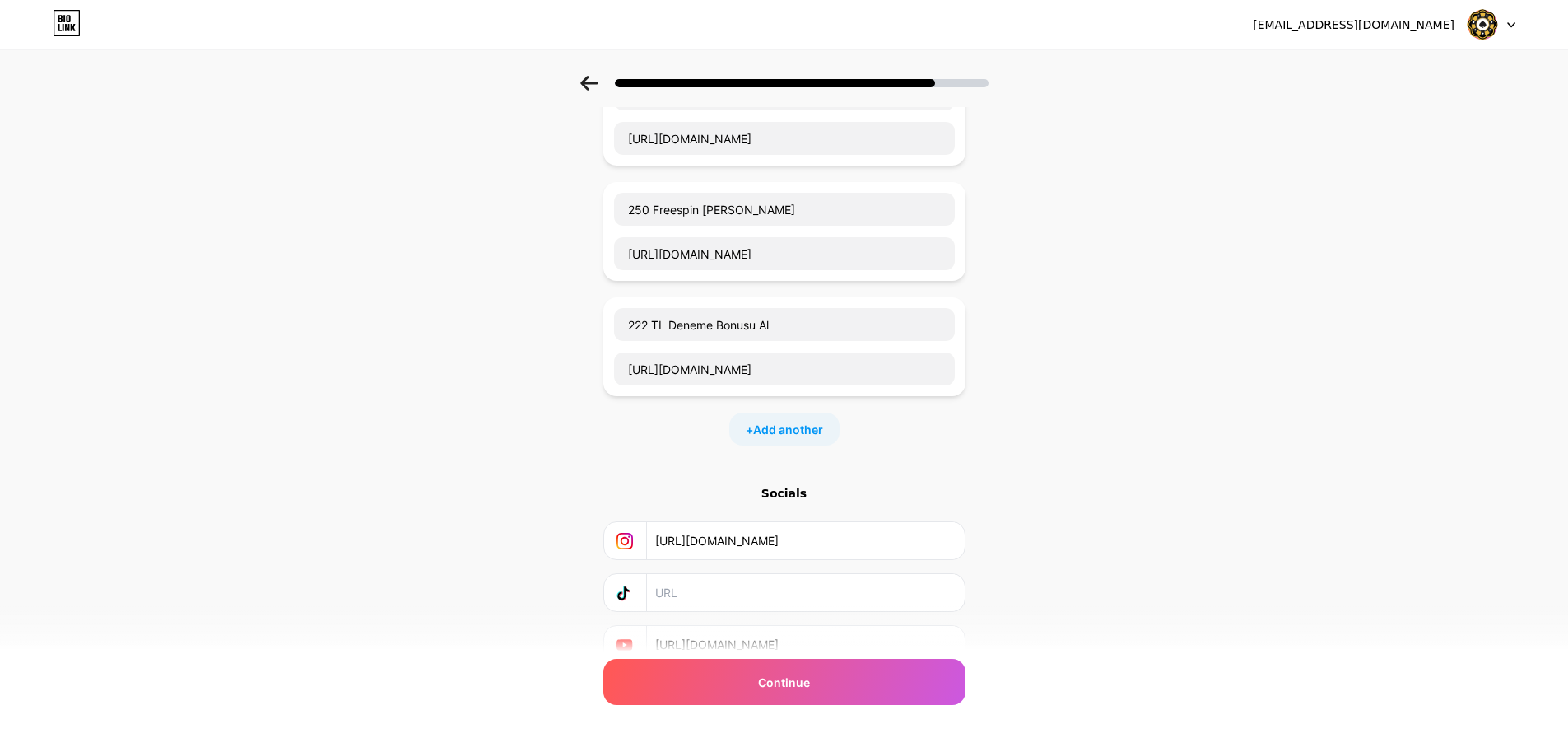
scroll to position [329, 12]
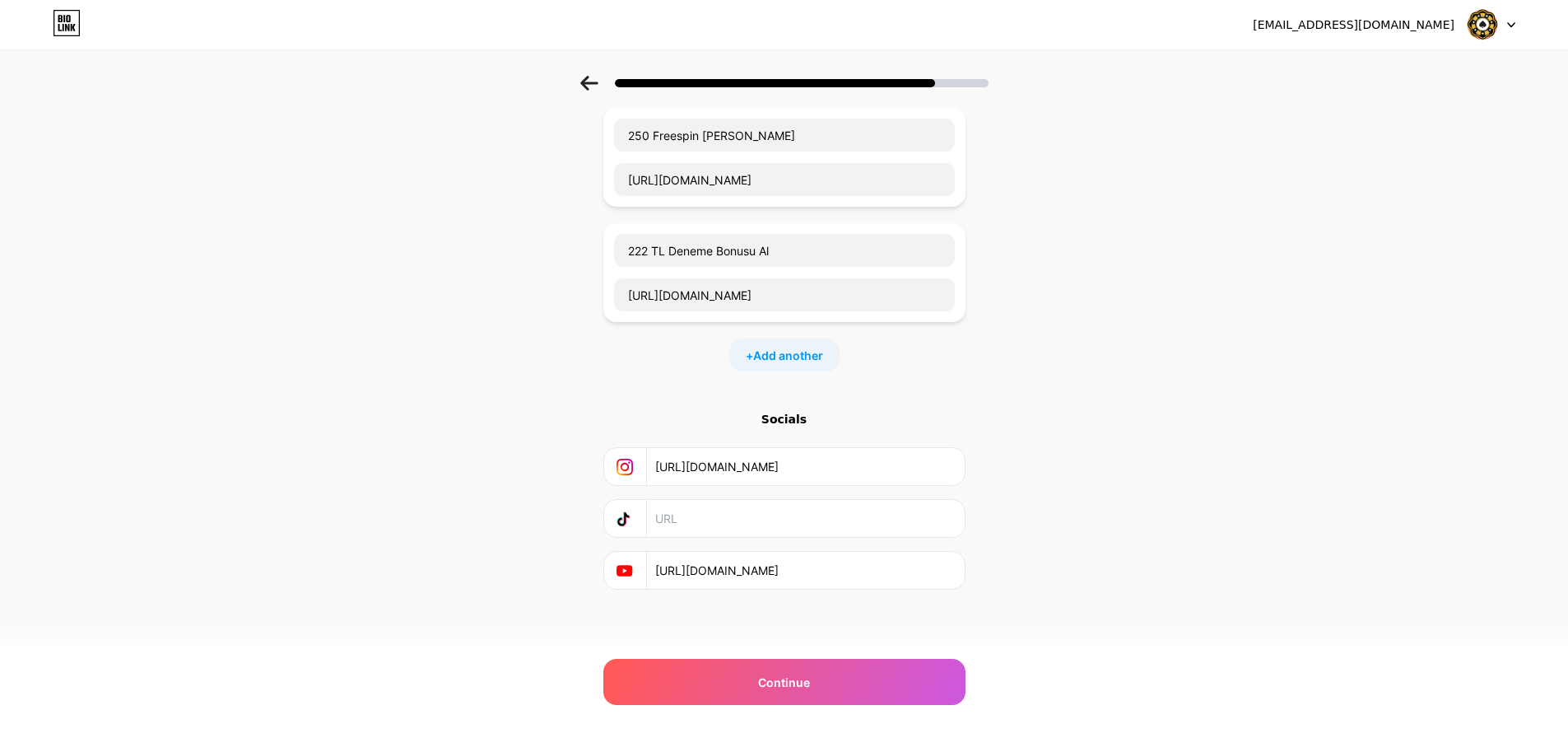
click at [685, 514] on input "text" at bounding box center [804, 518] width 299 height 37
paste input "[URL][DOMAIN_NAME]"
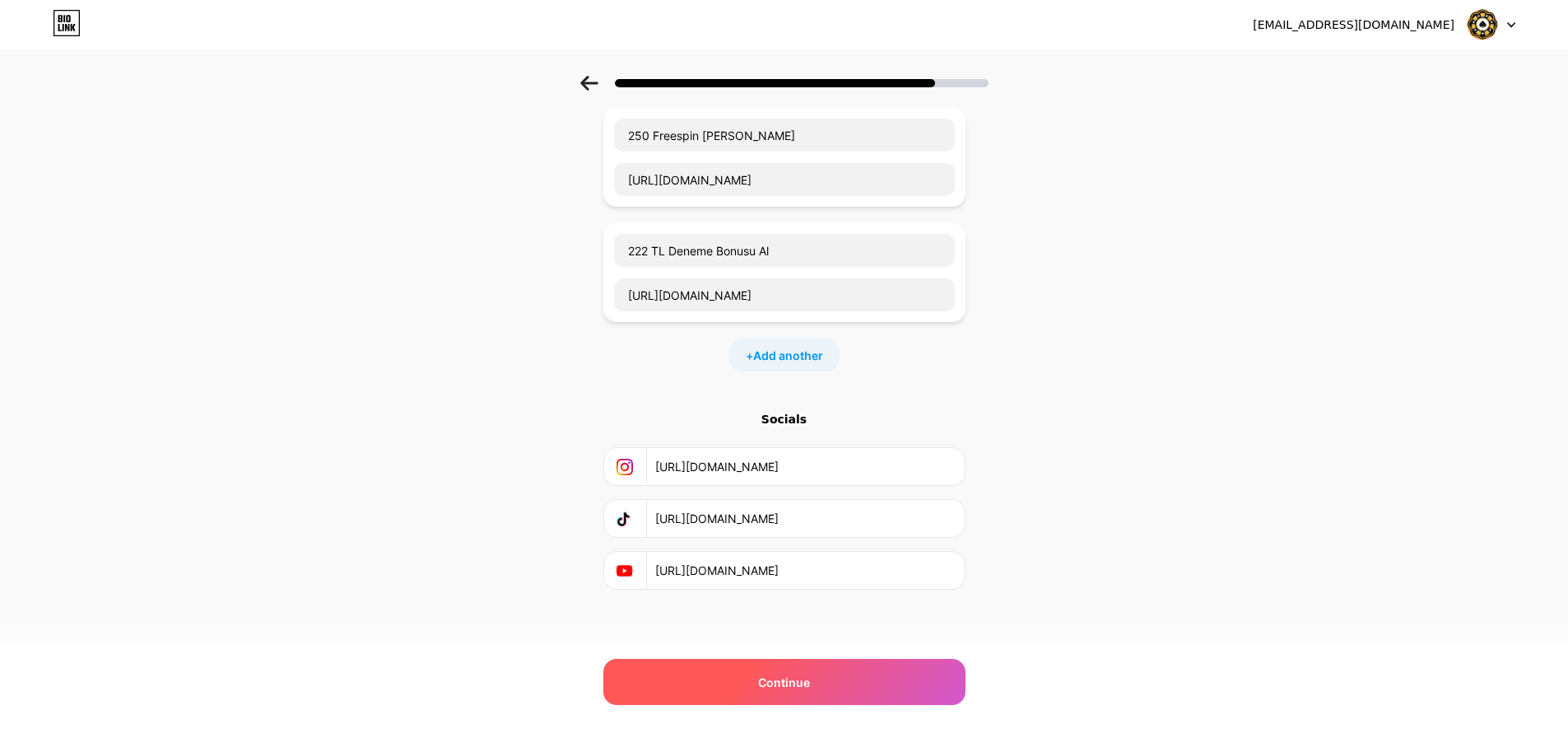
type input "[URL][DOMAIN_NAME]"
click at [794, 693] on div "Continue" at bounding box center [784, 682] width 362 height 46
click at [440, 501] on div "Start with a link Add anything you want your followers to see. Deneme Bonusları…" at bounding box center [784, 210] width 1568 height 925
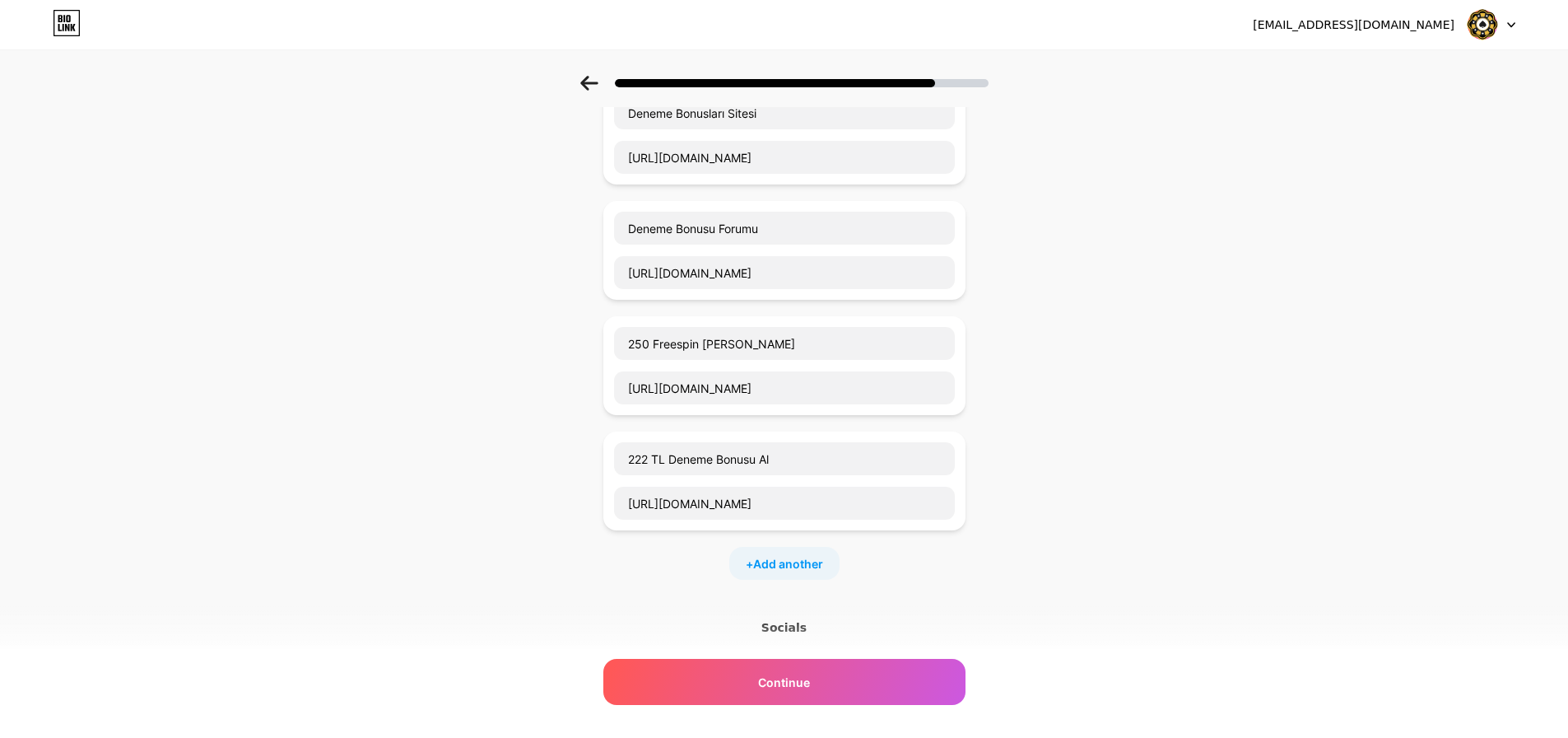
scroll to position [0, 12]
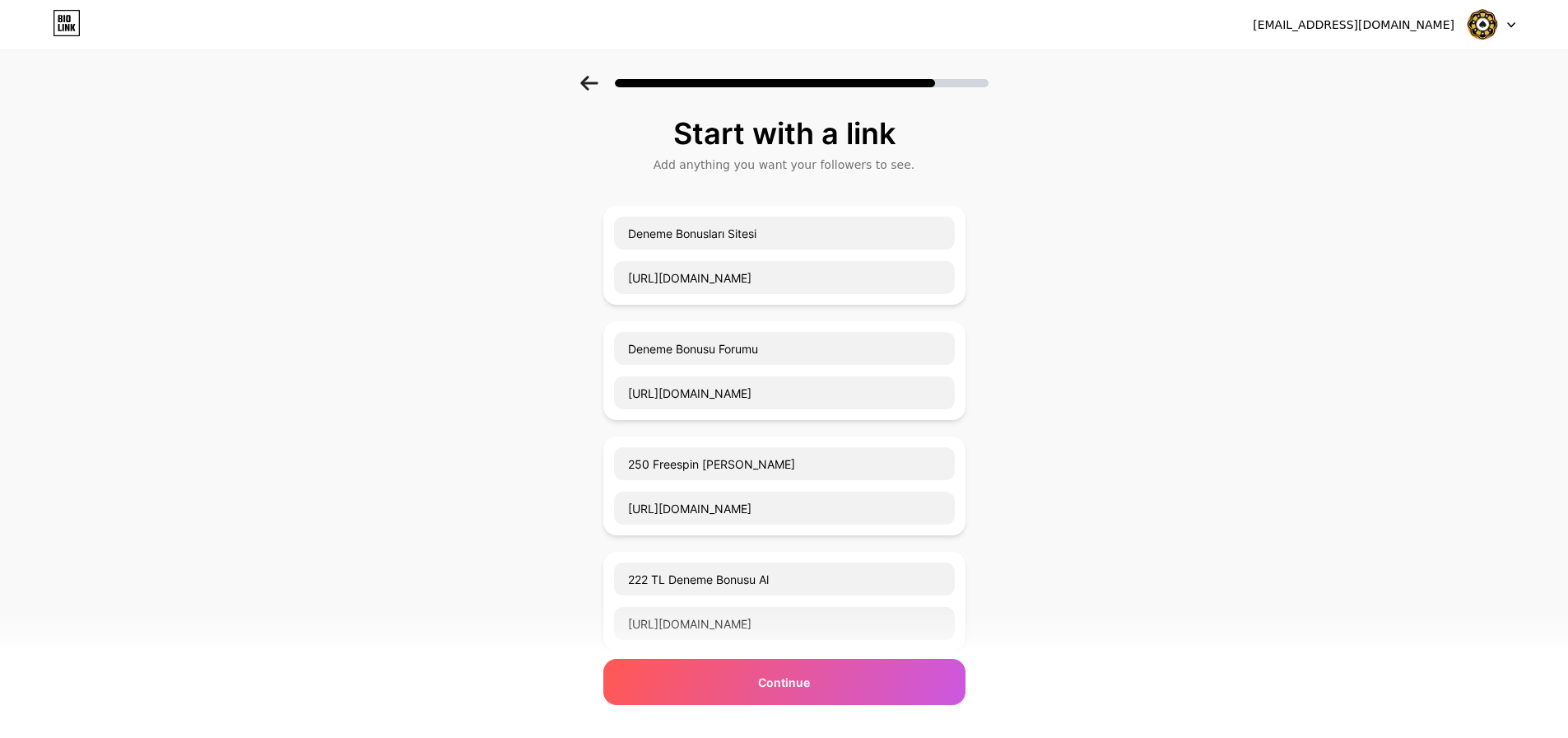
click at [598, 67] on div at bounding box center [784, 78] width 1568 height 58
click at [591, 81] on icon at bounding box center [589, 83] width 17 height 15
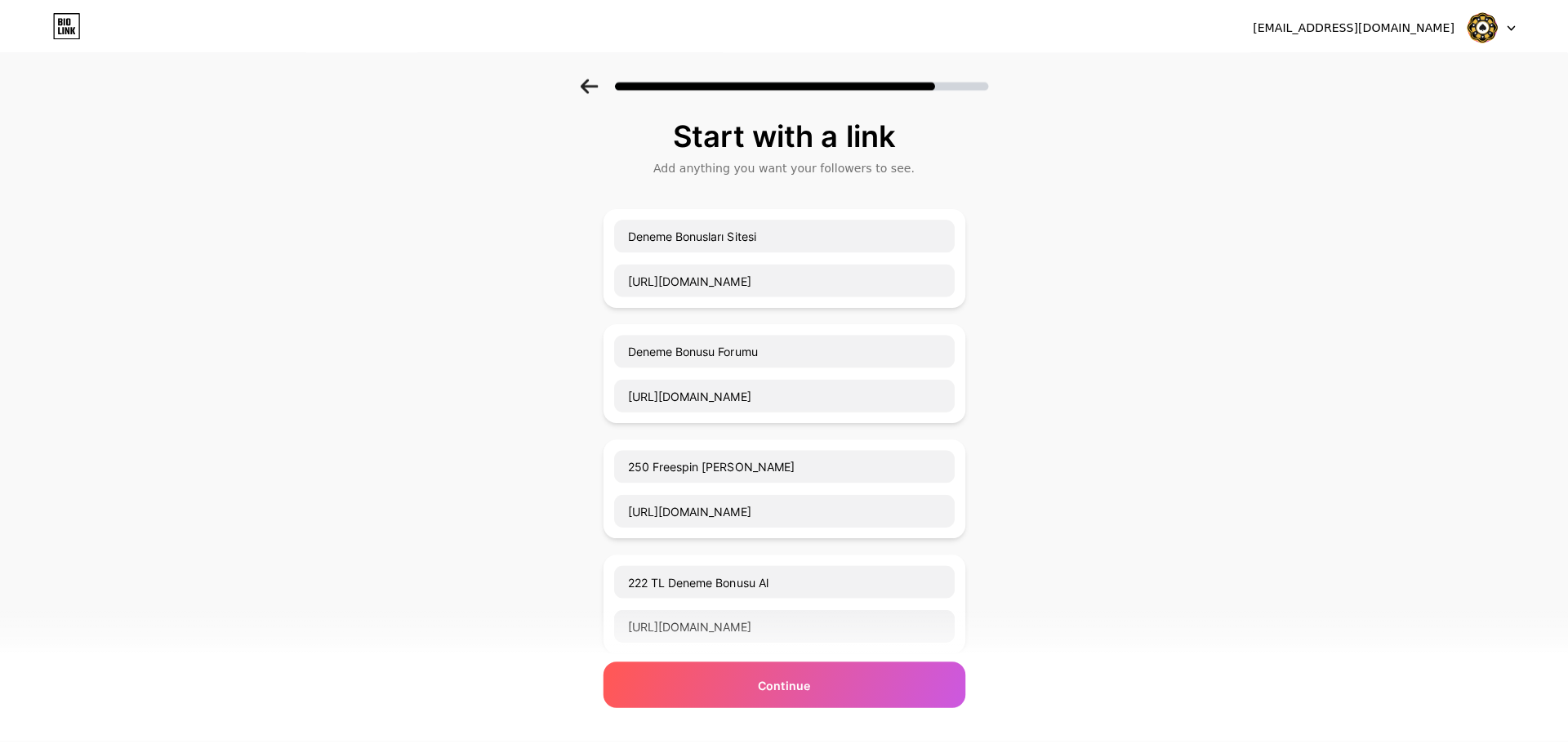
scroll to position [0, 0]
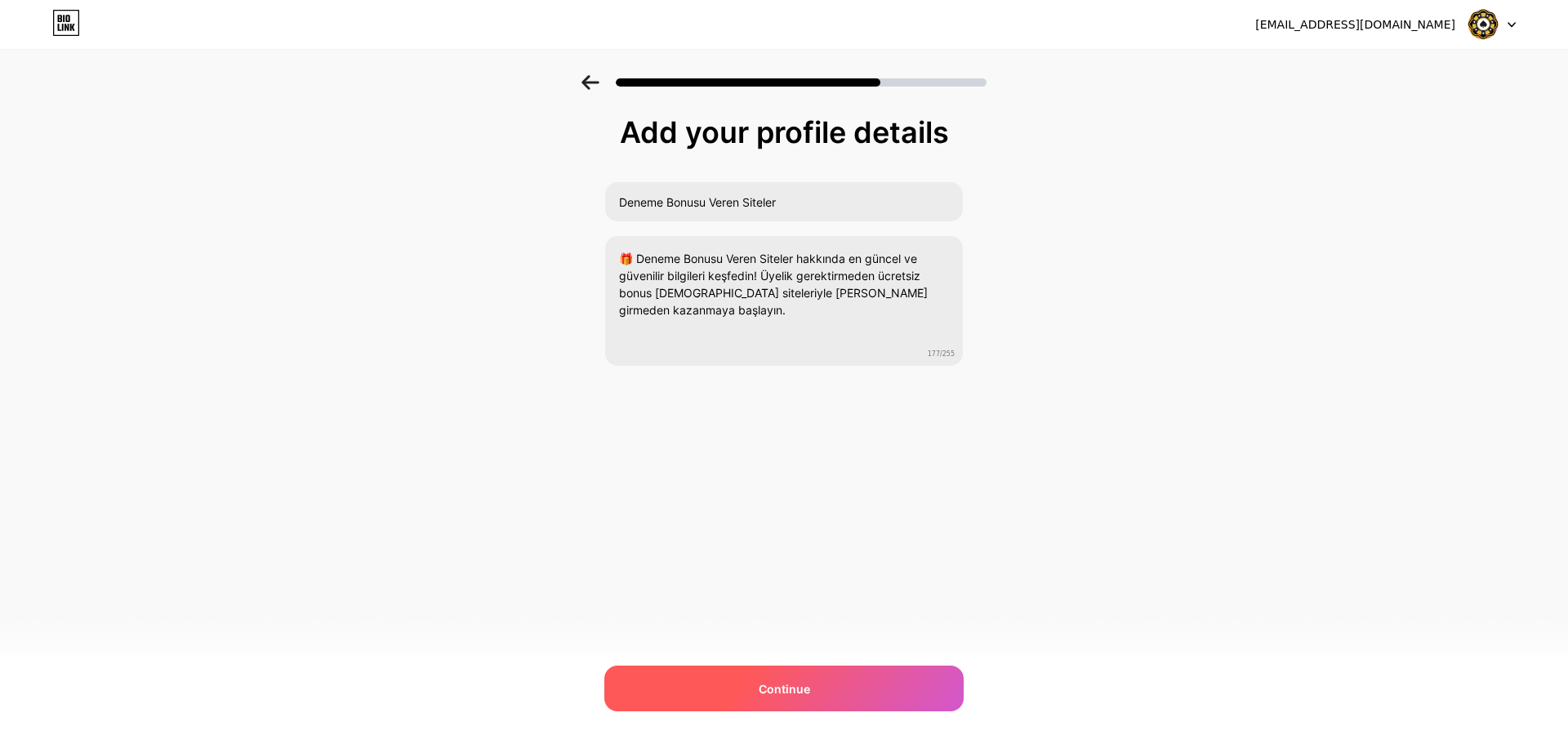
click at [805, 676] on div "Continue" at bounding box center [784, 688] width 359 height 46
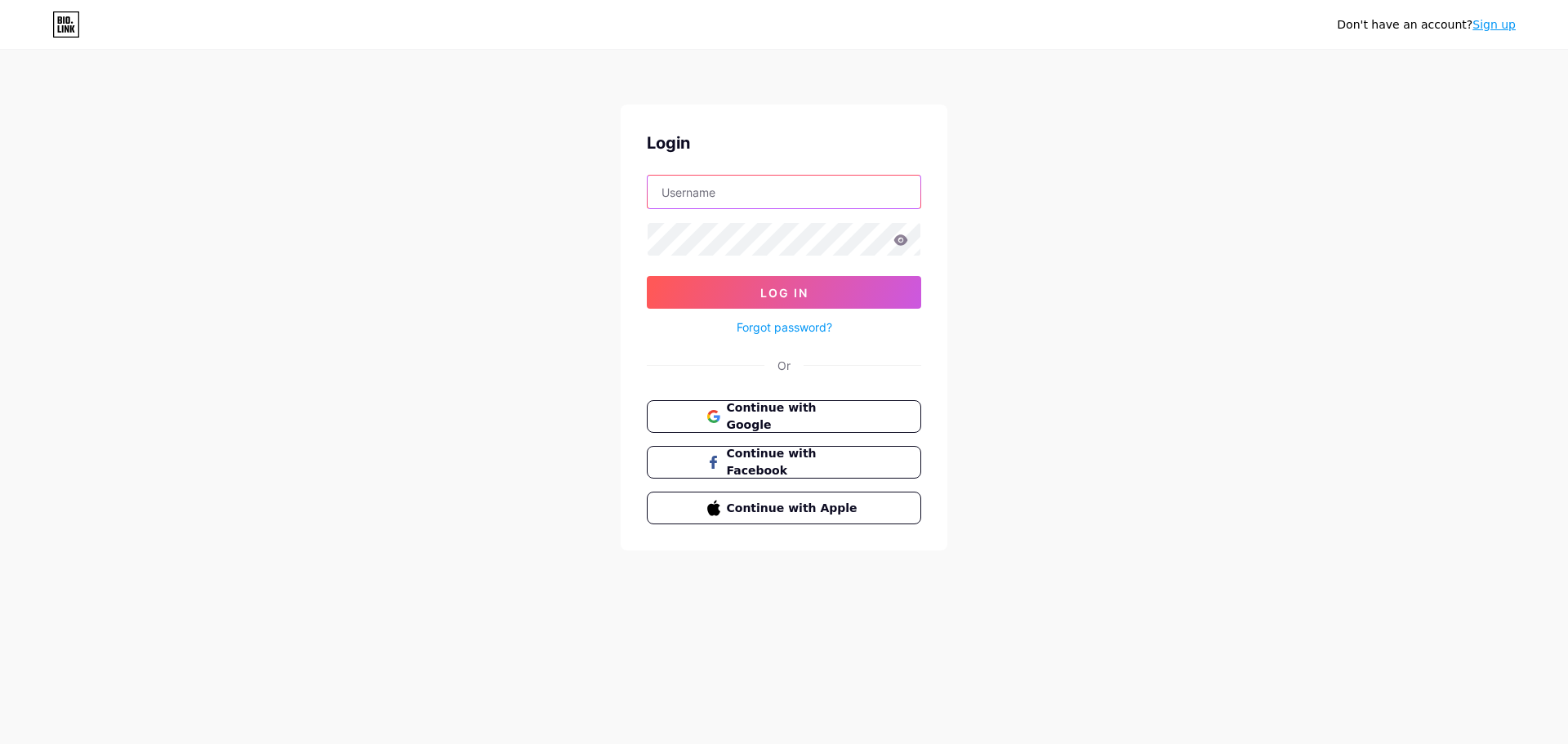
type input "[EMAIL_ADDRESS][DOMAIN_NAME]"
click at [784, 192] on input "[EMAIL_ADDRESS][DOMAIN_NAME]" at bounding box center [784, 192] width 273 height 33
click at [1155, 203] on div "Don't have an account? Sign up Login [EMAIL_ADDRESS][DOMAIN_NAME] Log In Forgot…" at bounding box center [784, 301] width 1568 height 603
click at [806, 292] on span "Log In" at bounding box center [784, 293] width 48 height 14
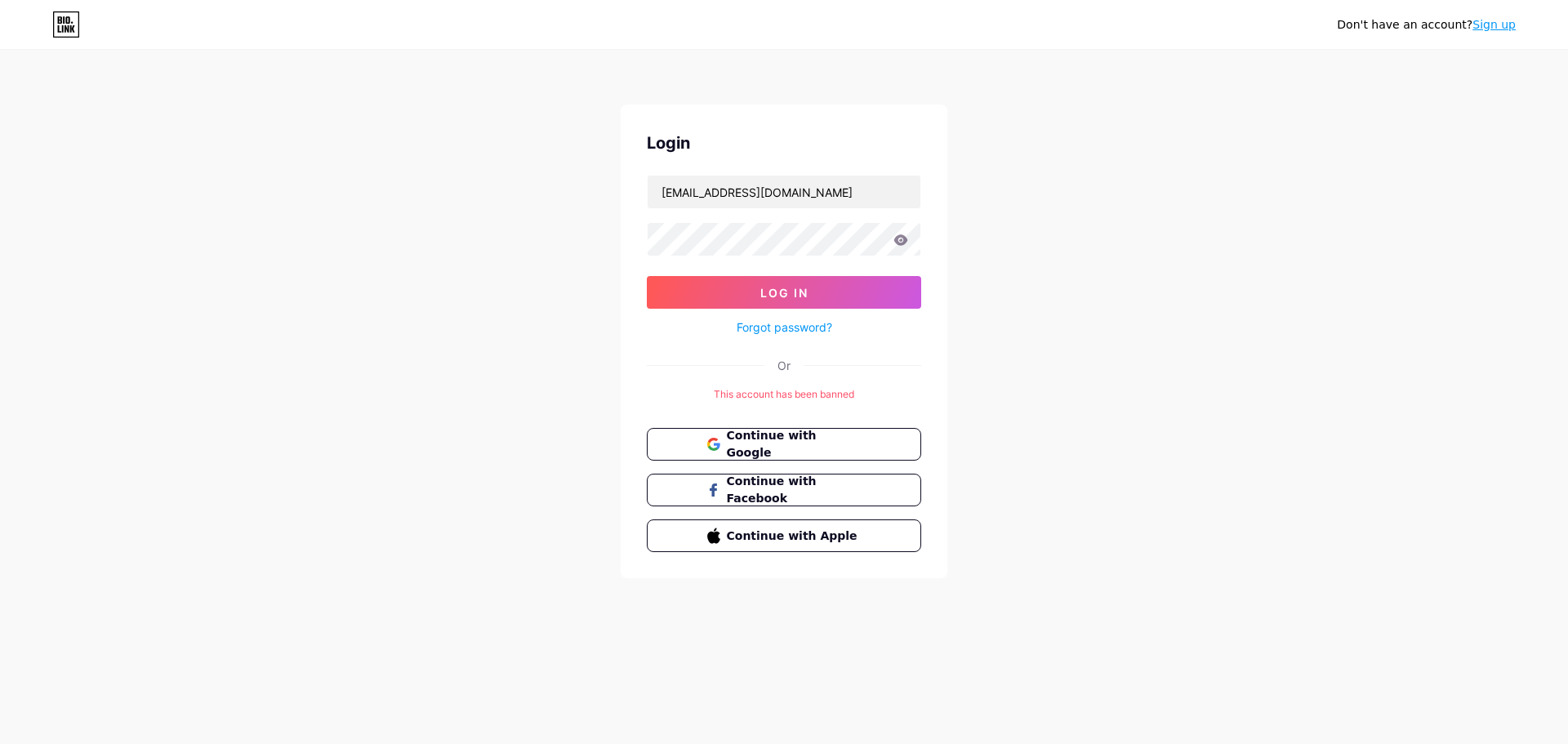
click at [777, 398] on div "This account has been banned" at bounding box center [784, 395] width 274 height 15
click at [742, 398] on div "This account has been banned" at bounding box center [784, 395] width 274 height 15
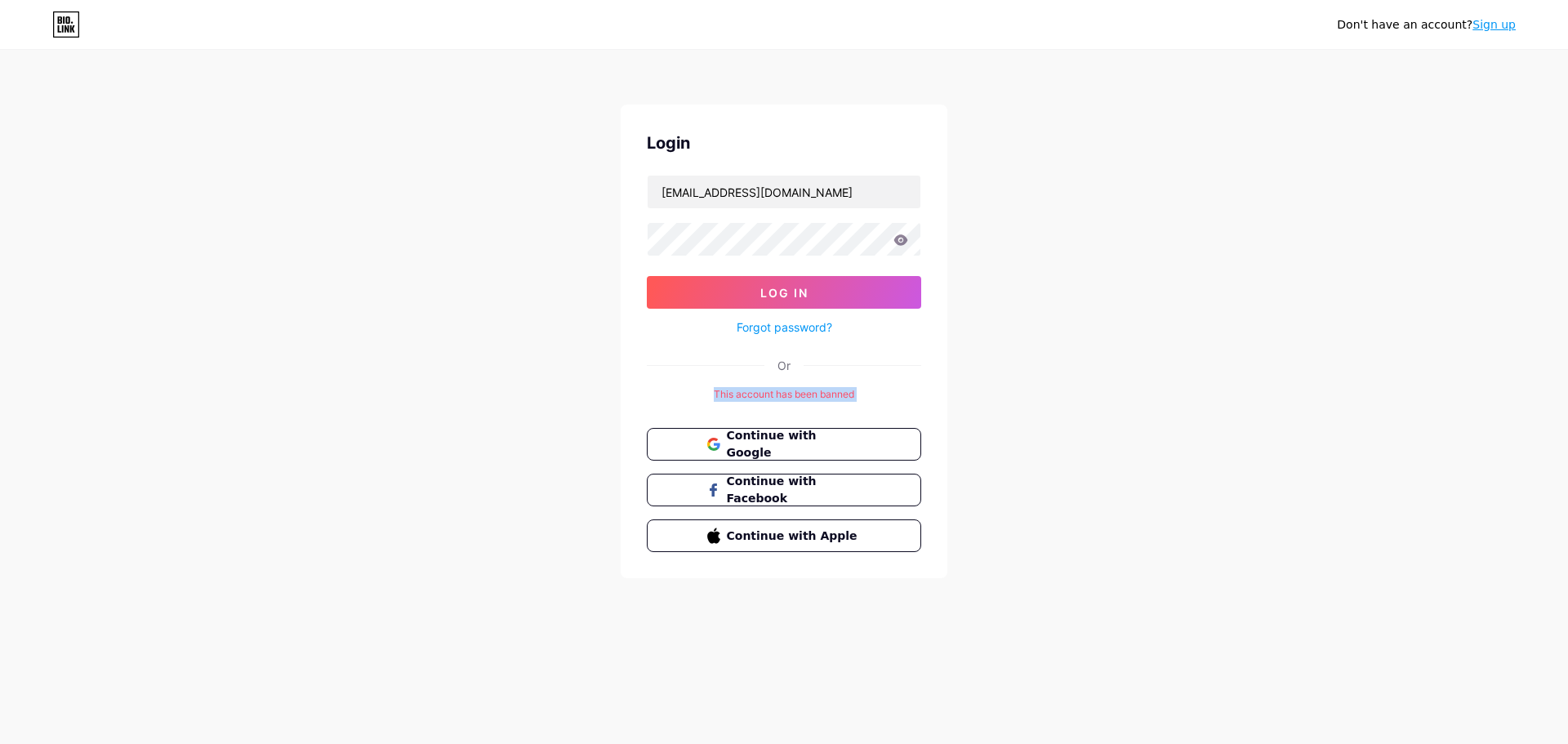
click at [742, 398] on div "This account has been banned" at bounding box center [784, 395] width 274 height 15
click at [868, 393] on div "This account has been banned" at bounding box center [784, 395] width 274 height 15
click at [799, 394] on div "This account has been banned" at bounding box center [784, 395] width 274 height 15
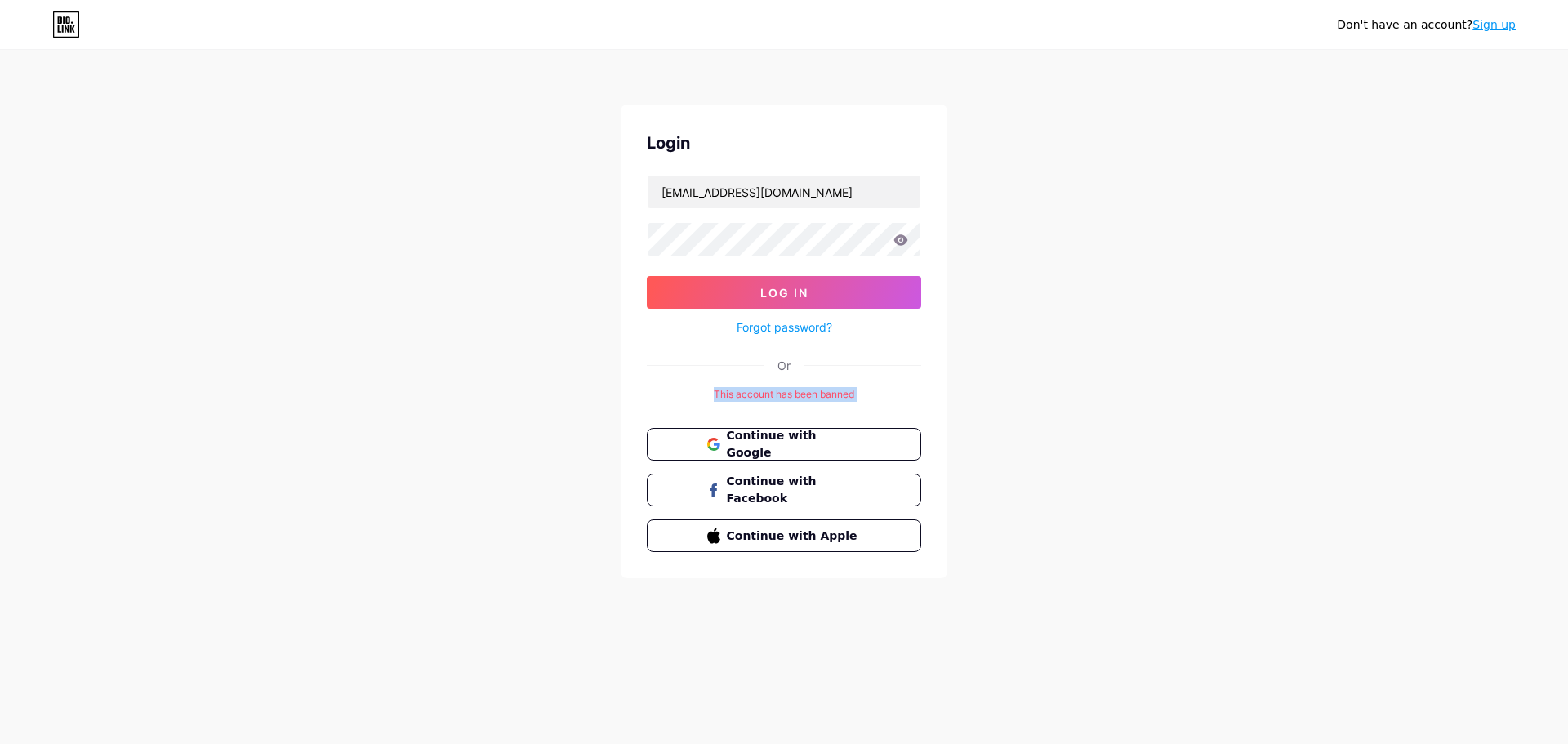
click at [739, 392] on div "This account has been banned" at bounding box center [784, 395] width 274 height 15
click at [738, 393] on div "This account has been banned" at bounding box center [784, 395] width 274 height 15
click at [828, 396] on div "This account has been banned" at bounding box center [784, 395] width 274 height 15
click at [800, 440] on span "Continue with Google" at bounding box center [794, 445] width 137 height 36
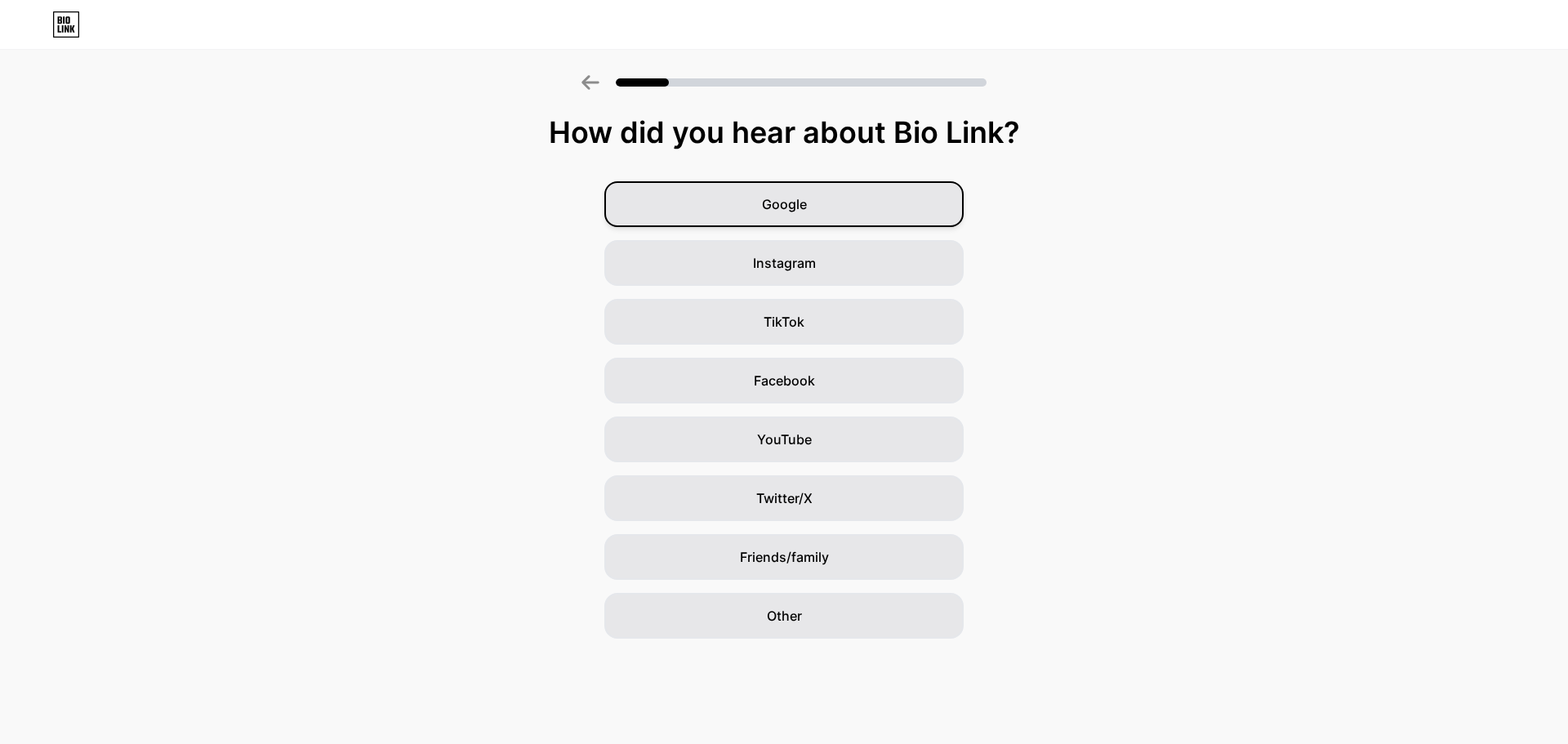
click at [772, 203] on span "Google" at bounding box center [784, 204] width 45 height 20
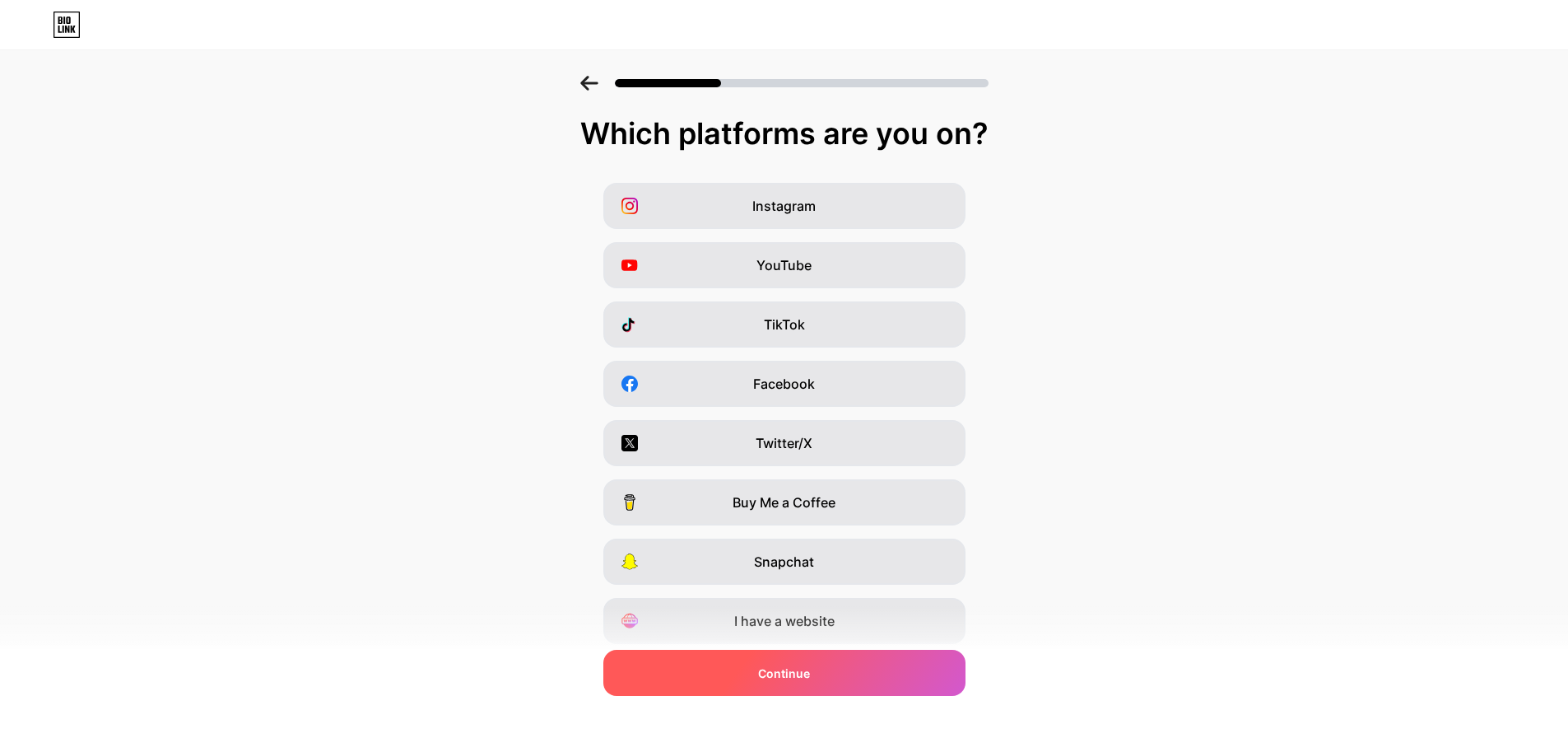
click at [797, 678] on span "Continue" at bounding box center [784, 673] width 51 height 17
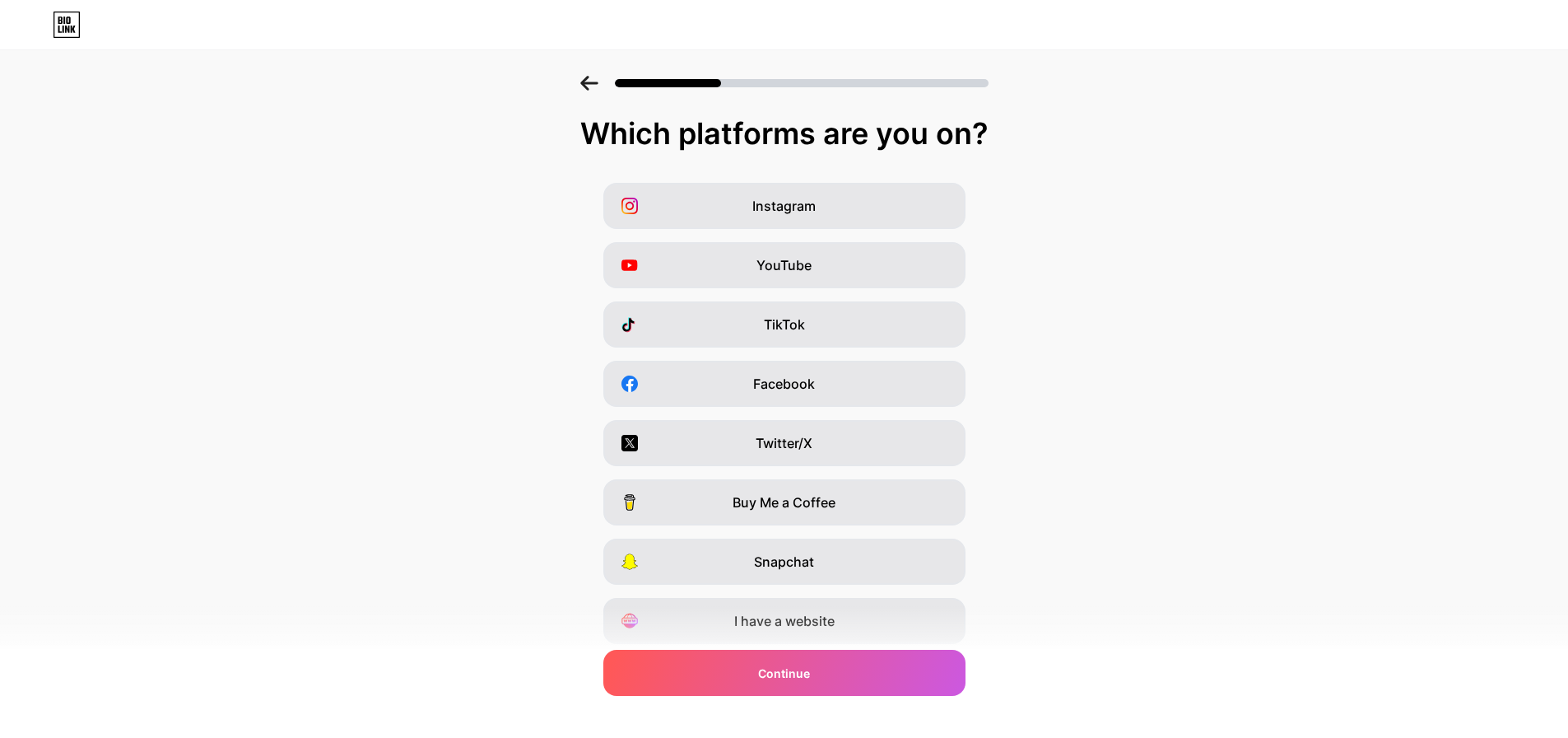
click at [622, 131] on div "Which platforms are you on?" at bounding box center [784, 133] width 1535 height 33
click at [854, 127] on div "Which platforms are you on?" at bounding box center [784, 133] width 1535 height 33
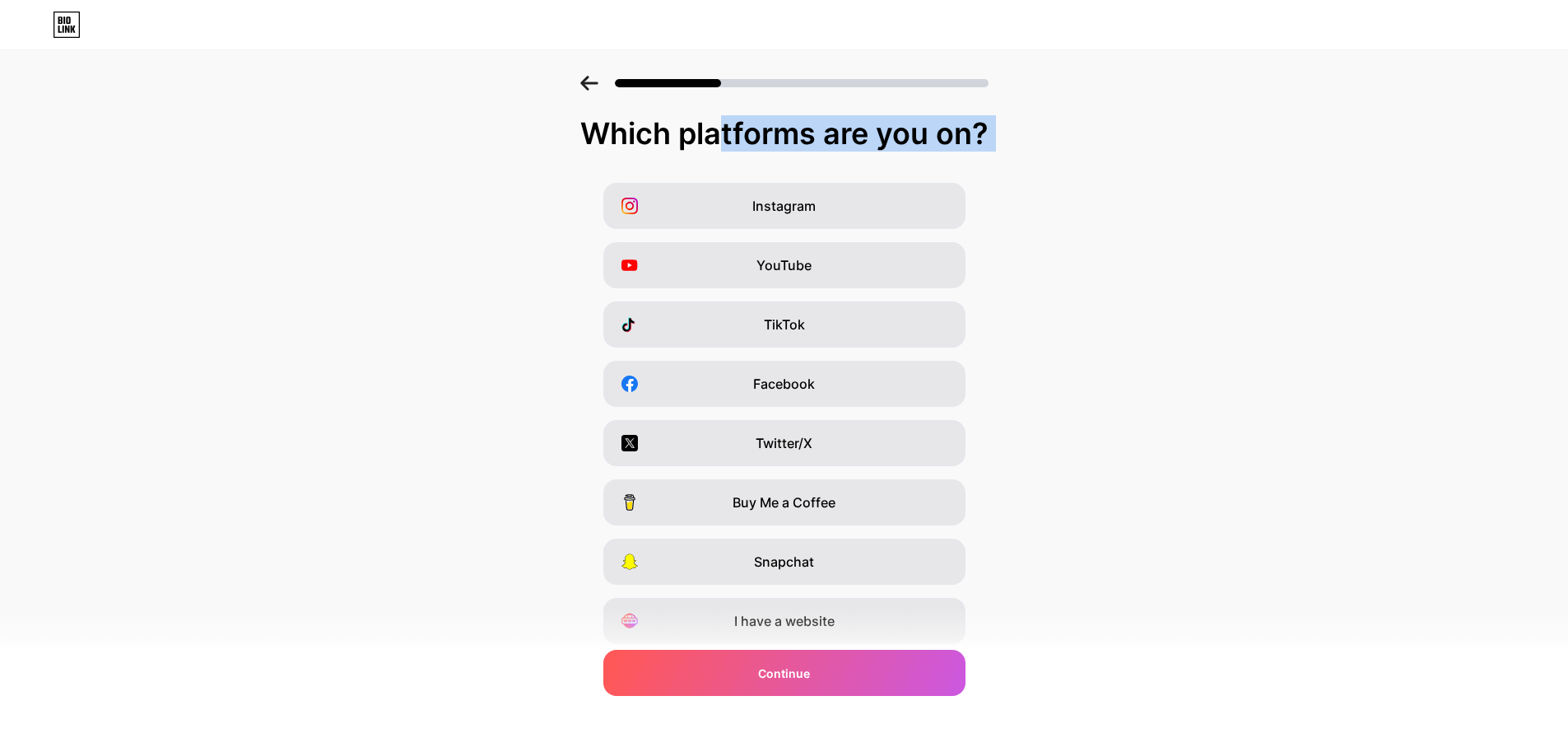
click at [854, 127] on div "Which platforms are you on?" at bounding box center [784, 133] width 1535 height 33
click at [725, 128] on div "Which platforms are you on?" at bounding box center [784, 133] width 1535 height 33
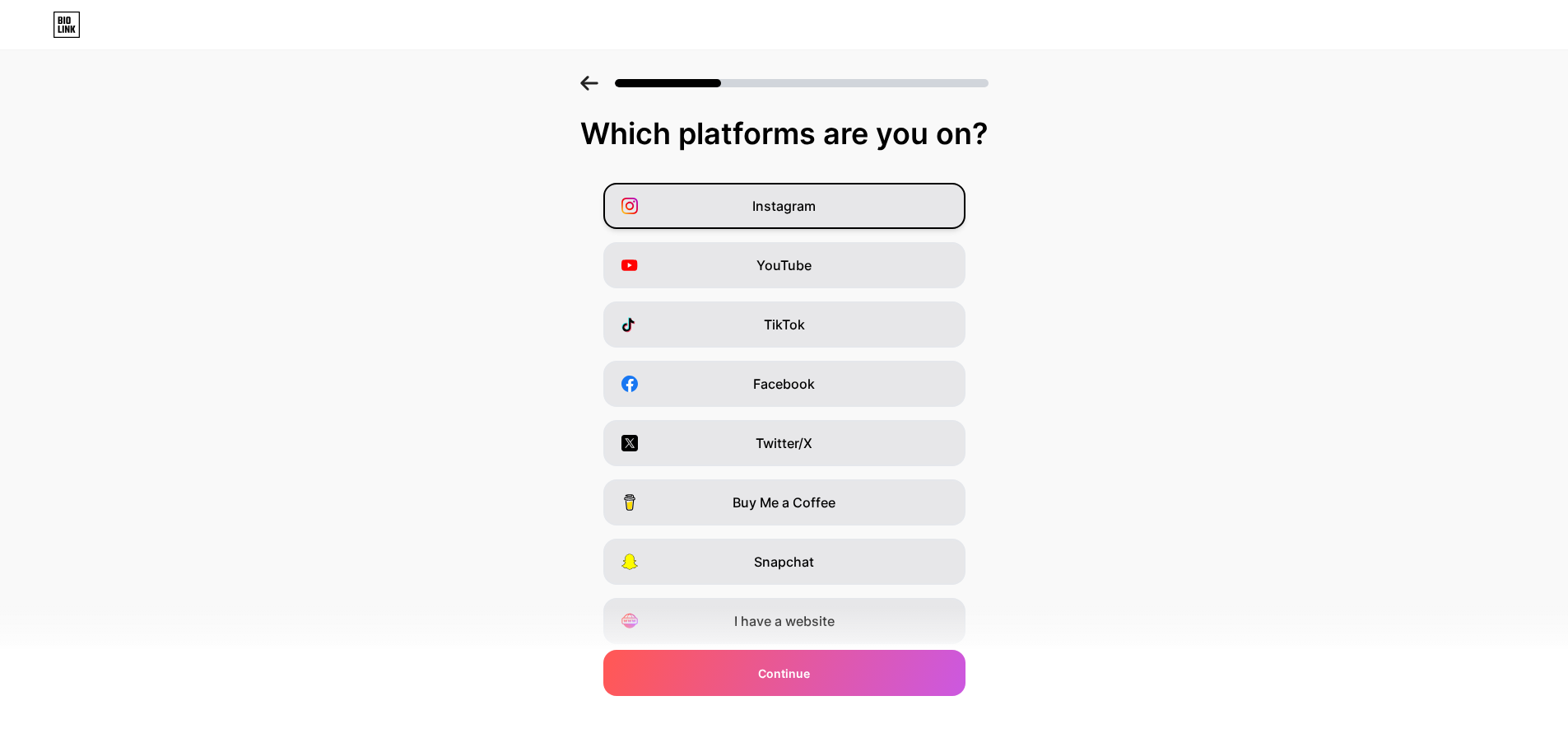
click at [806, 213] on span "Instagram" at bounding box center [784, 206] width 63 height 20
drag, startPoint x: 796, startPoint y: 264, endPoint x: 799, endPoint y: 273, distance: 9.5
click at [797, 264] on span "YouTube" at bounding box center [784, 266] width 55 height 20
click at [1129, 352] on div "Instagram YouTube TikTok Facebook Twitter/X Buy Me a Coffee Snapchat I have a w…" at bounding box center [784, 414] width 1551 height 461
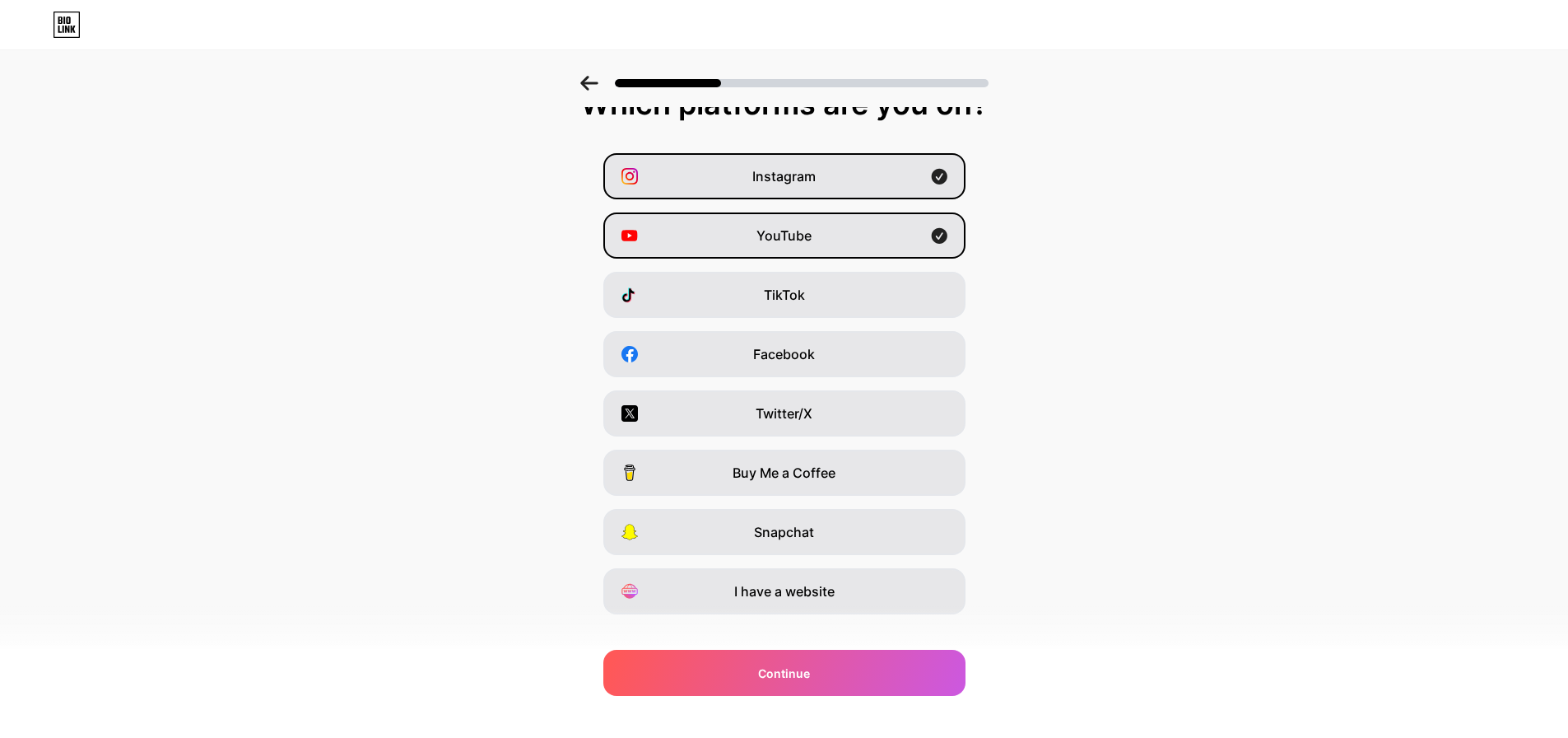
scroll to position [54, 0]
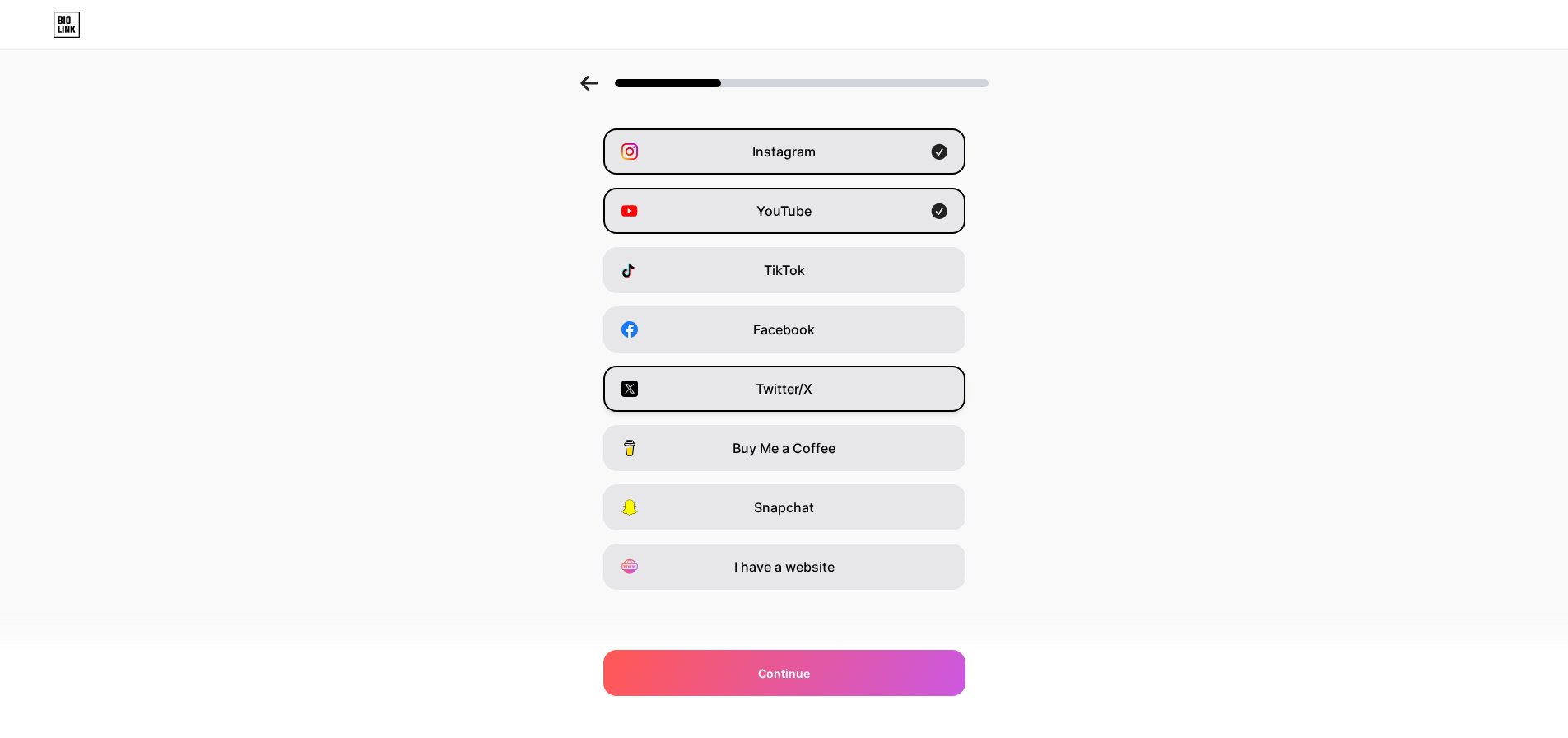
click at [824, 389] on div "Twitter/X" at bounding box center [784, 389] width 362 height 46
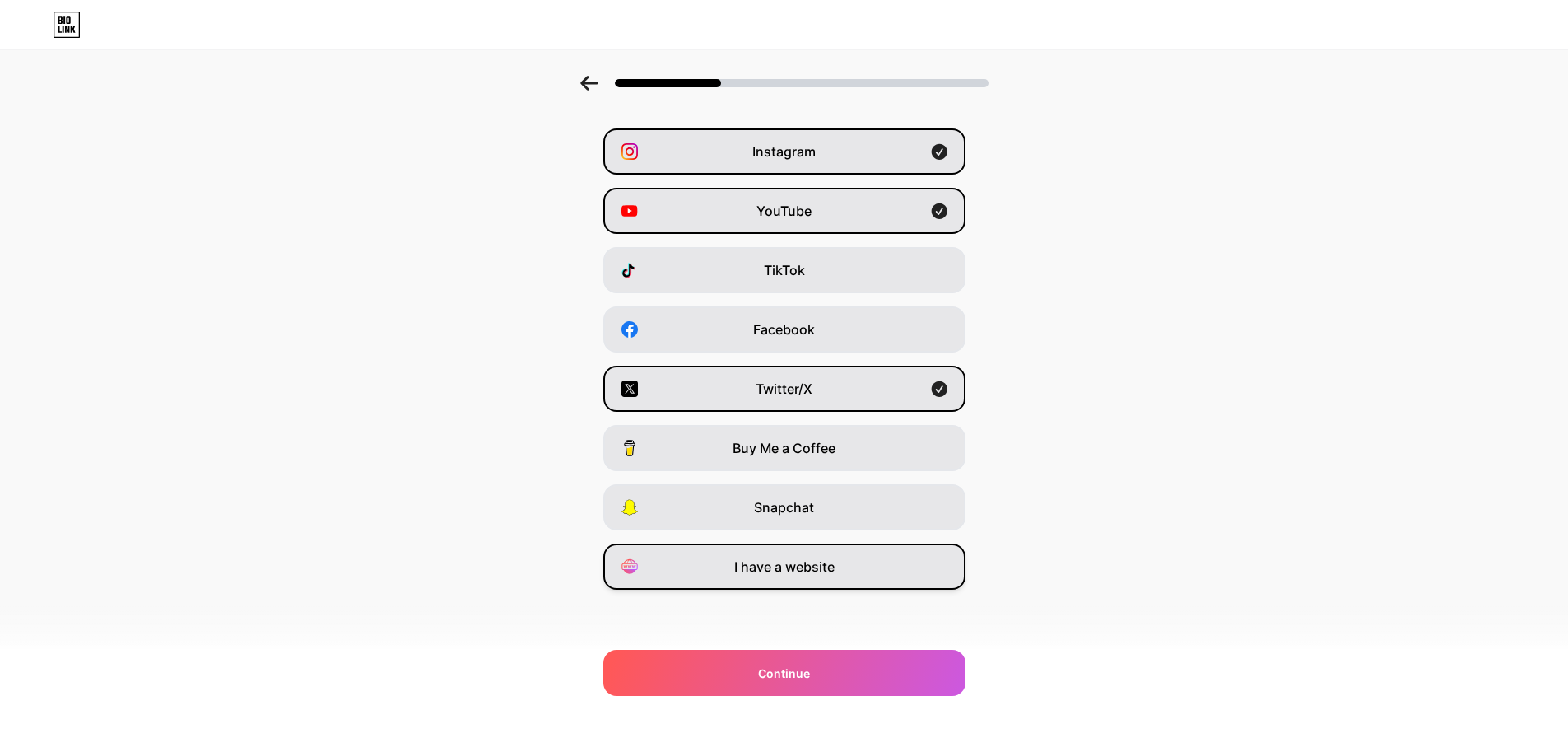
click at [690, 570] on div "I have a website" at bounding box center [784, 566] width 362 height 46
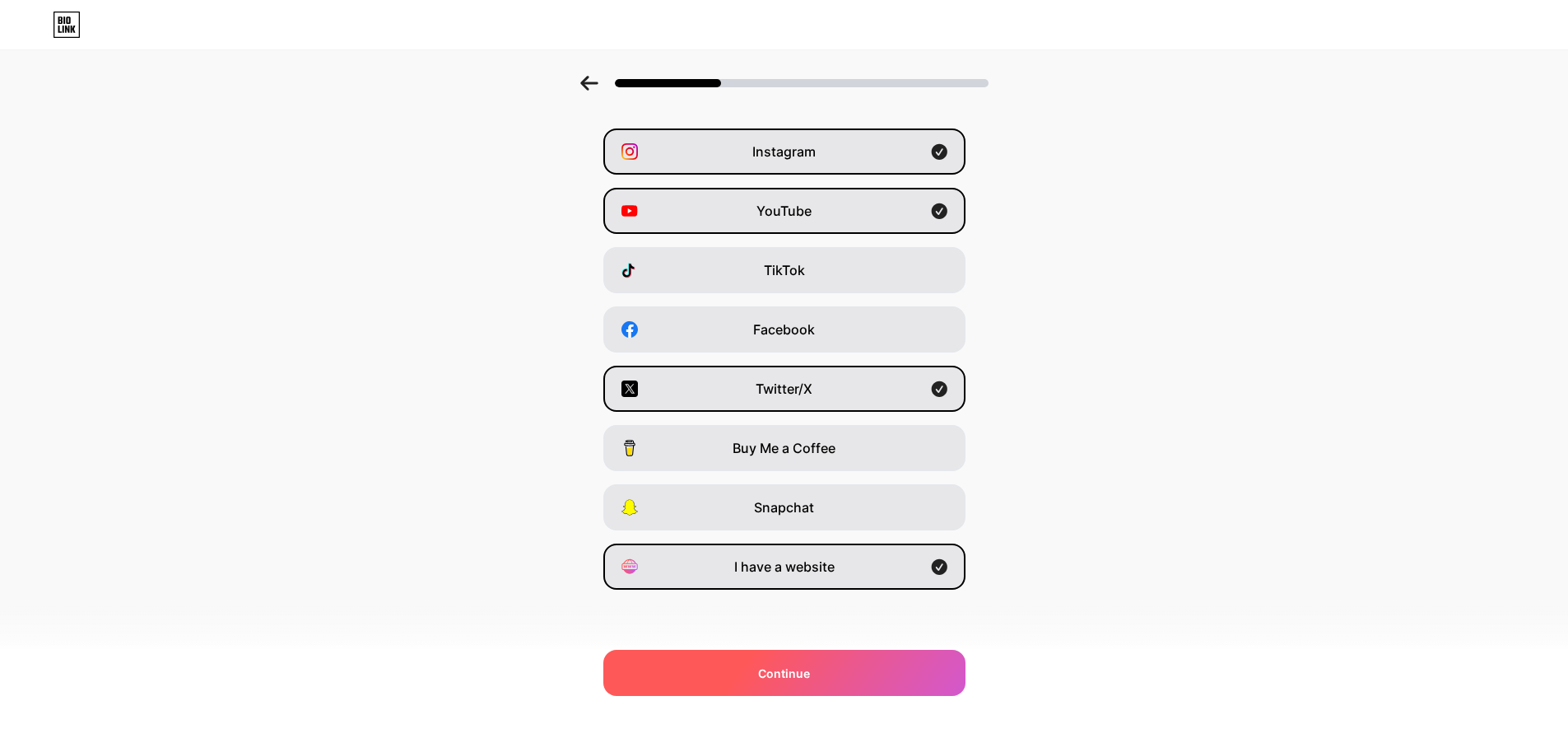
click at [788, 672] on span "Continue" at bounding box center [784, 673] width 51 height 17
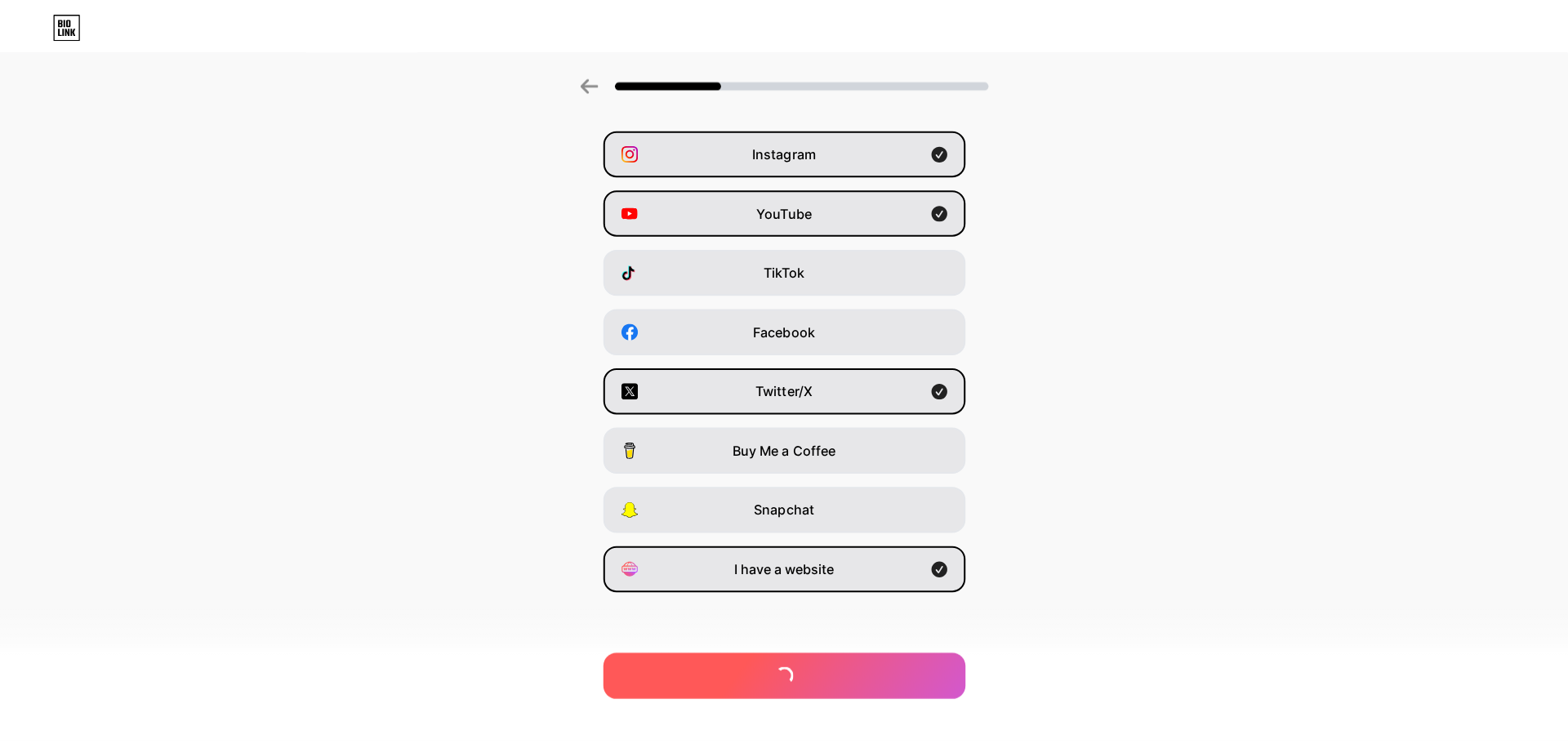
scroll to position [0, 0]
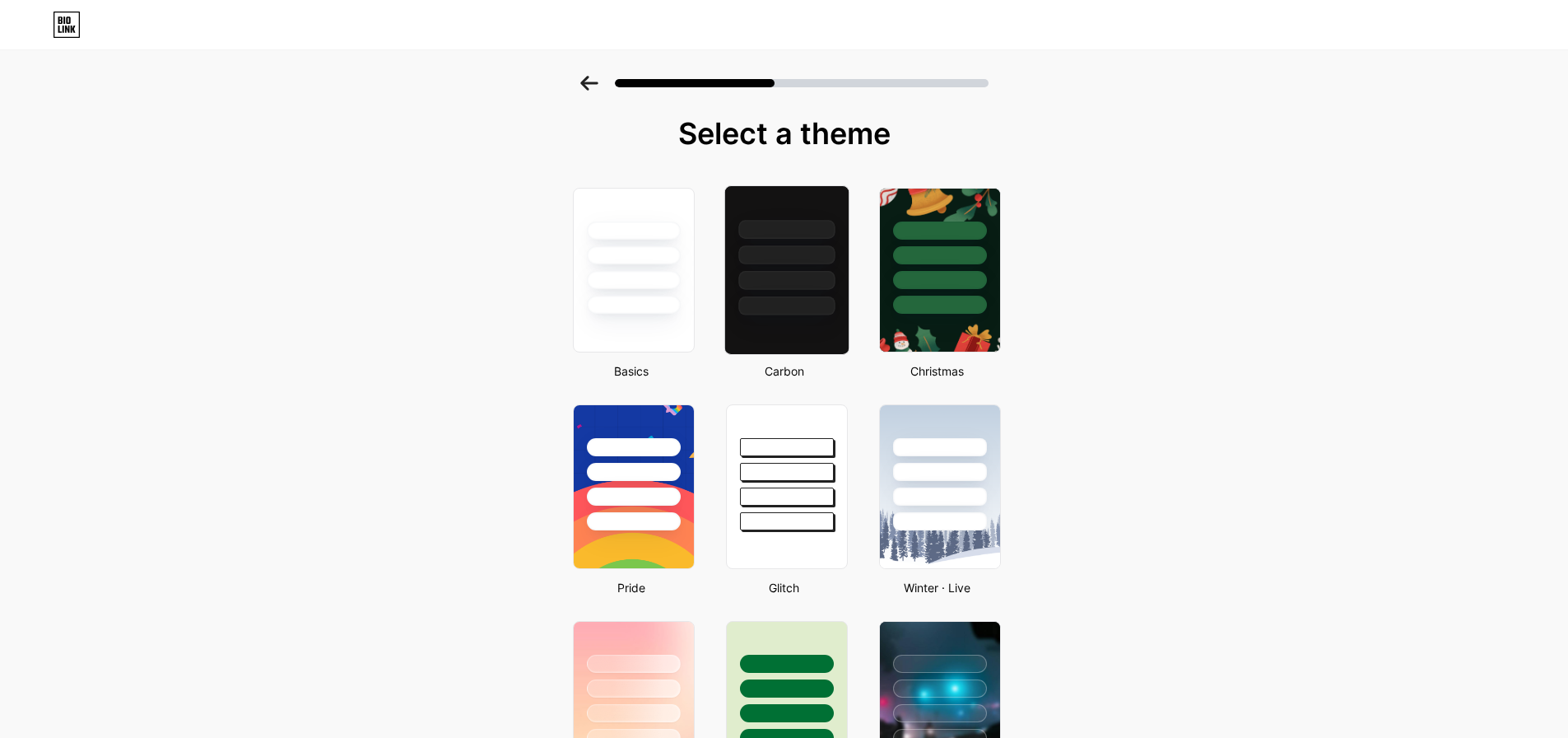
click at [796, 276] on div at bounding box center [786, 280] width 96 height 19
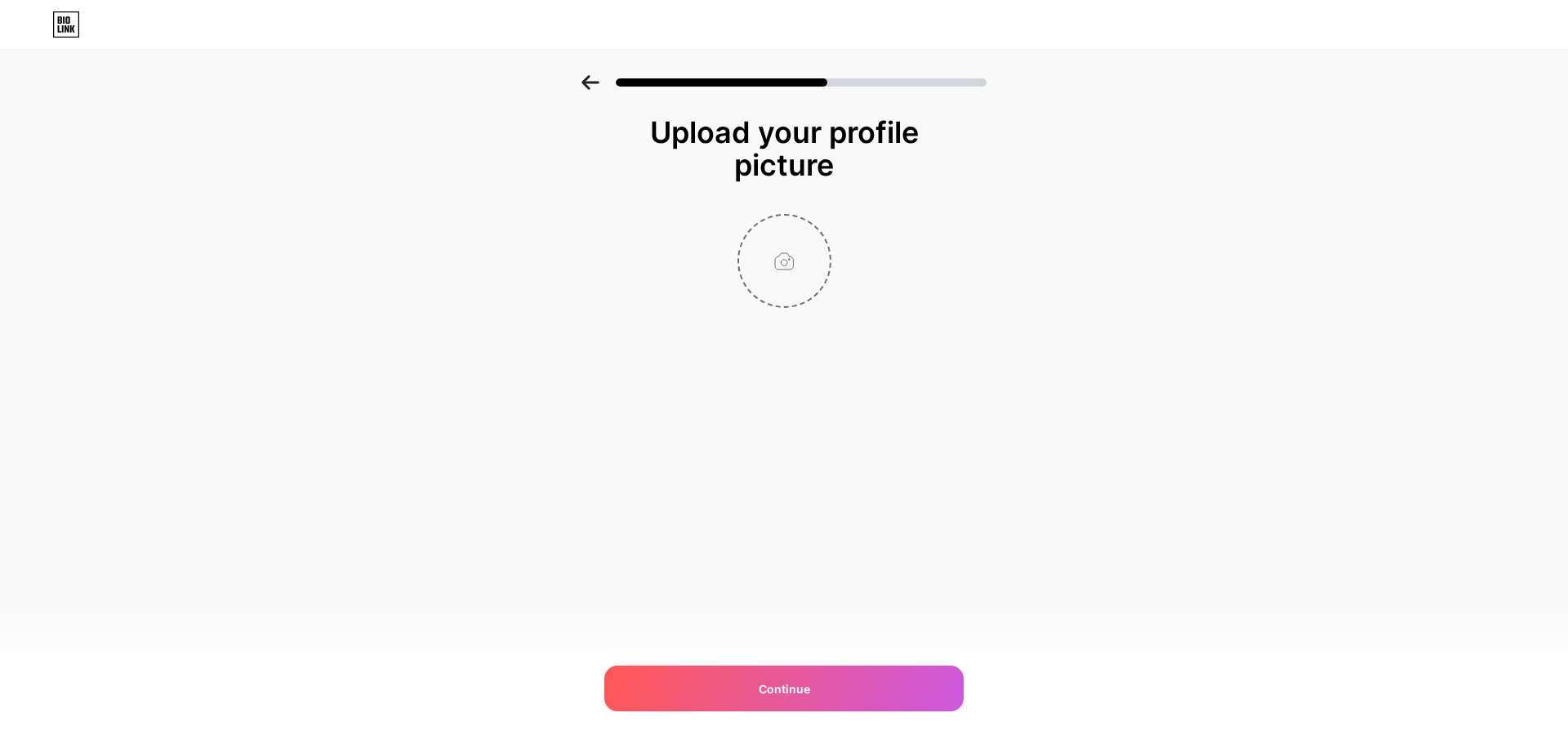
click at [786, 241] on input "file" at bounding box center [784, 261] width 90 height 90
type input "C:\fakepath\favicon.png"
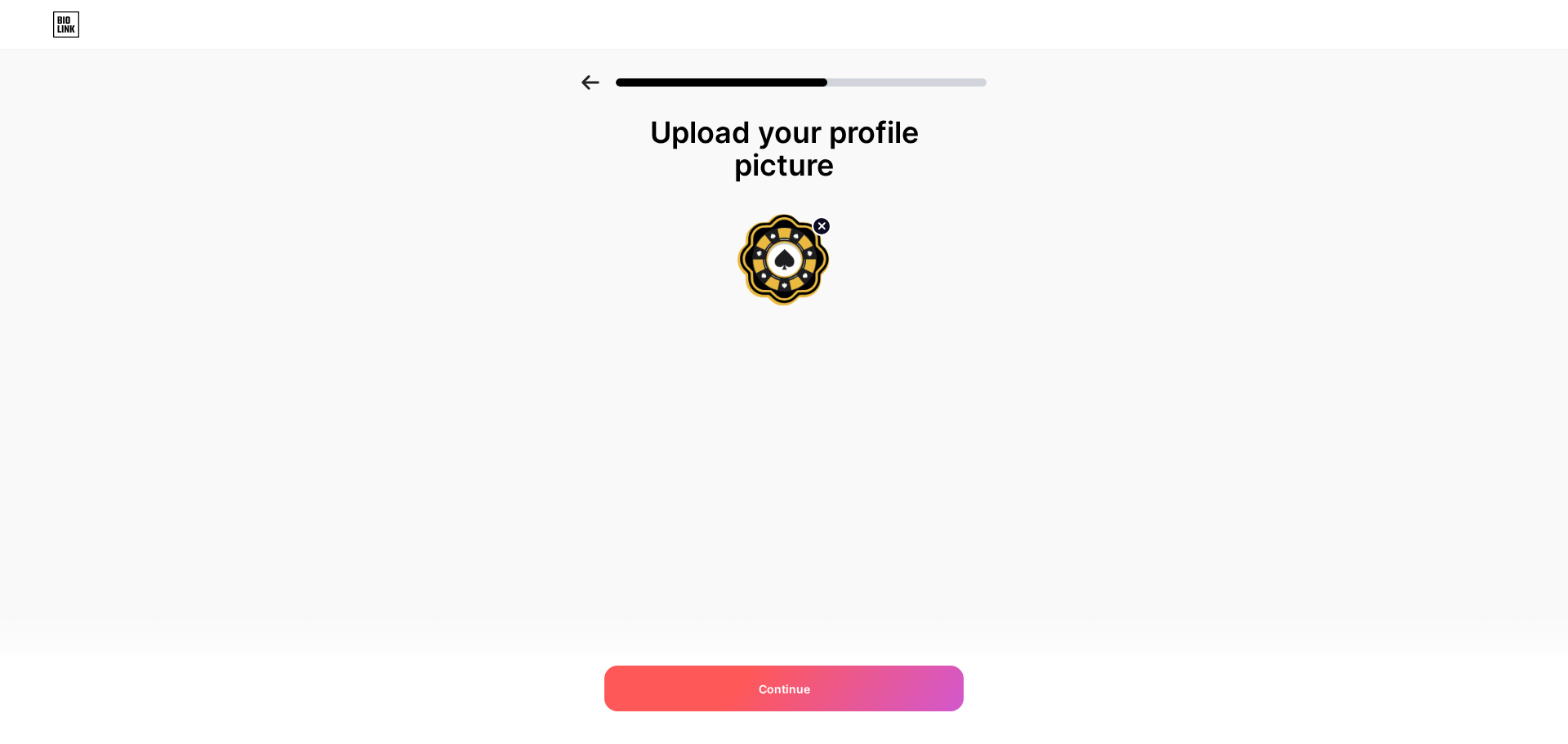
click at [789, 693] on span "Continue" at bounding box center [784, 688] width 51 height 17
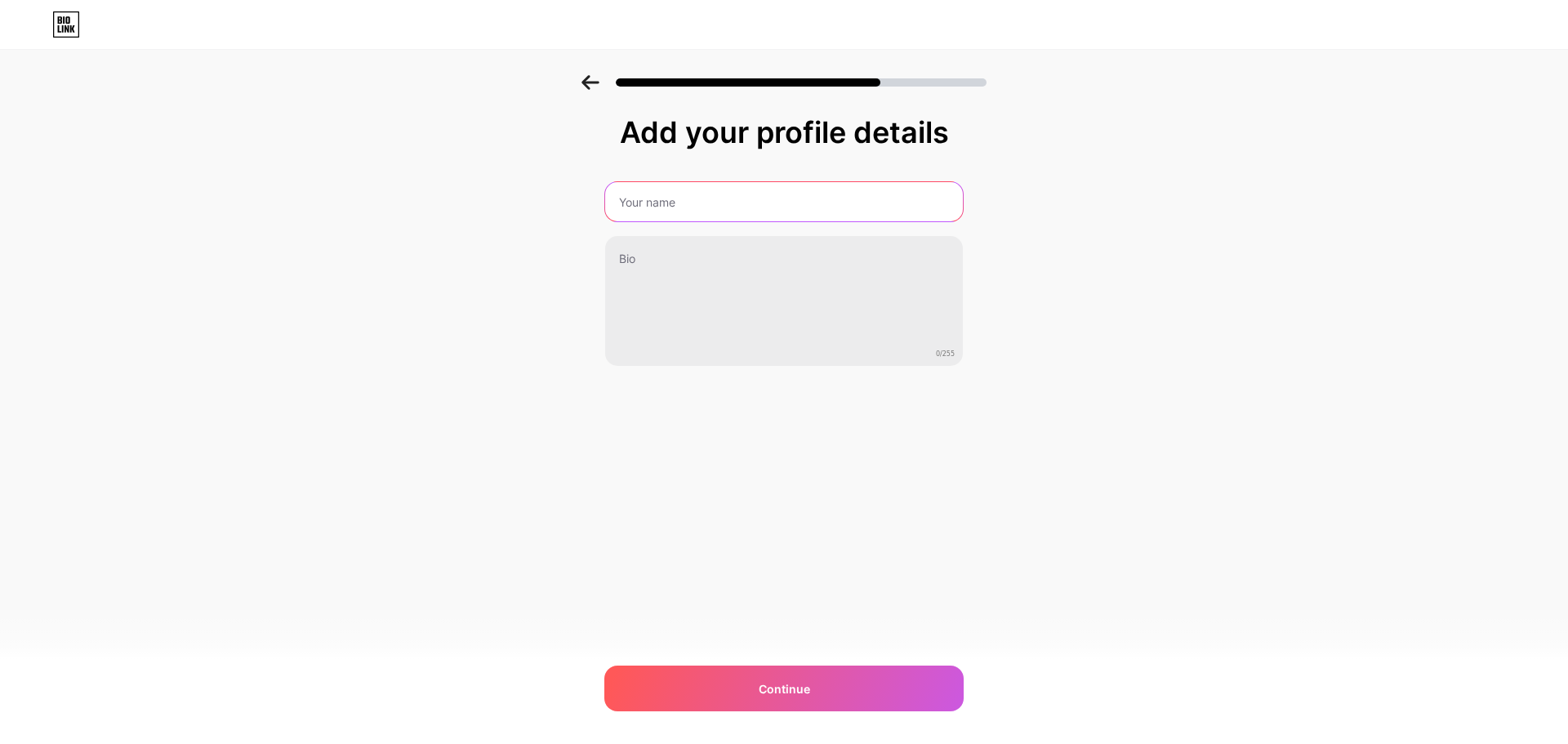
click at [719, 193] on input "text" at bounding box center [784, 202] width 357 height 39
type input "Hakan Korkmaz"
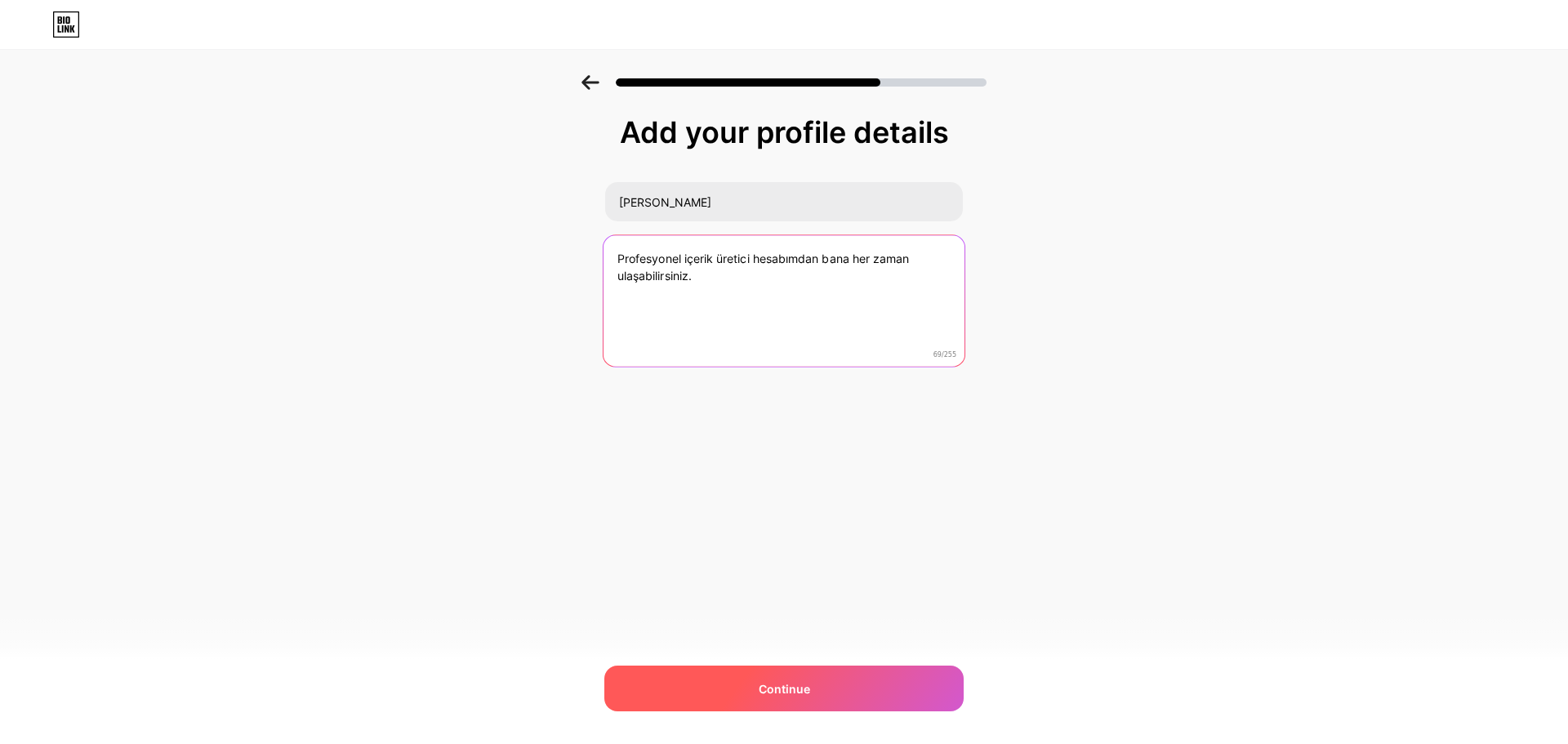
type textarea "Profesyonel içerik üretici hesabımdan bana her zaman ulaşabilirsiniz."
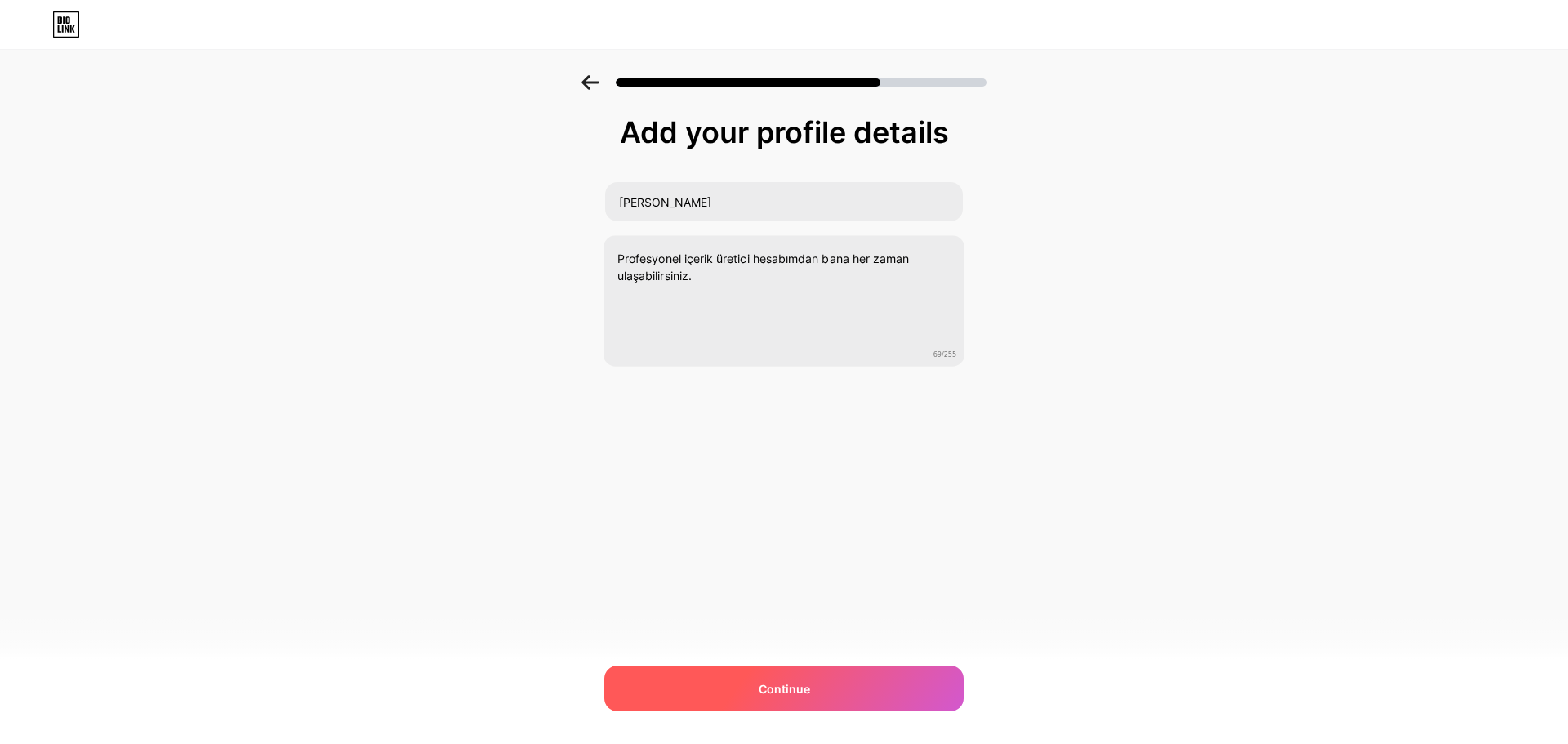
click at [861, 687] on div "Continue" at bounding box center [784, 688] width 359 height 46
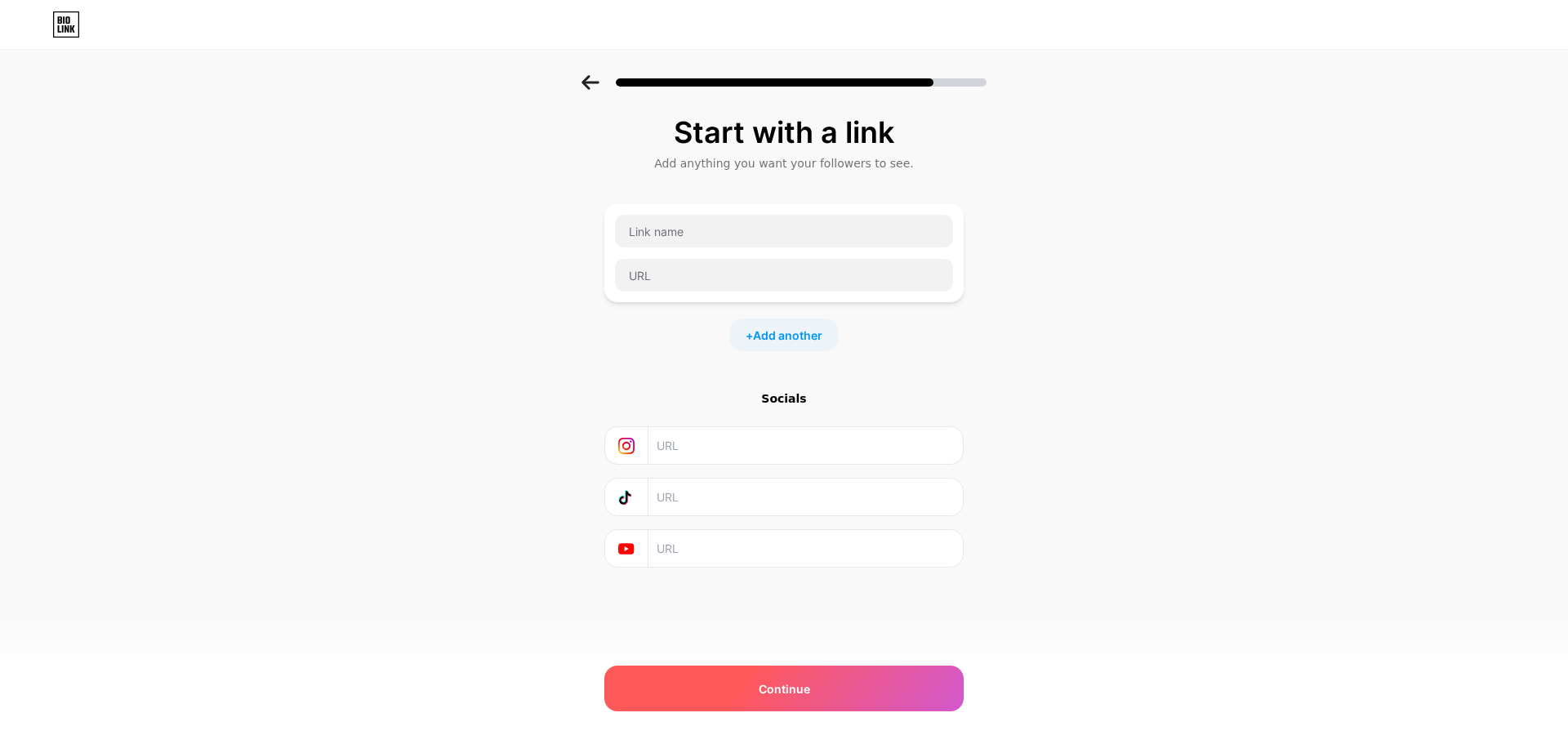
click at [777, 683] on span "Continue" at bounding box center [784, 688] width 51 height 17
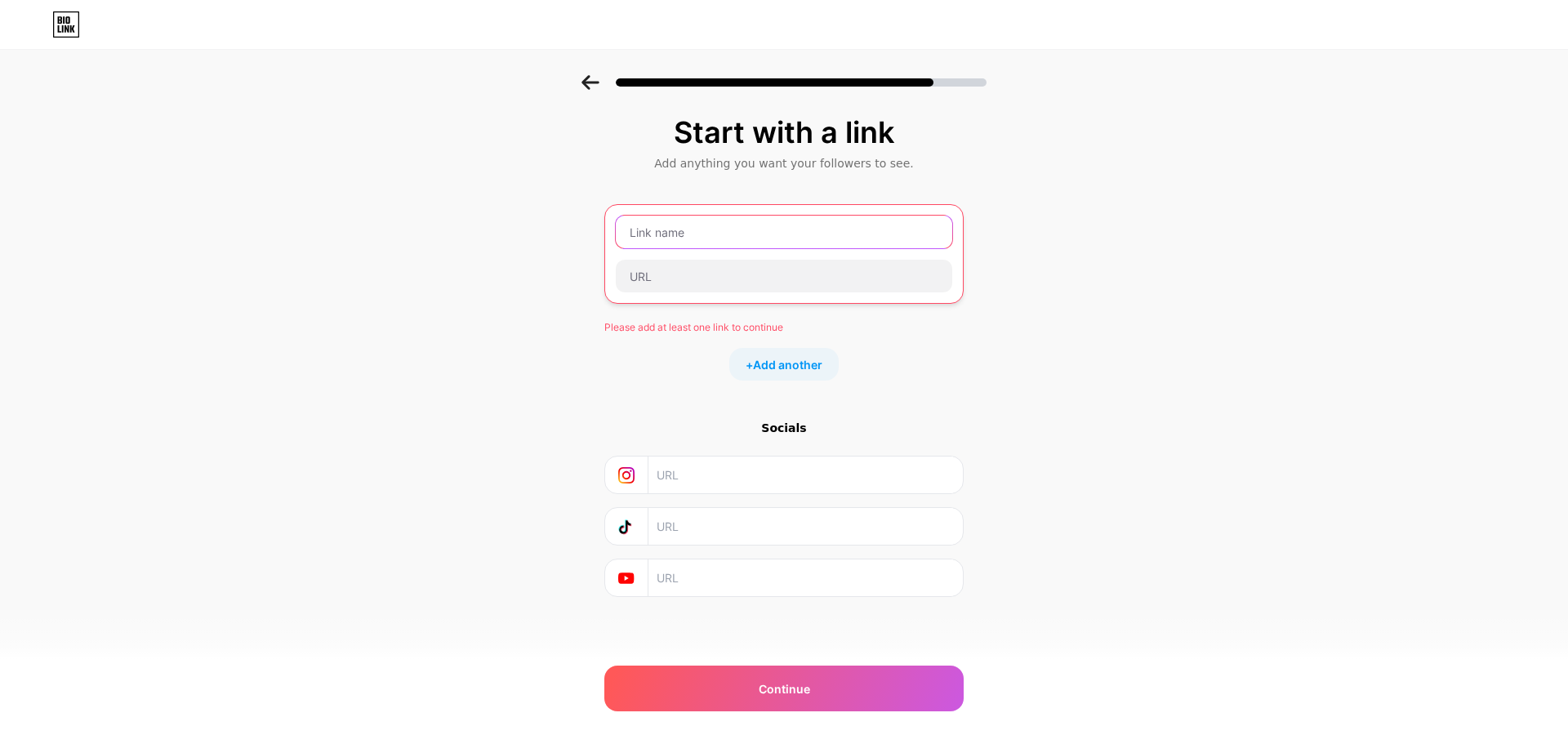
click at [694, 238] on input "text" at bounding box center [784, 232] width 336 height 33
click at [502, 401] on div "Start with a link Add anything you want your followers to see. Please add at le…" at bounding box center [784, 377] width 1568 height 604
click at [698, 220] on input "text" at bounding box center [784, 232] width 336 height 33
click at [678, 231] on input "text" at bounding box center [784, 232] width 336 height 33
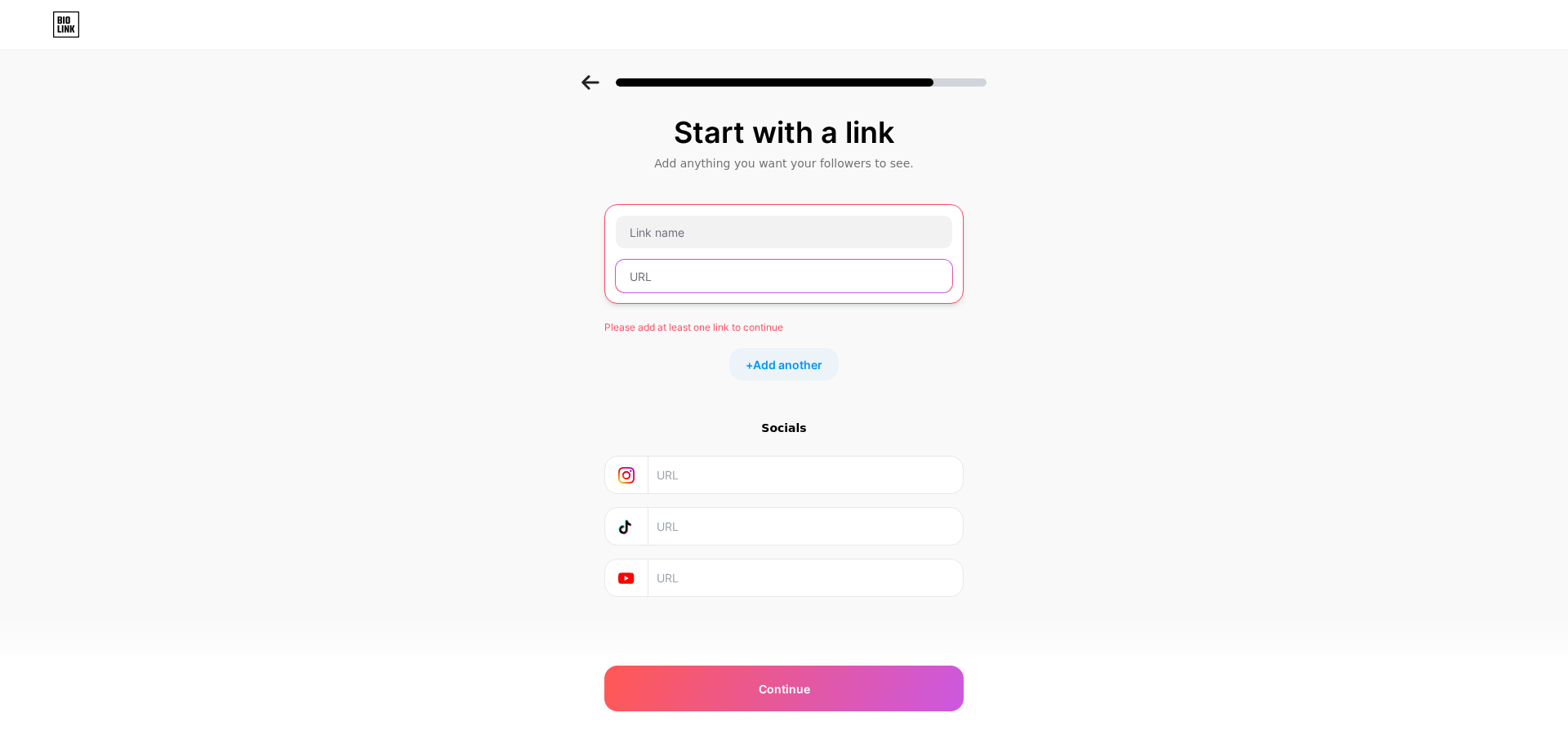
click at [695, 266] on input "text" at bounding box center [784, 276] width 336 height 33
paste input "[URL][DOMAIN_NAME]"
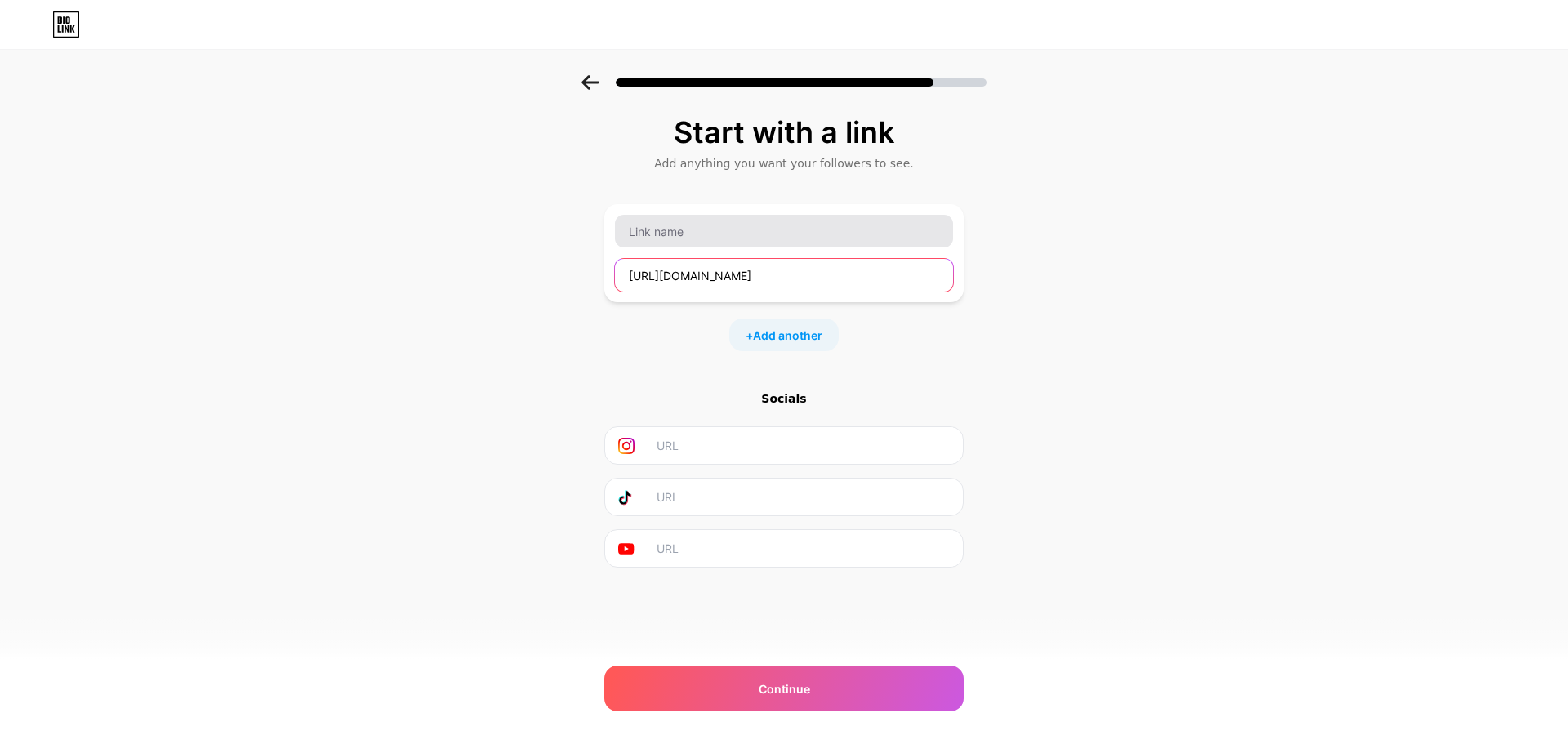
type input "[URL][DOMAIN_NAME]"
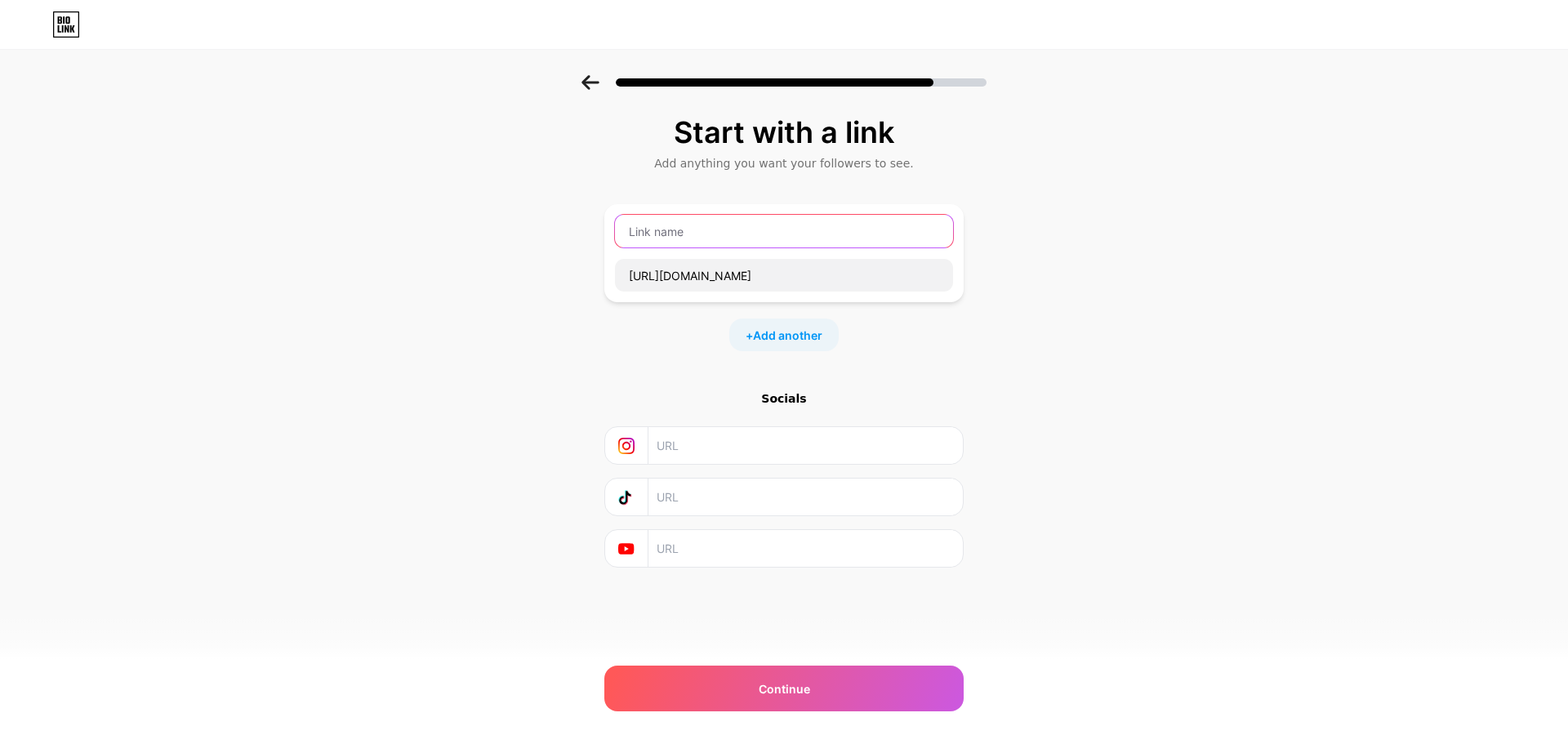
click at [700, 228] on input "text" at bounding box center [784, 232] width 338 height 33
click at [1148, 212] on div "Start with a link Add anything you want your followers to see. https://go.aff.m…" at bounding box center [784, 362] width 1568 height 574
click at [801, 232] on input "text" at bounding box center [784, 232] width 338 height 33
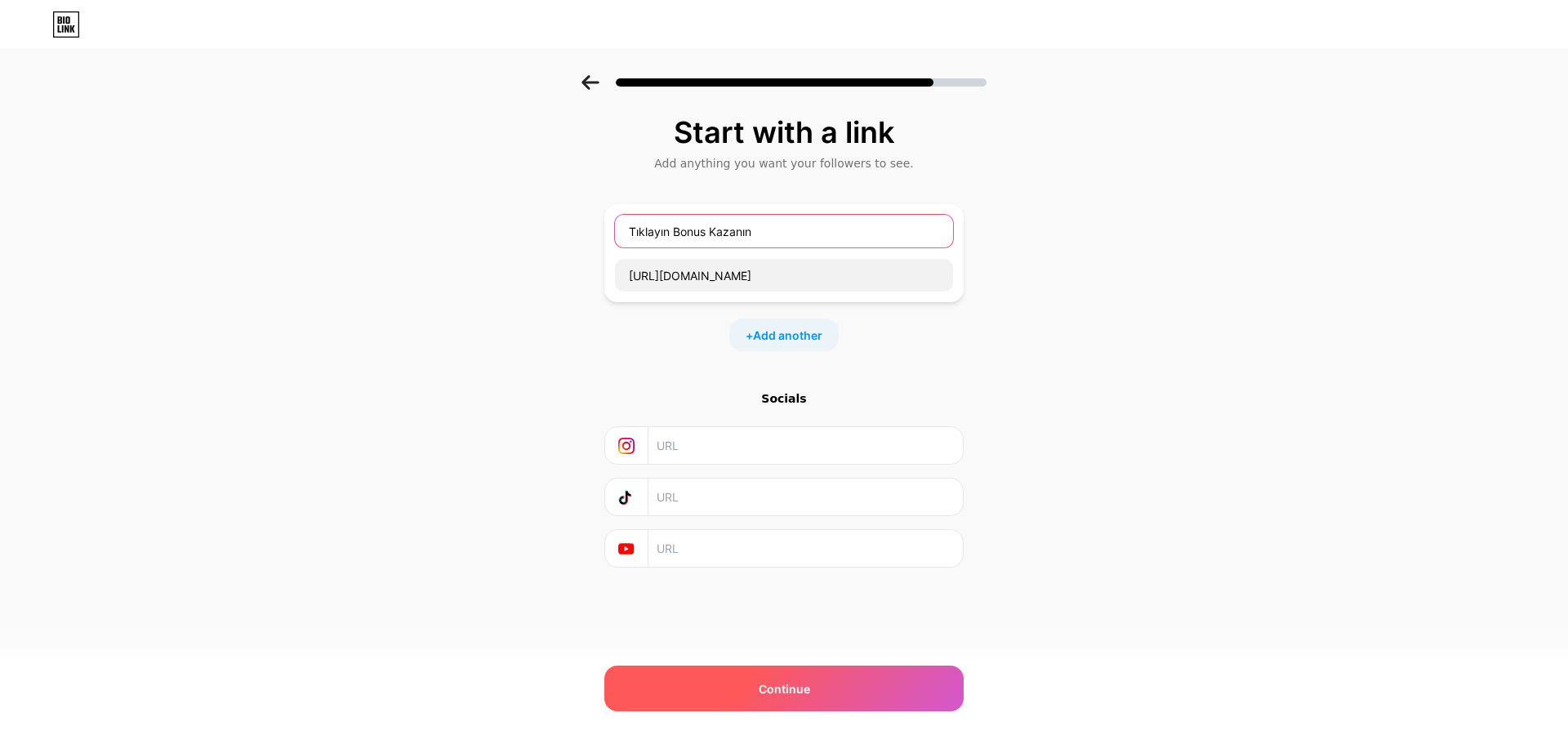
type input "Tıklayın Bonus Kazanın"
click at [823, 677] on div "Continue" at bounding box center [784, 688] width 359 height 46
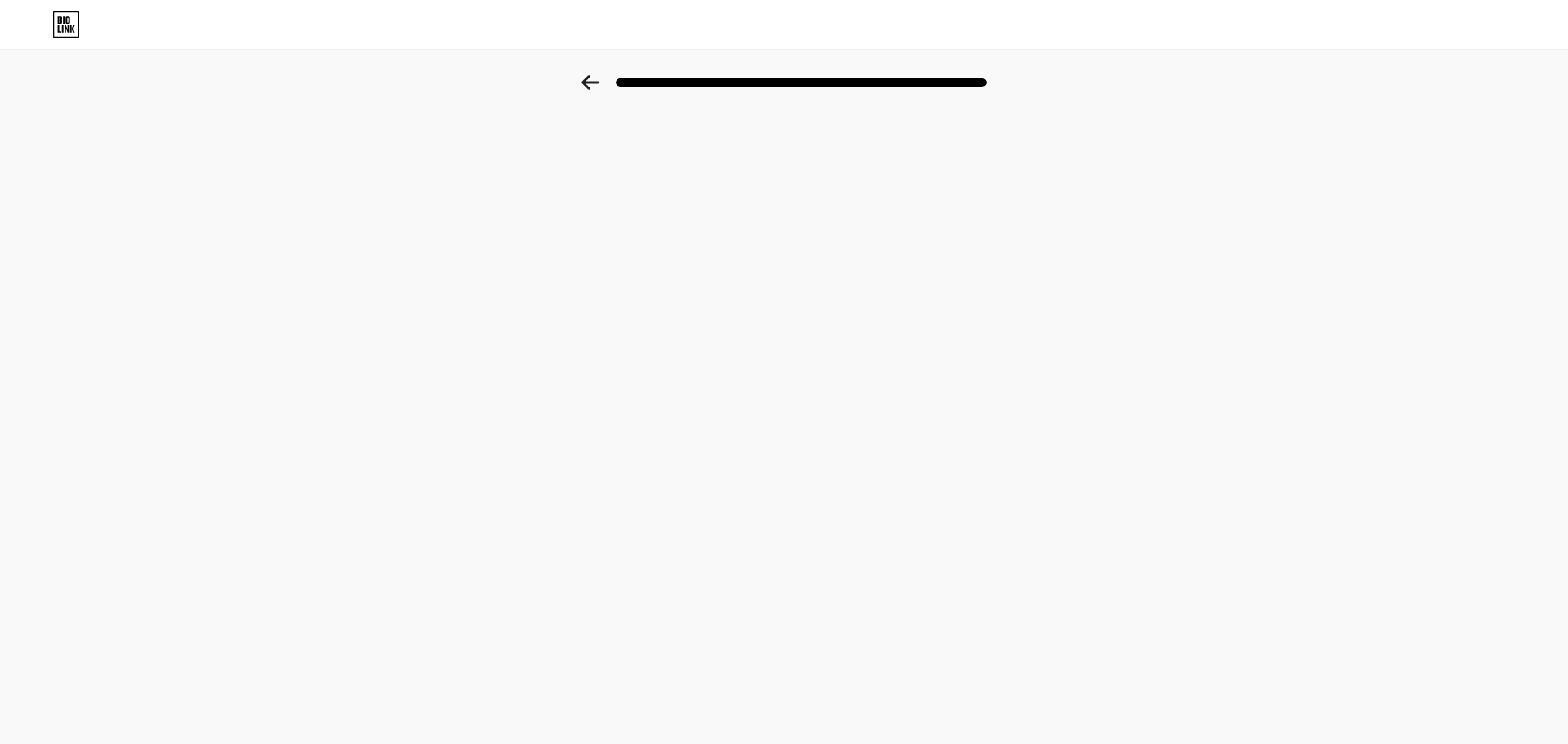
click at [999, 183] on div "Link Copied" at bounding box center [784, 372] width 1568 height 744
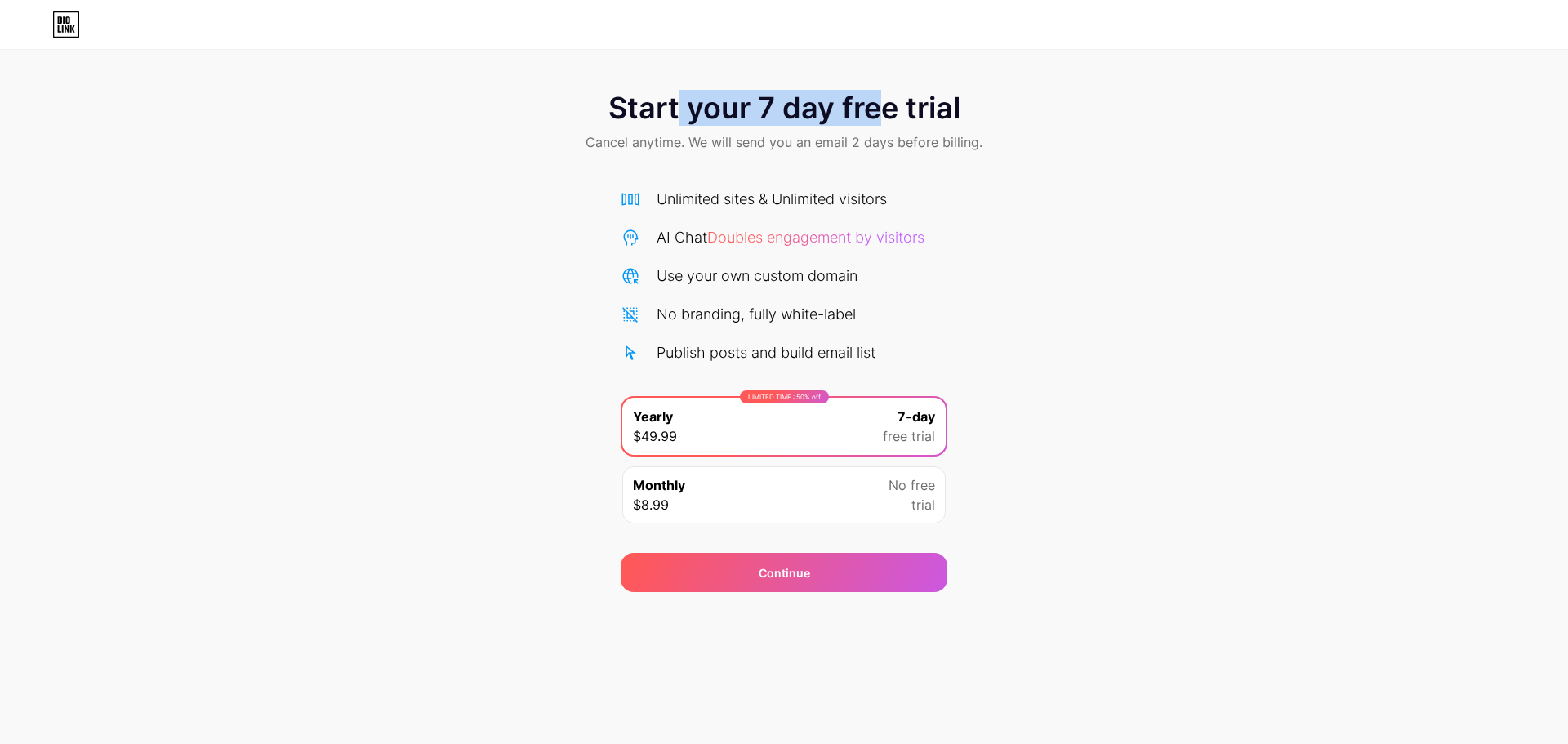
drag, startPoint x: 719, startPoint y: 99, endPoint x: 952, endPoint y: 104, distance: 233.1
click at [920, 101] on span "Start your 7 day free trial" at bounding box center [785, 108] width 352 height 33
click at [952, 104] on span "Start your 7 day free trial" at bounding box center [785, 108] width 352 height 33
click at [755, 495] on div "Monthly $8.99 No free trial" at bounding box center [784, 495] width 324 height 57
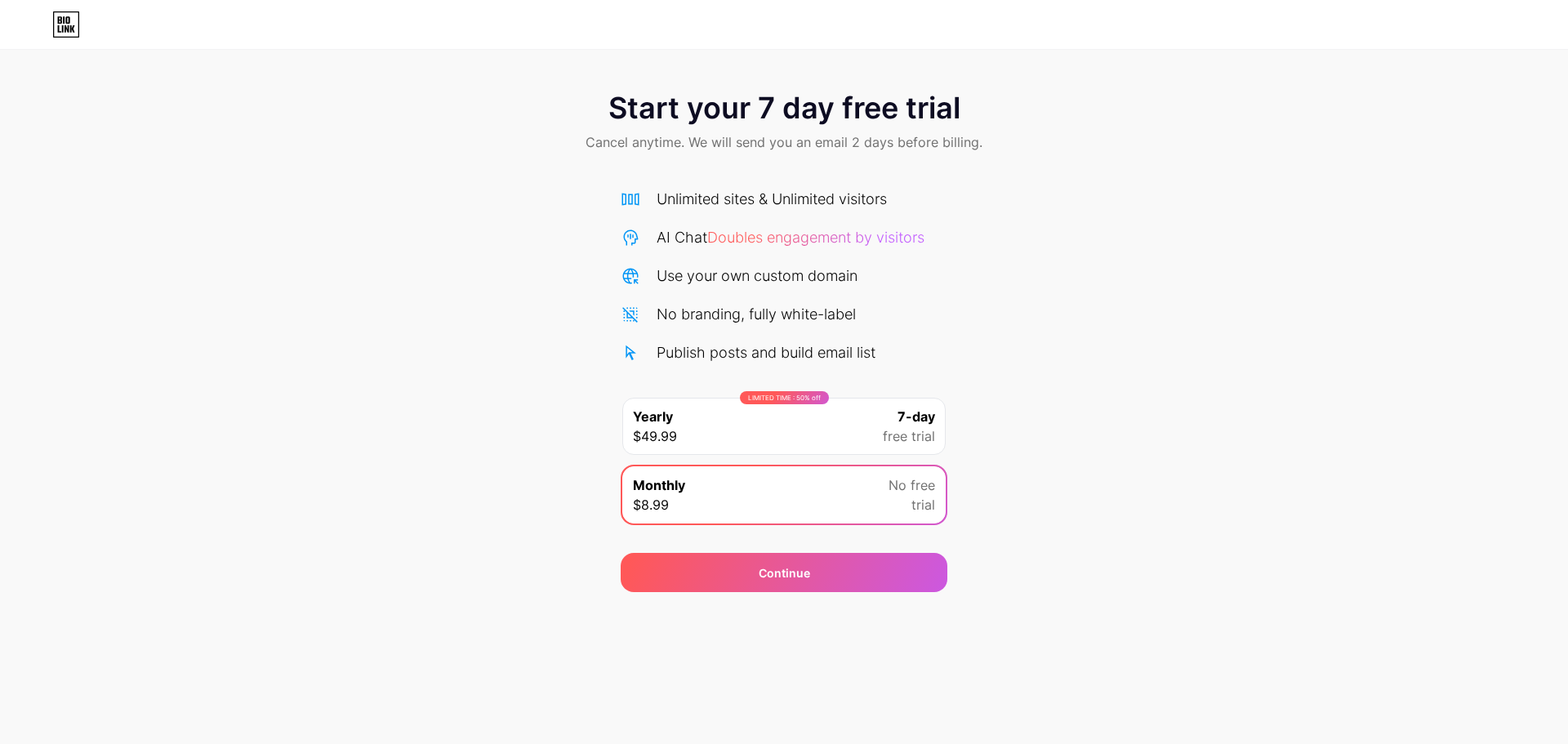
click at [761, 422] on div "LIMITED TIME : 50% off Yearly $49.99 7-day free trial" at bounding box center [784, 426] width 324 height 57
drag, startPoint x: 669, startPoint y: 277, endPoint x: 810, endPoint y: 272, distance: 141.1
click at [800, 272] on div "Use your own custom domain" at bounding box center [757, 275] width 201 height 22
click at [823, 273] on div "Use your own custom domain" at bounding box center [757, 275] width 201 height 22
click at [801, 279] on div "Use your own custom domain" at bounding box center [757, 275] width 201 height 22
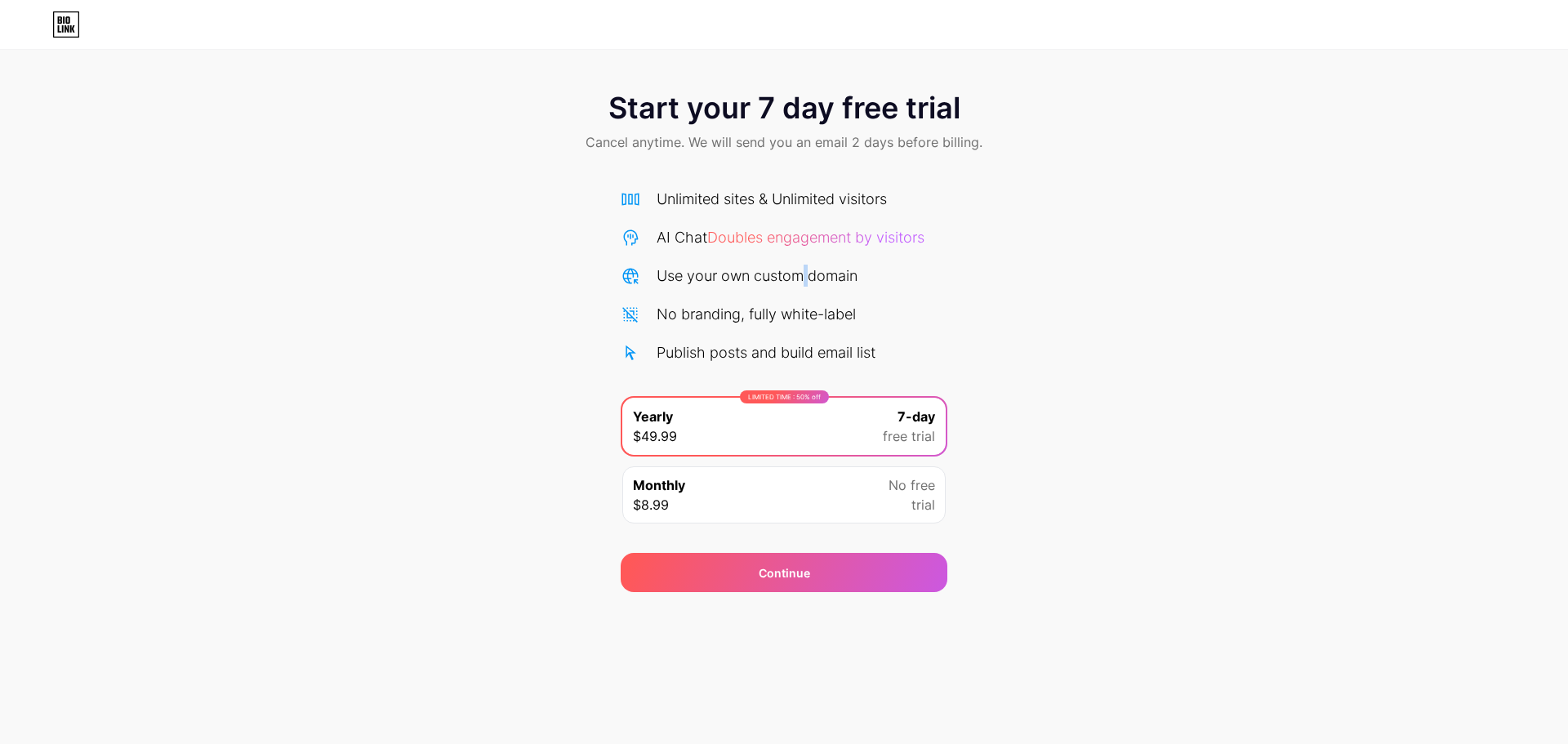
click at [801, 279] on div "Use your own custom domain" at bounding box center [757, 275] width 201 height 22
drag, startPoint x: 801, startPoint y: 279, endPoint x: 795, endPoint y: 286, distance: 9.2
click at [800, 279] on div "Use your own custom domain" at bounding box center [757, 275] width 201 height 22
click at [769, 305] on div "No branding, fully white-label" at bounding box center [756, 314] width 200 height 22
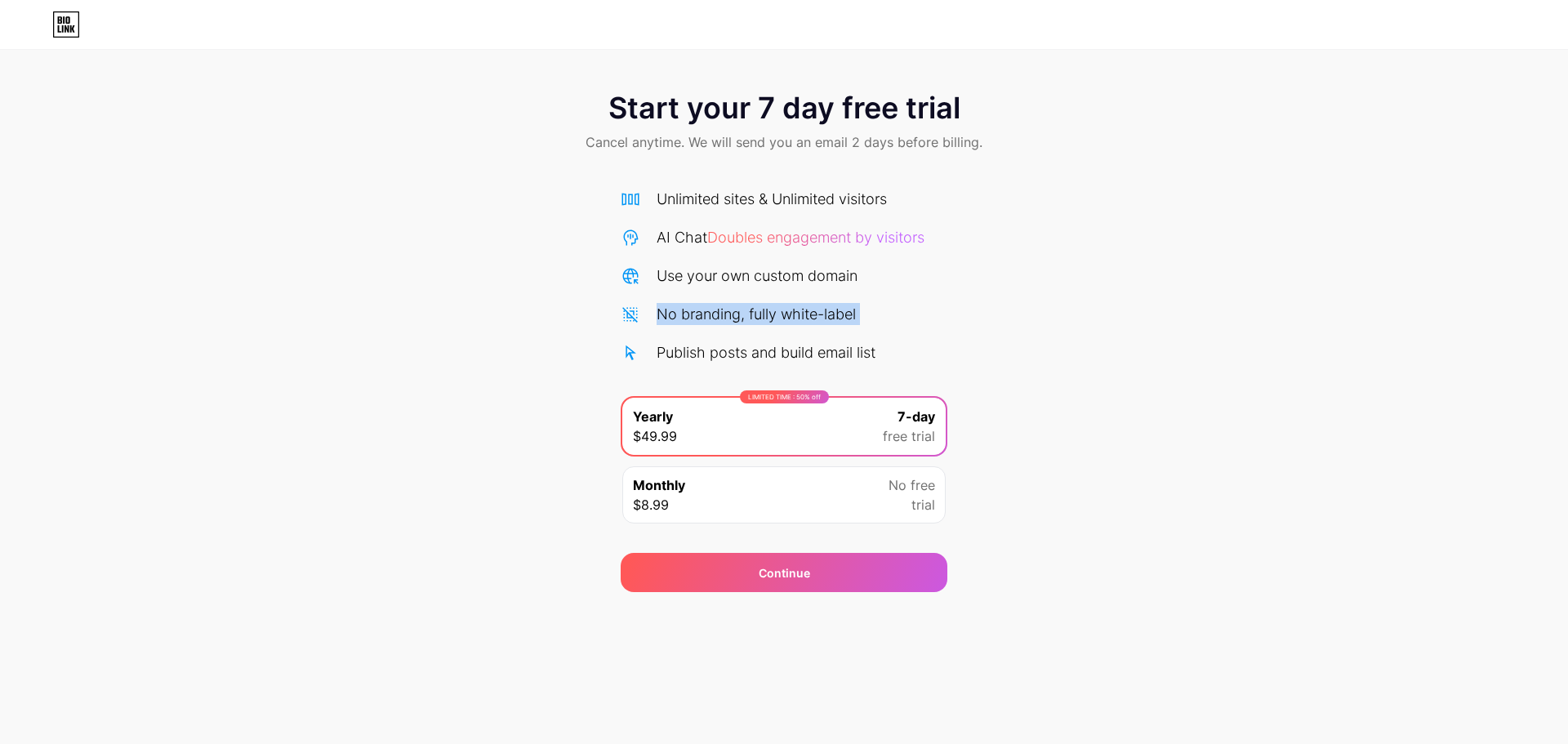
click at [769, 305] on div "No branding, fully white-label" at bounding box center [756, 314] width 200 height 22
click at [851, 309] on div "No branding, fully white-label" at bounding box center [756, 314] width 200 height 22
click at [753, 197] on div "Unlimited sites & Unlimited visitors" at bounding box center [771, 199] width 231 height 22
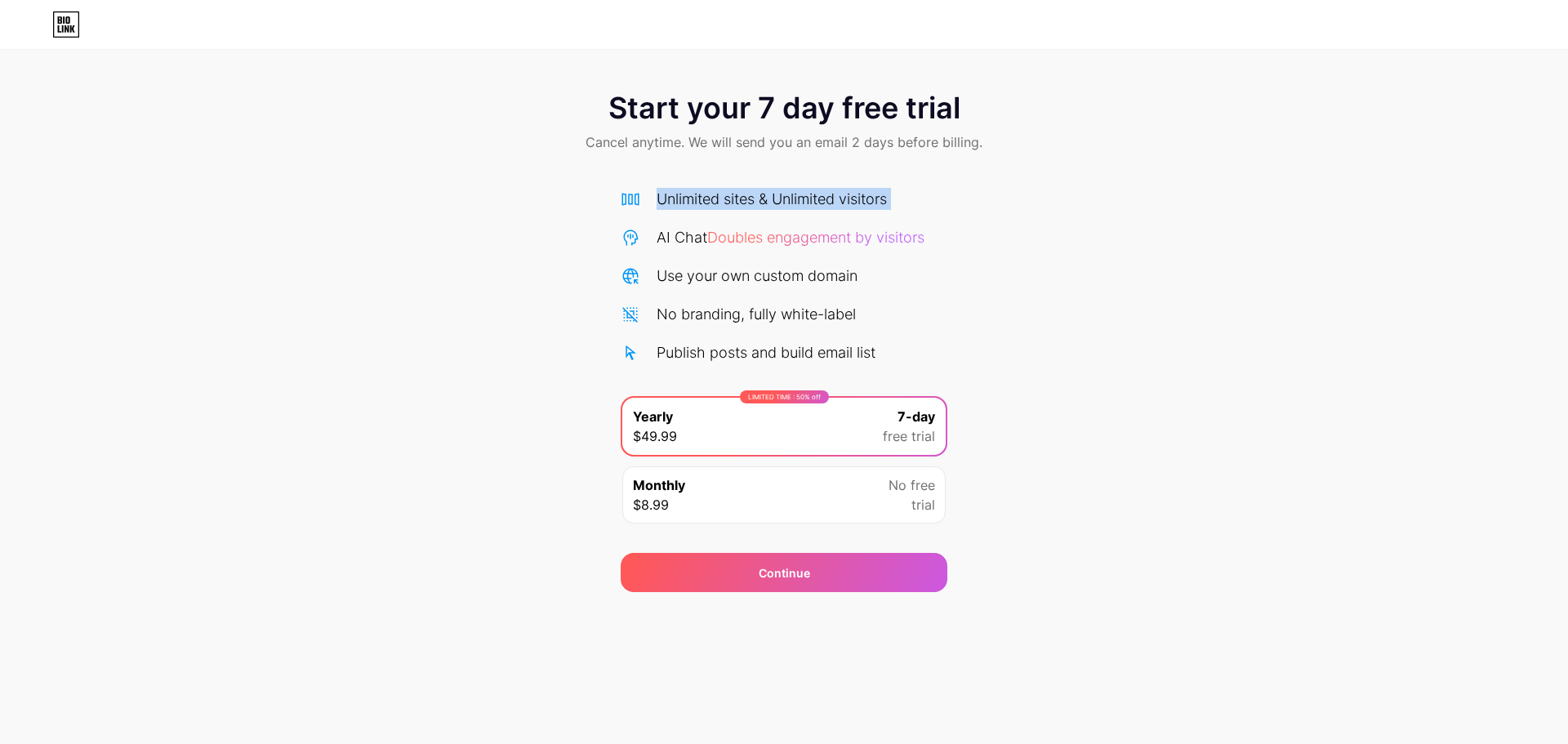
click at [752, 197] on div "Unlimited sites & Unlimited visitors" at bounding box center [771, 199] width 231 height 22
click at [830, 202] on div "Unlimited sites & Unlimited visitors" at bounding box center [771, 199] width 231 height 22
click at [707, 342] on div "Publish posts and build email list" at bounding box center [766, 353] width 219 height 22
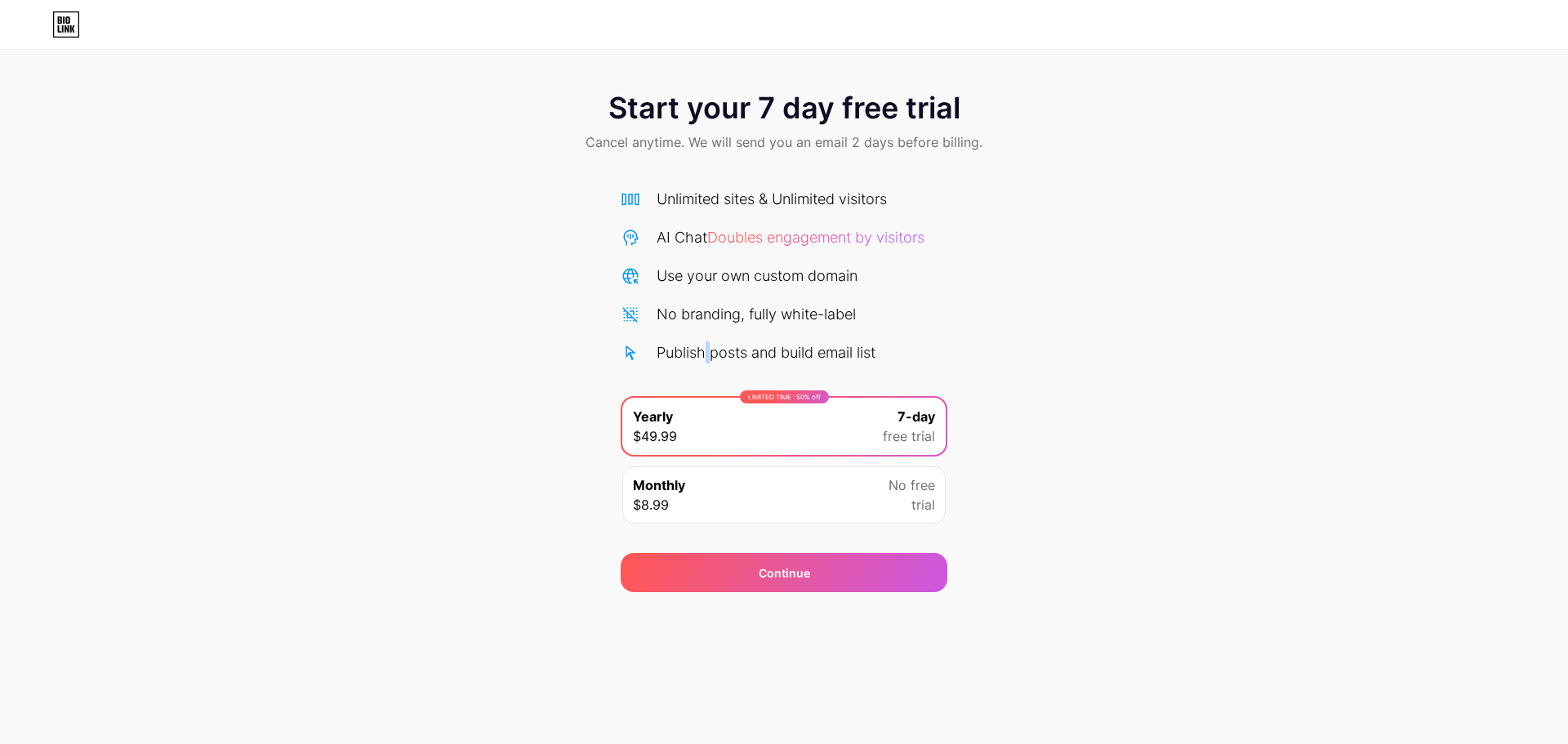
click at [707, 342] on div "Publish posts and build email list" at bounding box center [766, 353] width 219 height 22
click at [829, 295] on div "Unlimited sites & Unlimited visitors AI Chat Doubles engagement by visitors Use…" at bounding box center [784, 275] width 326 height 176
click at [769, 586] on div "Continue" at bounding box center [784, 573] width 326 height 39
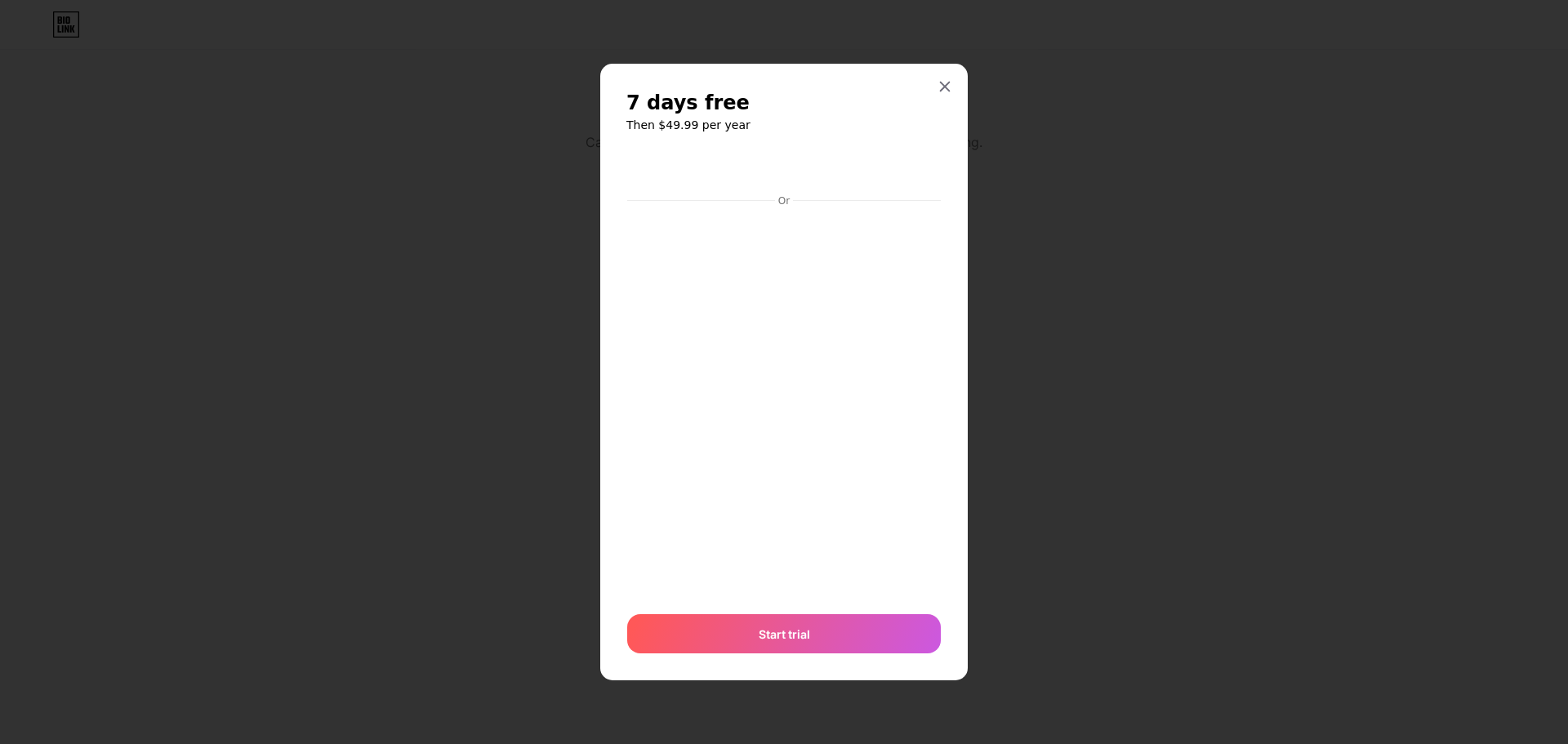
click at [661, 99] on span "7 days free" at bounding box center [687, 103] width 123 height 26
click at [748, 108] on h2 "7 days free" at bounding box center [784, 103] width 315 height 26
click at [758, 103] on h2 "7 days free" at bounding box center [784, 103] width 315 height 26
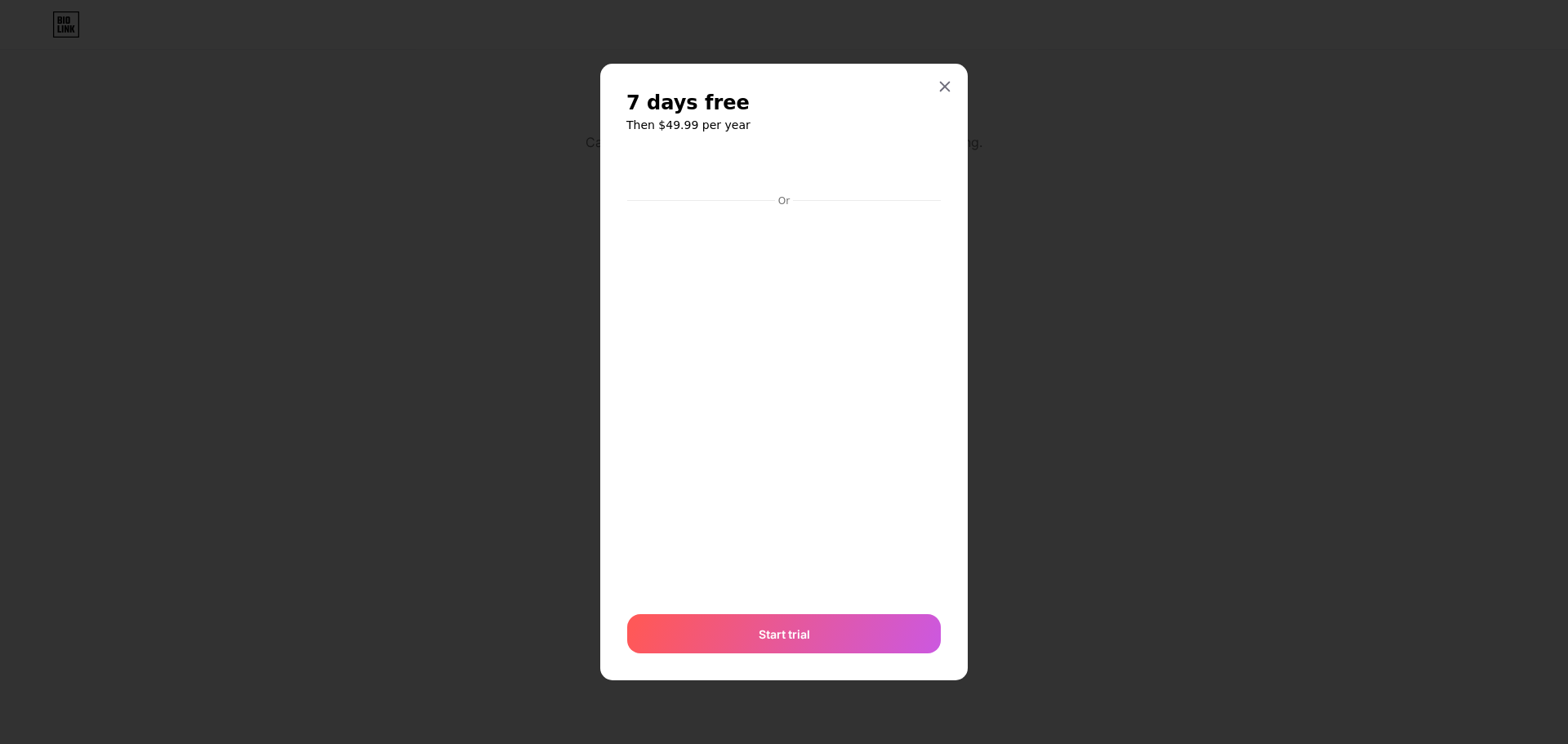
click at [663, 118] on h6 "Then $49.99 per year" at bounding box center [784, 125] width 315 height 16
click at [662, 99] on span "7 days free" at bounding box center [687, 103] width 123 height 26
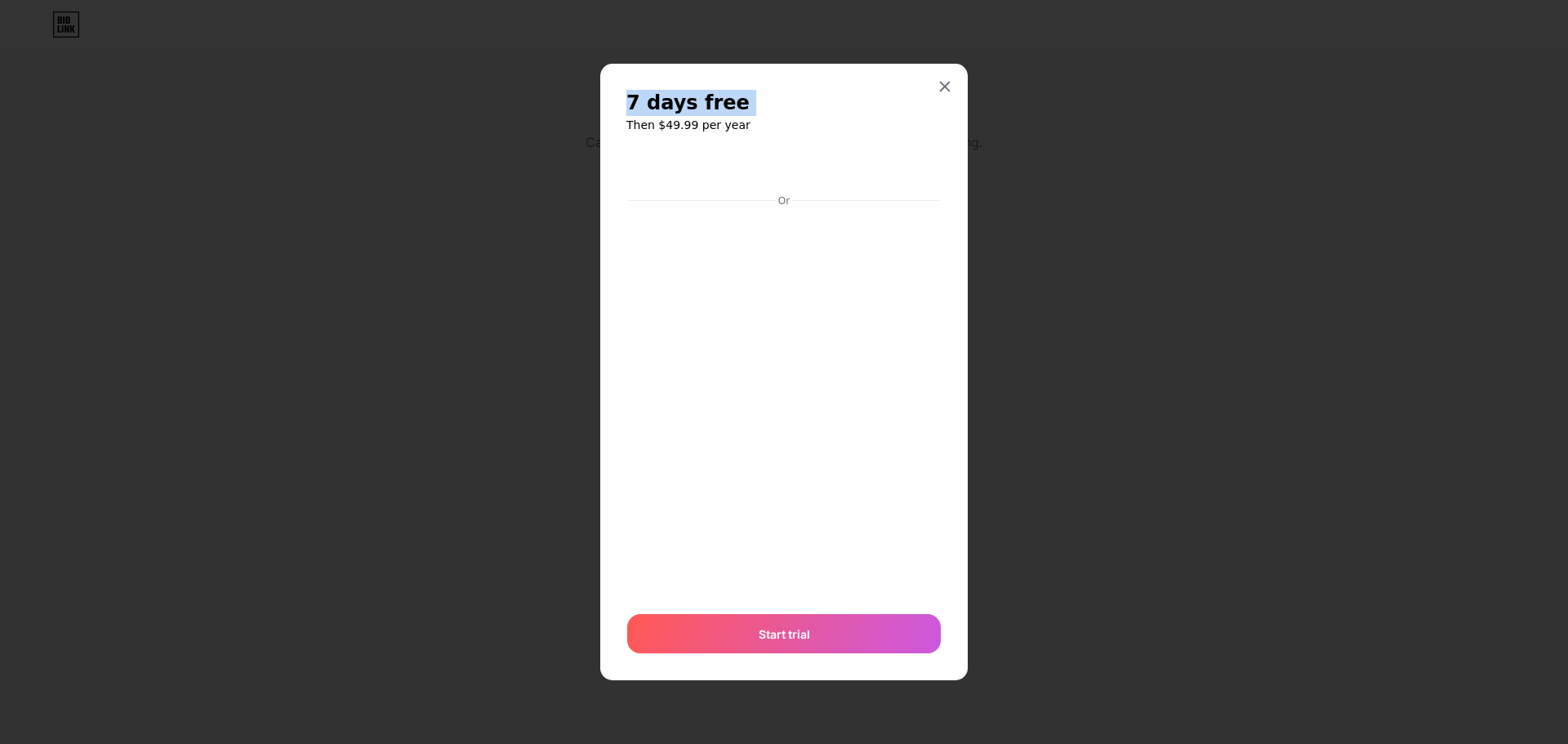
click at [662, 99] on span "7 days free" at bounding box center [687, 103] width 123 height 26
click at [781, 101] on h2 "7 days free" at bounding box center [784, 103] width 315 height 26
click at [947, 90] on icon at bounding box center [945, 87] width 13 height 13
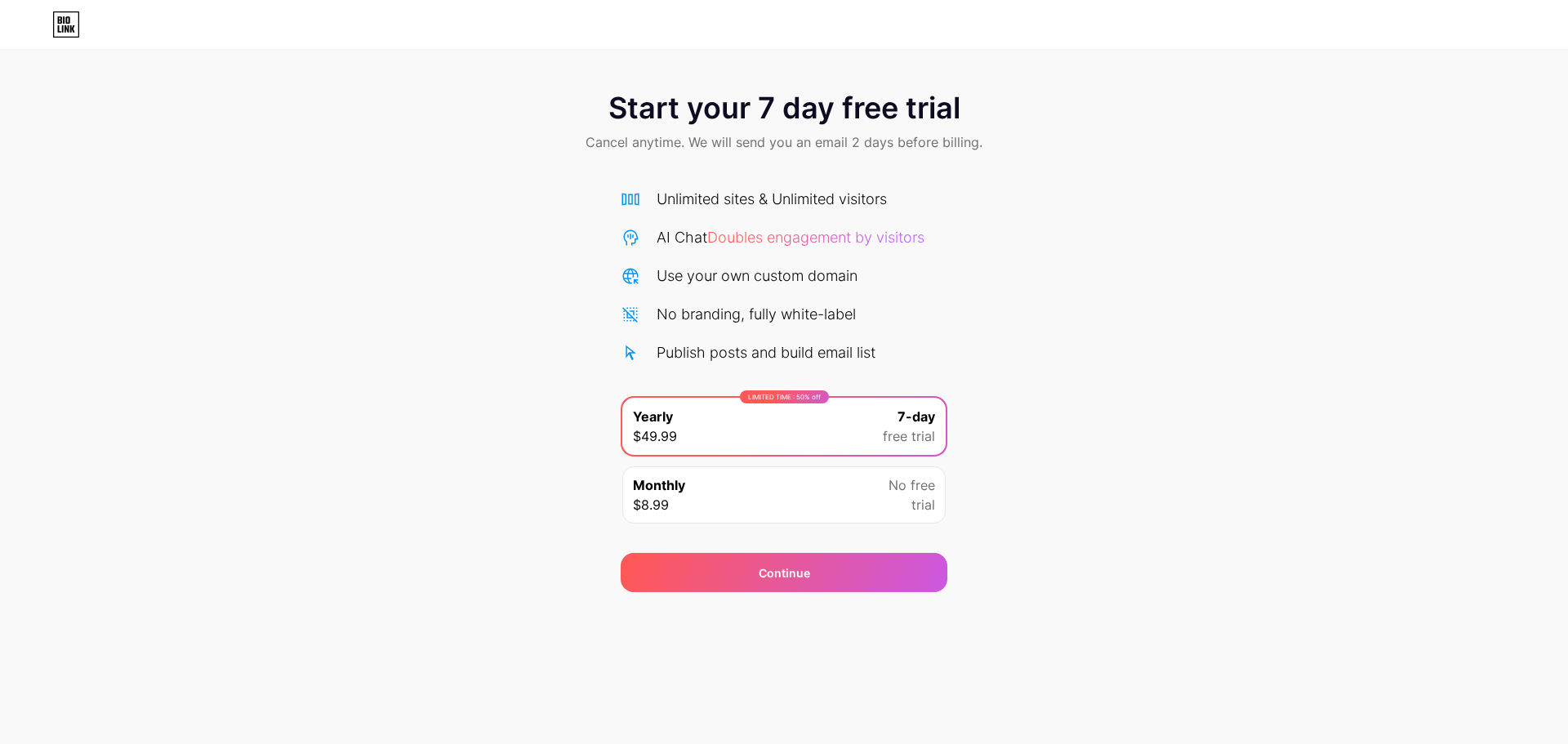
click at [497, 103] on div "Start your 7 day free trial Cancel anytime. We will send you an email 2 days be…" at bounding box center [784, 123] width 1568 height 97
click at [74, 24] on icon at bounding box center [66, 25] width 27 height 26
click at [782, 106] on span "Start your 7 day free trial" at bounding box center [785, 108] width 352 height 33
